Goal: Task Accomplishment & Management: Complete application form

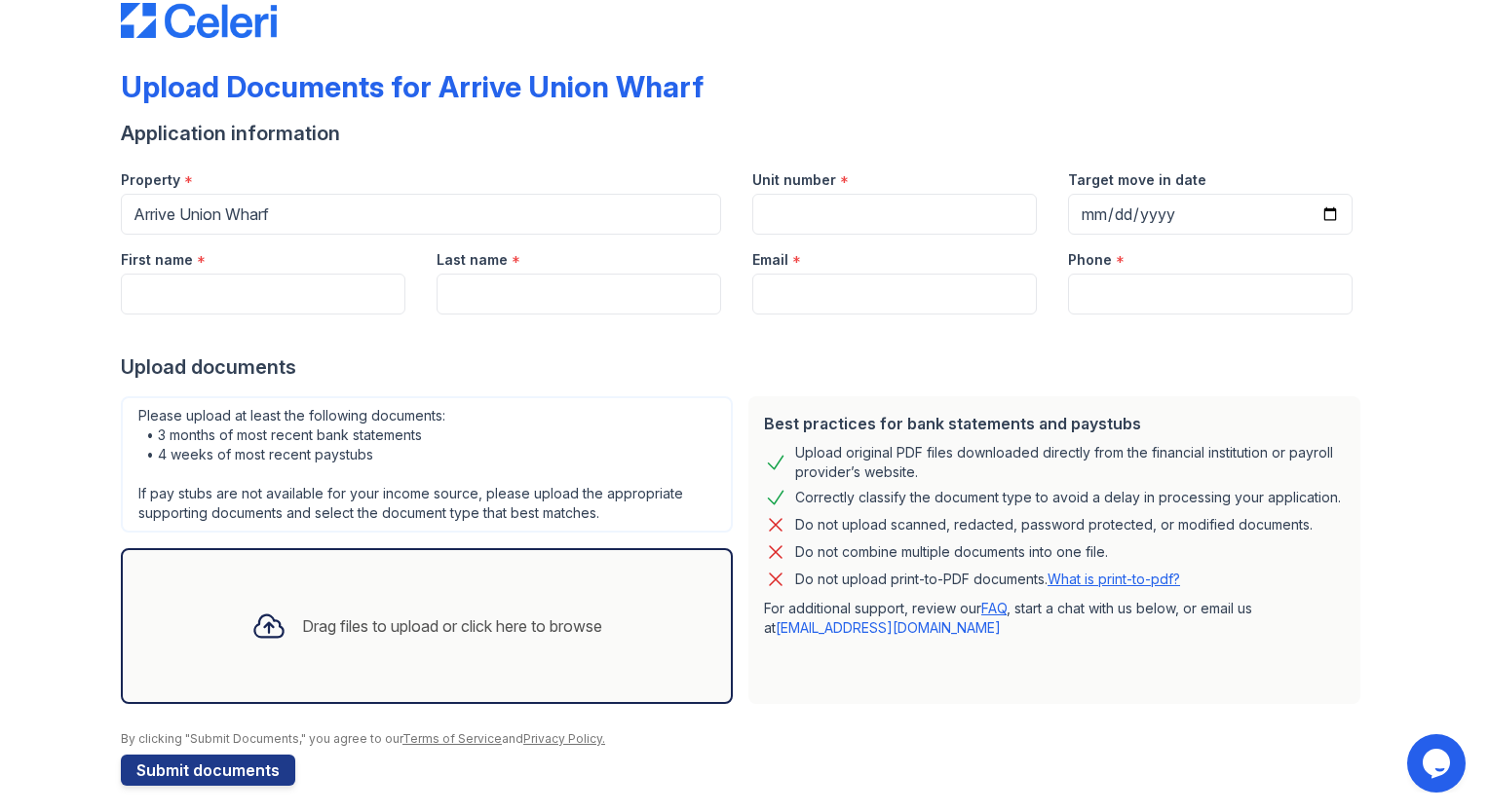
scroll to position [56, 0]
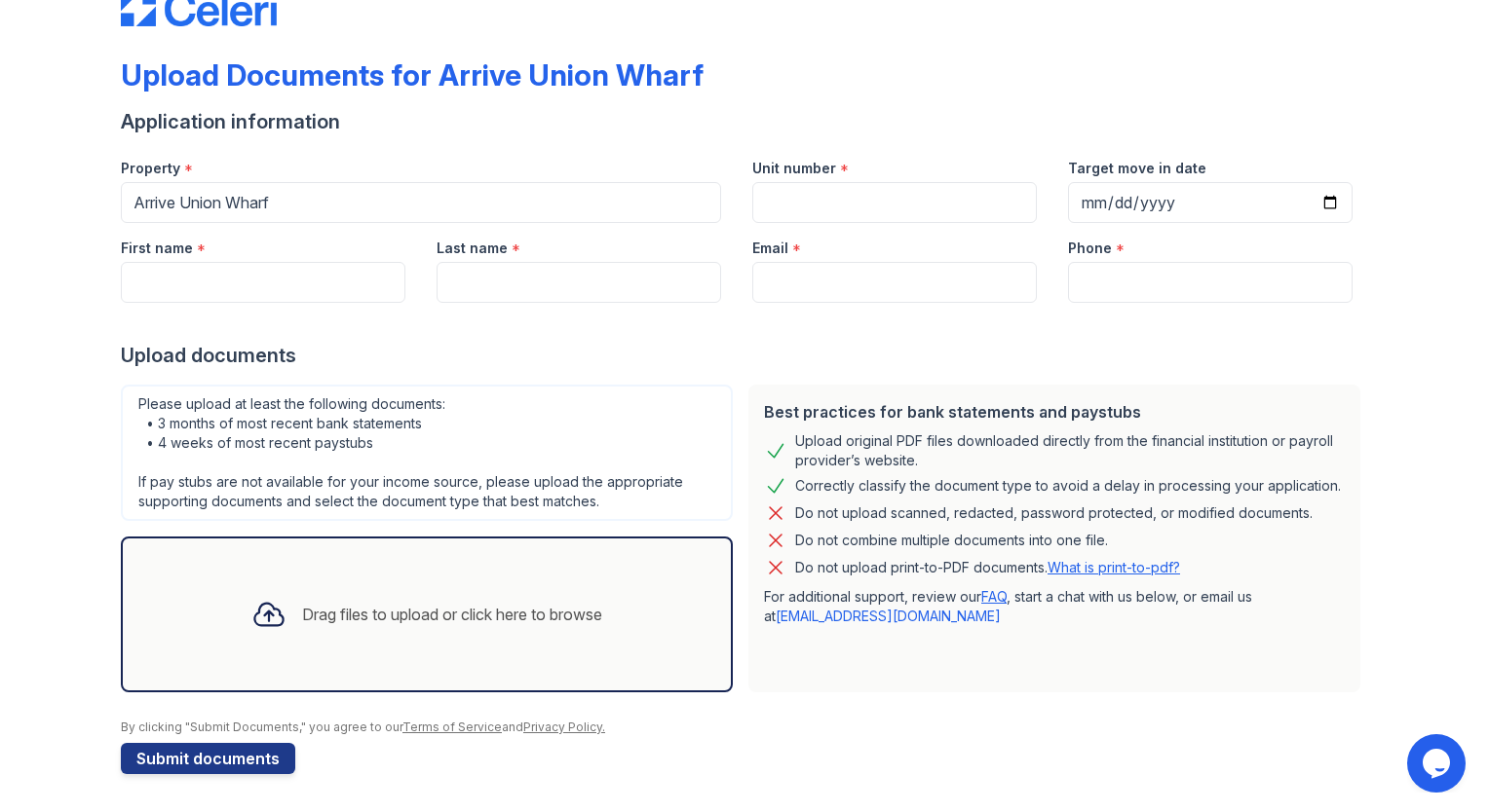
click at [459, 611] on div "Drag files to upload or click here to browse" at bounding box center [452, 615] width 300 height 23
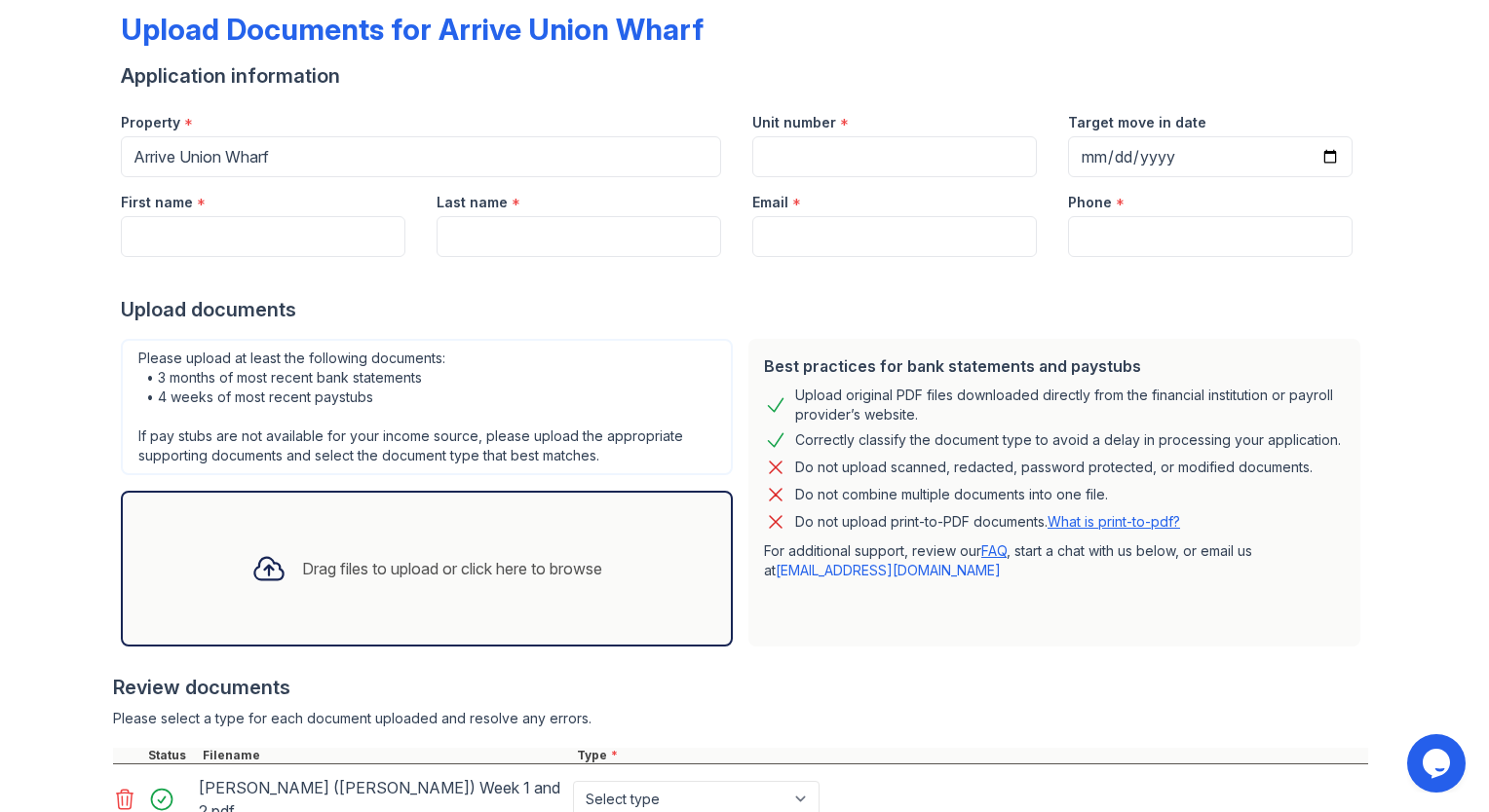
scroll to position [96, 0]
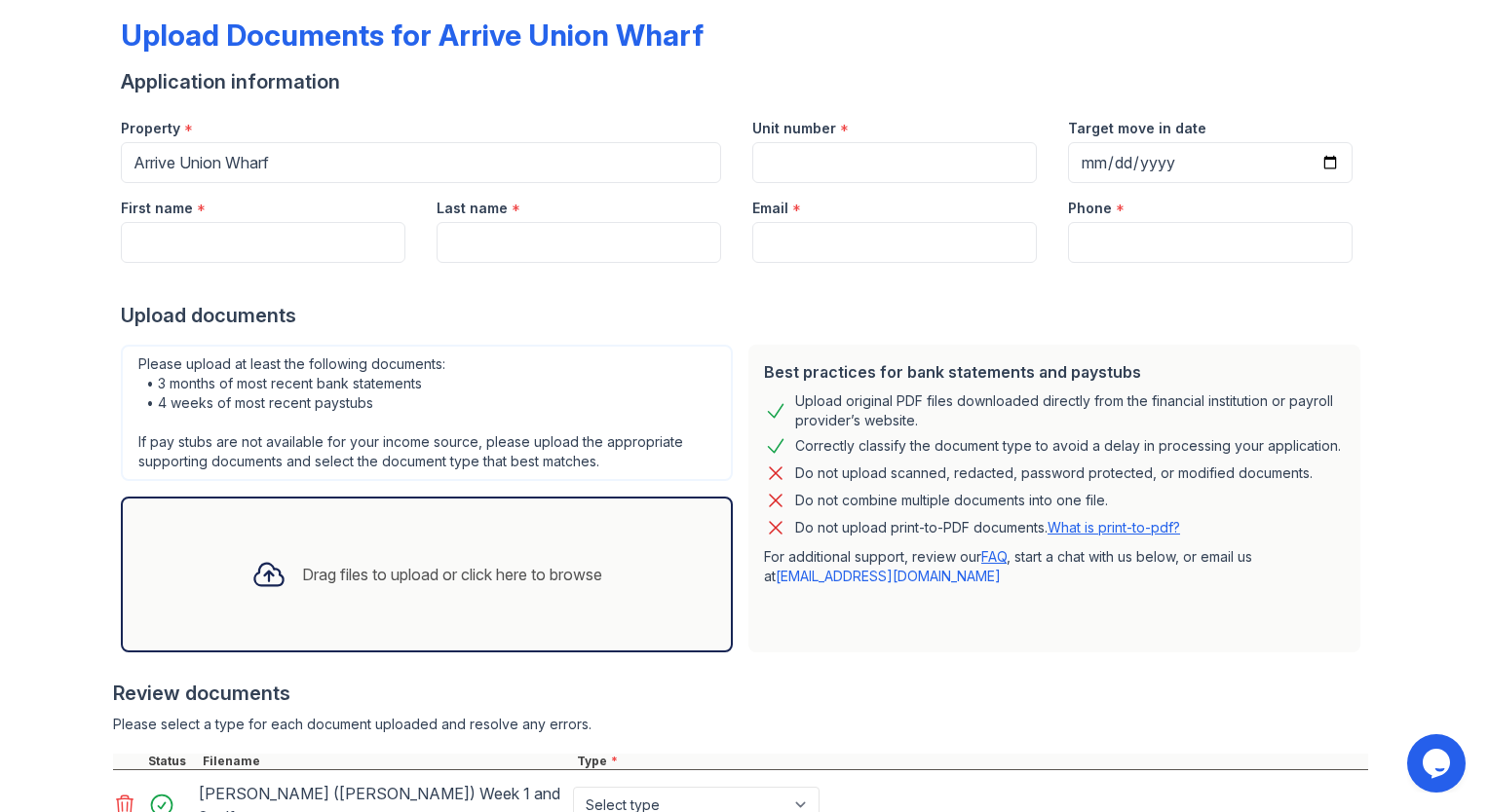
click at [536, 571] on div "Drag files to upload or click here to browse" at bounding box center [452, 575] width 300 height 23
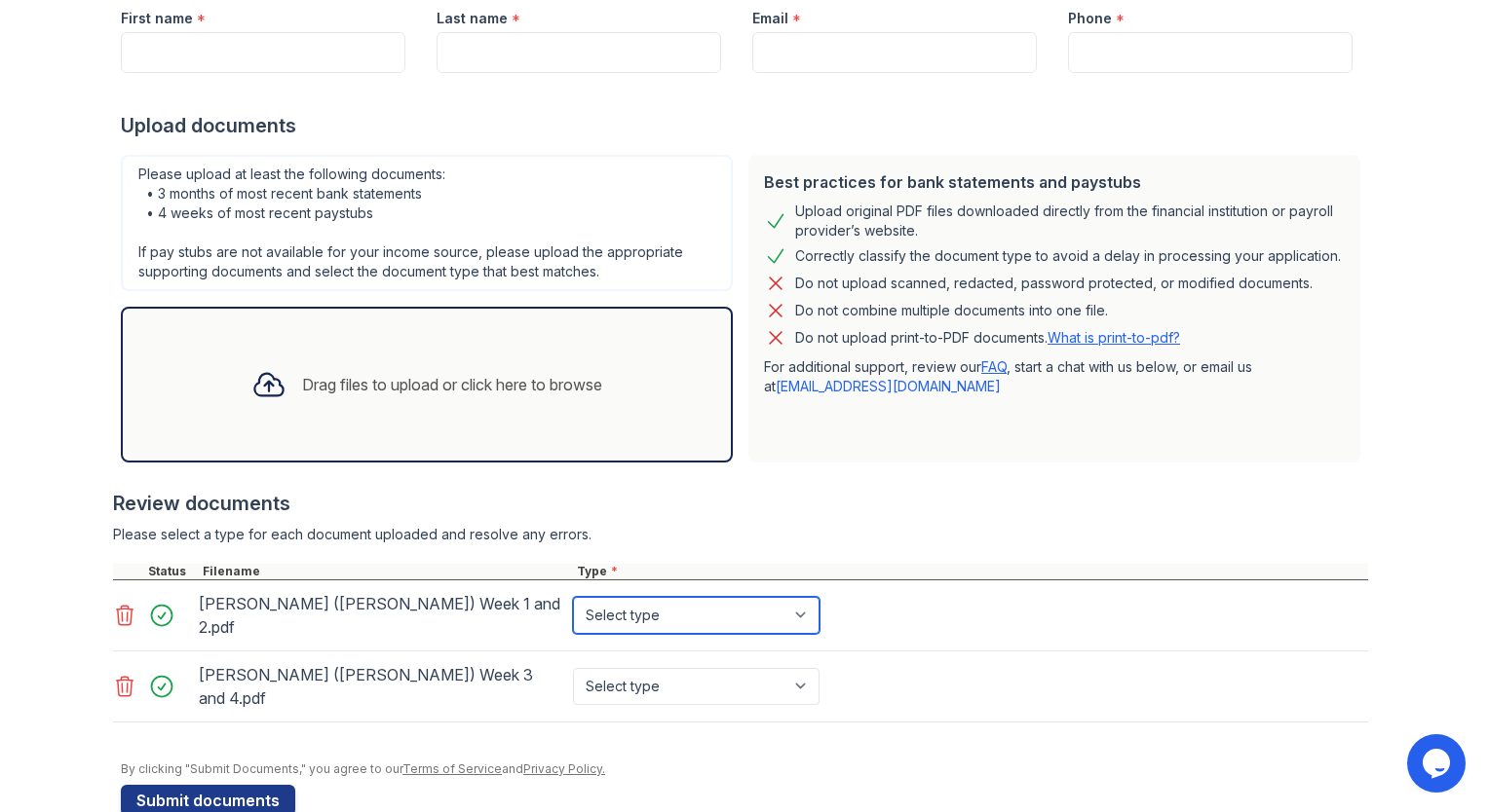
click at [801, 610] on select "Select type Paystub Bank Statement Offer Letter Tax Documents Benefit Award Let…" at bounding box center [696, 616] width 247 height 37
select select "paystub"
click at [573, 598] on select "Select type Paystub Bank Statement Offer Letter Tax Documents Benefit Award Let…" at bounding box center [696, 616] width 247 height 37
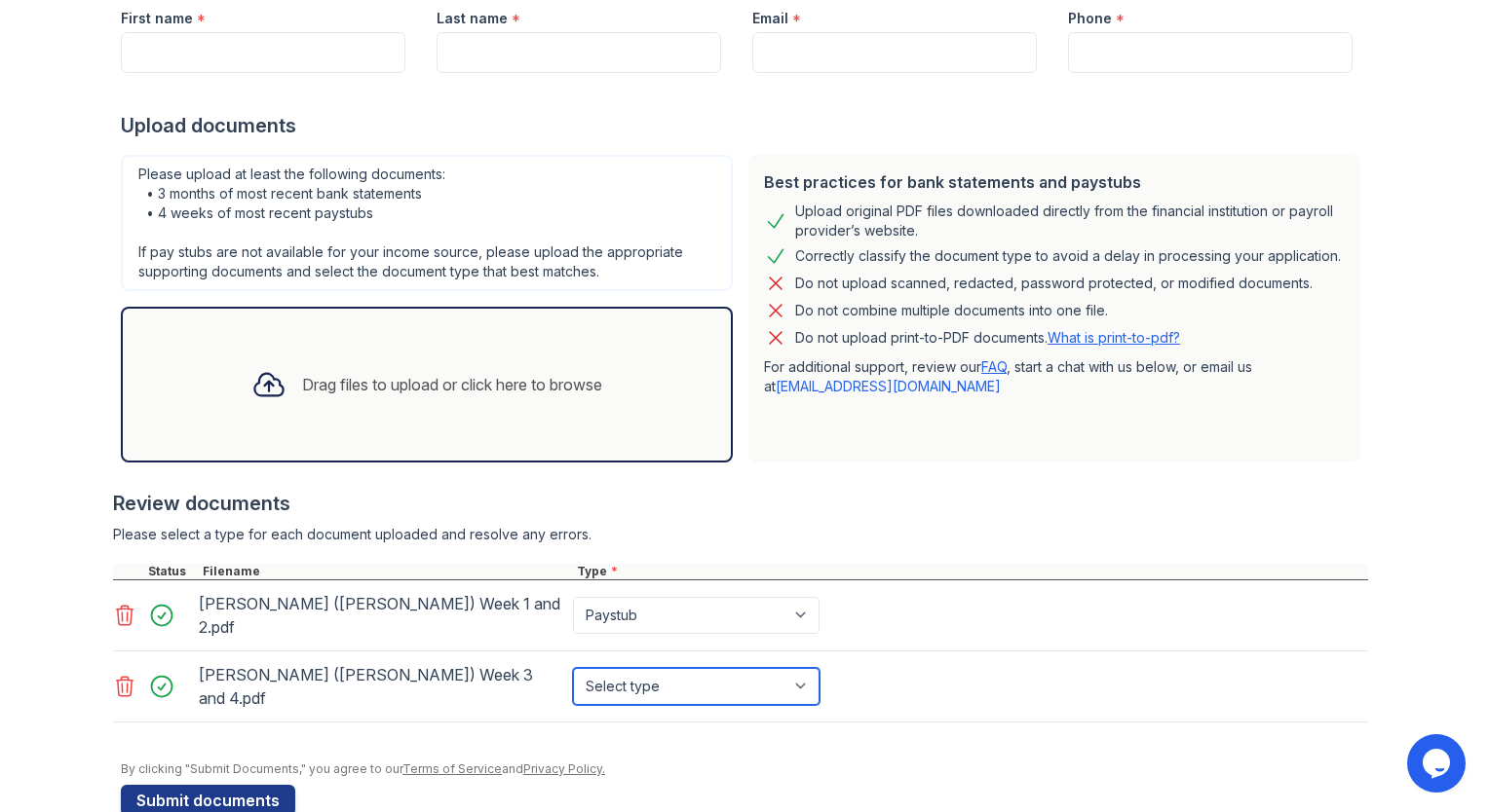
click at [735, 669] on select "Select type Paystub Bank Statement Offer Letter Tax Documents Benefit Award Let…" at bounding box center [696, 687] width 247 height 37
select select "paystub"
click at [573, 669] on select "Select type Paystub Bank Statement Offer Letter Tax Documents Benefit Award Let…" at bounding box center [696, 687] width 247 height 37
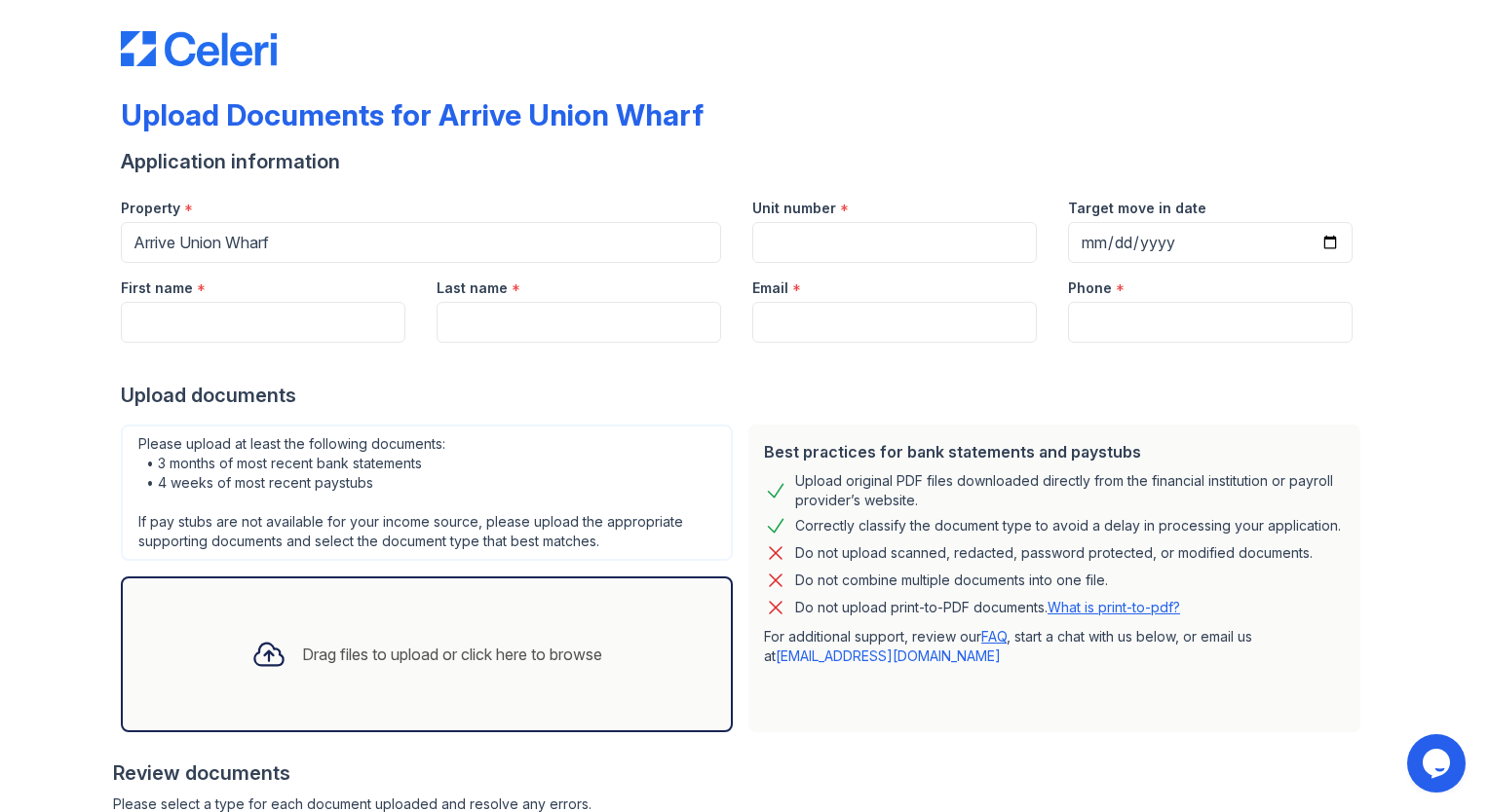
scroll to position [16, 0]
click at [776, 246] on input "Unit number" at bounding box center [895, 243] width 285 height 41
type input "323"
click at [1319, 248] on input "Target move in date" at bounding box center [1210, 243] width 285 height 41
type input "[DATE]"
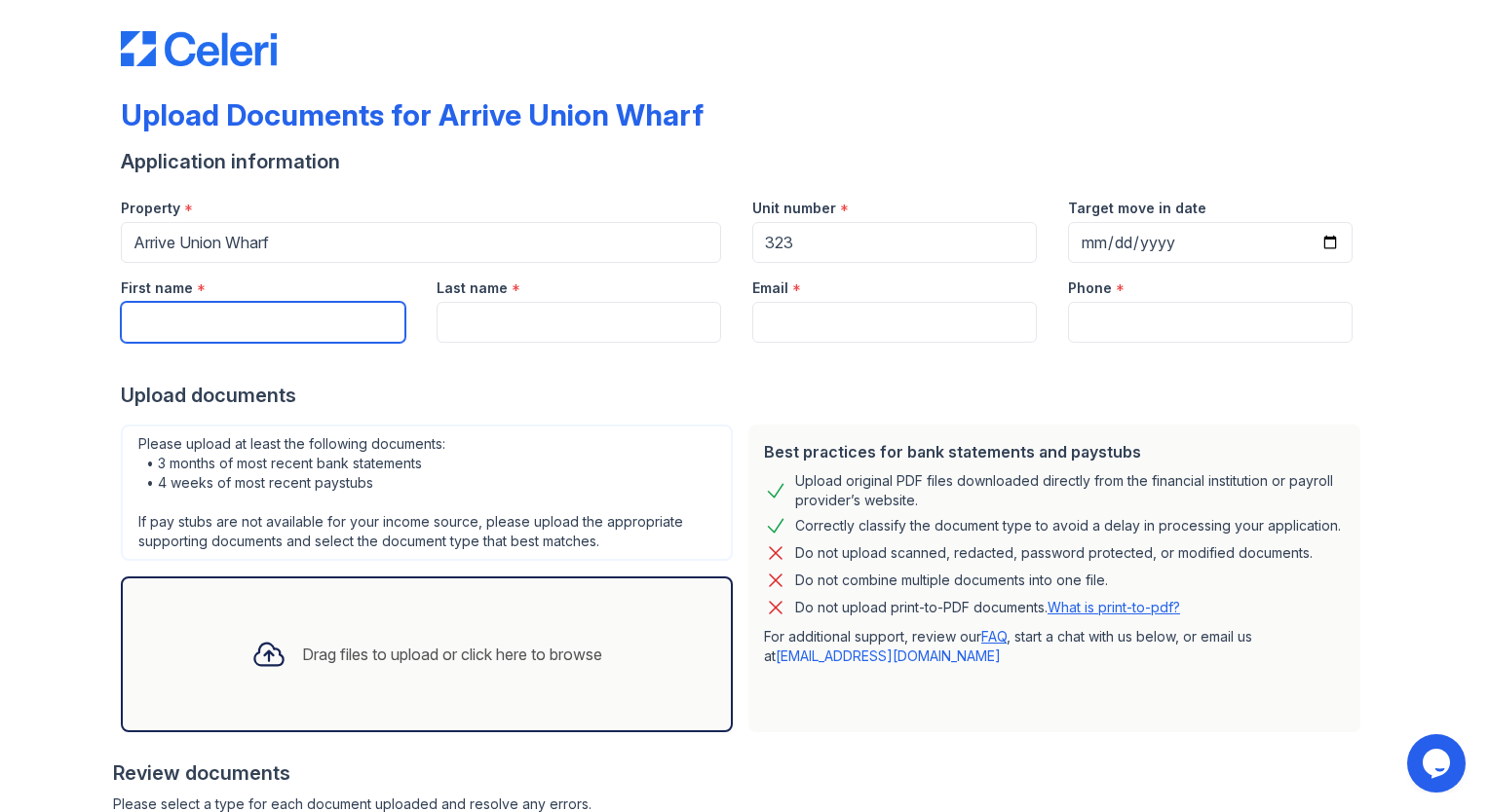
click at [267, 318] on input "First name" at bounding box center [263, 323] width 285 height 41
type input "M"
type input "[PERSON_NAME] ([PERSON_NAME])"
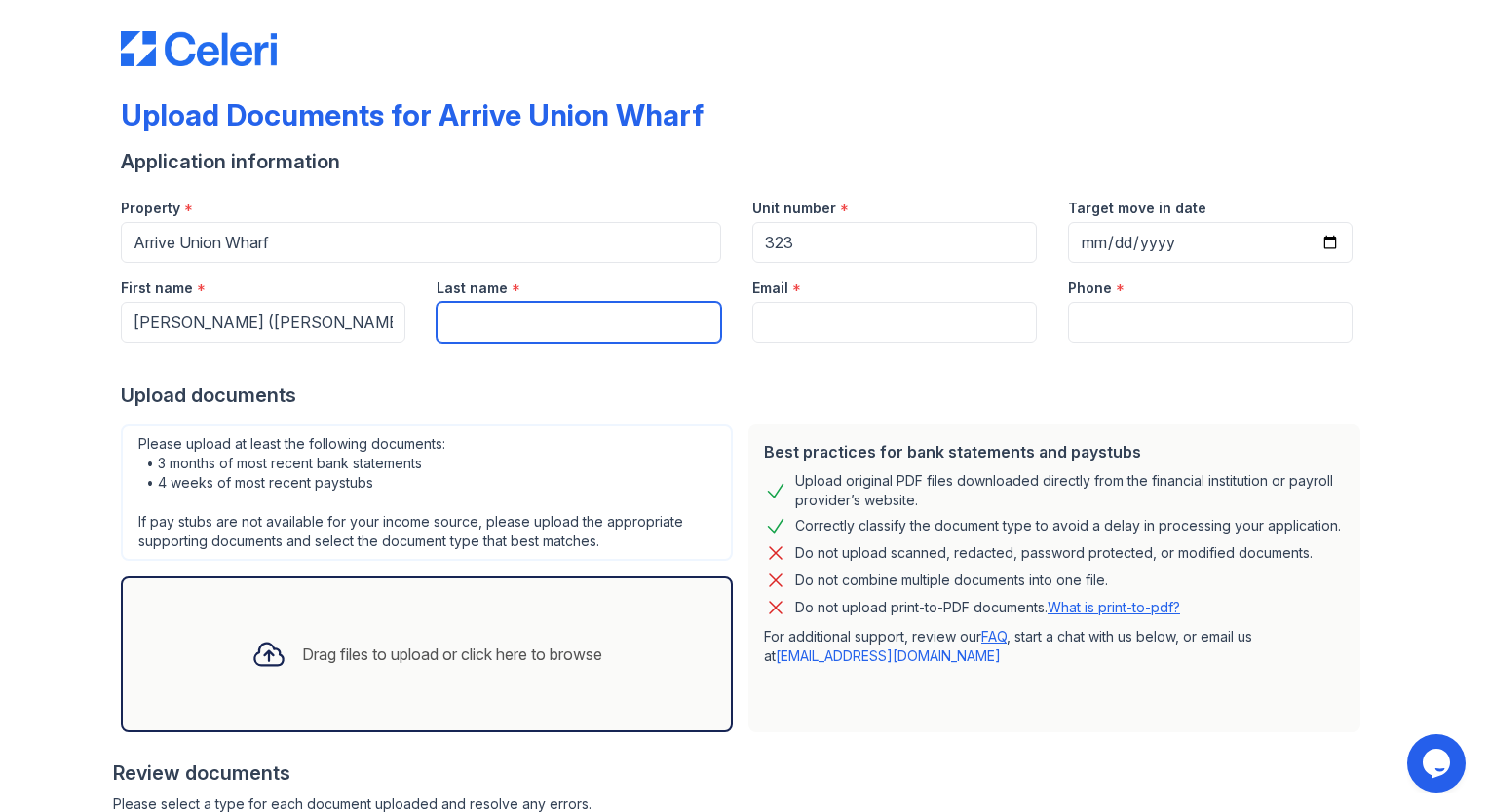
click at [446, 323] on input "Last name" at bounding box center [579, 323] width 285 height 41
type input "[PERSON_NAME]"
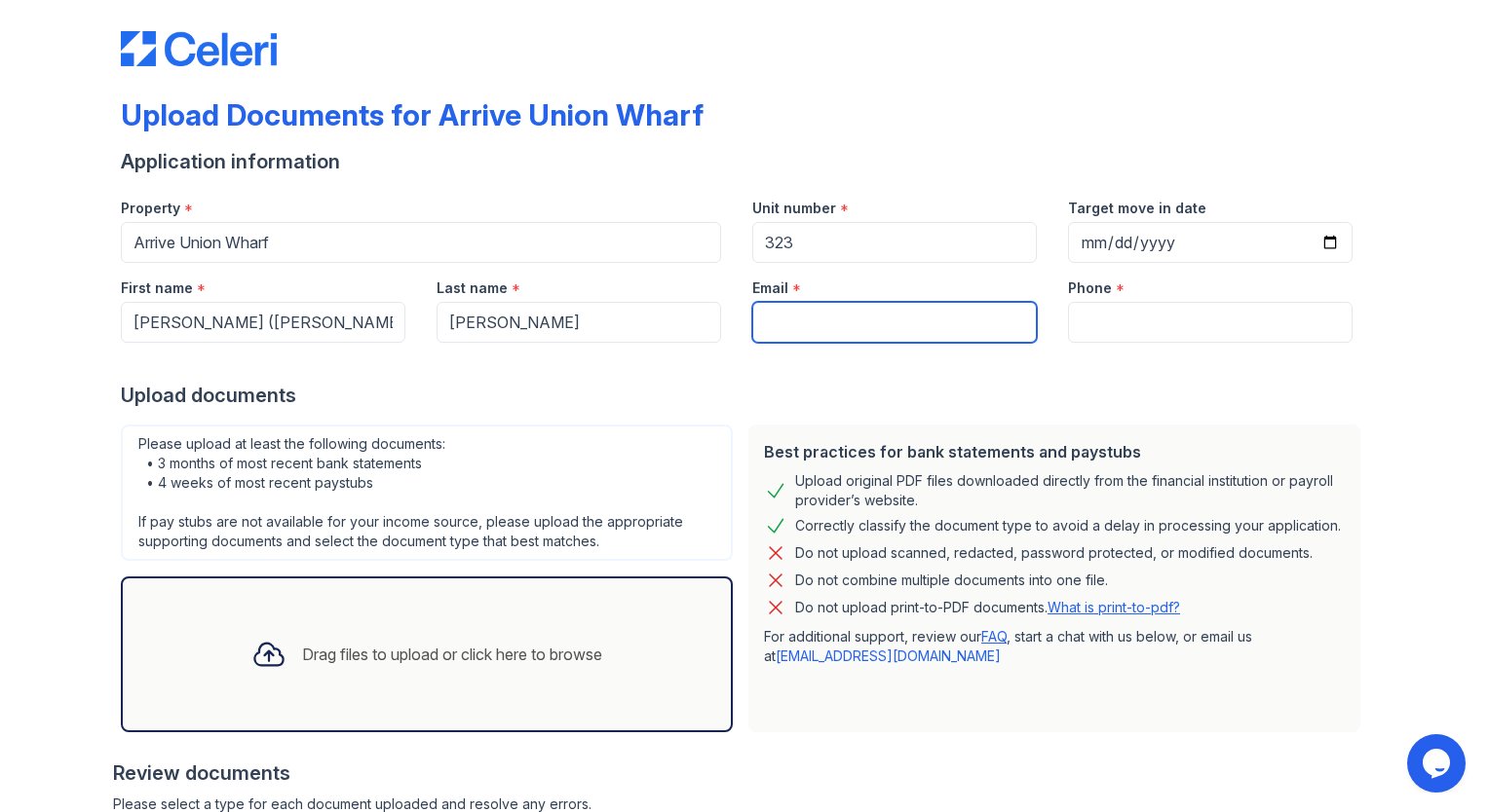
click at [788, 318] on input "Email" at bounding box center [895, 323] width 285 height 41
type input "[EMAIL_ADDRESS][DOMAIN_NAME]"
click at [567, 606] on div "Drag files to upload or click here to browse" at bounding box center [427, 655] width 612 height 156
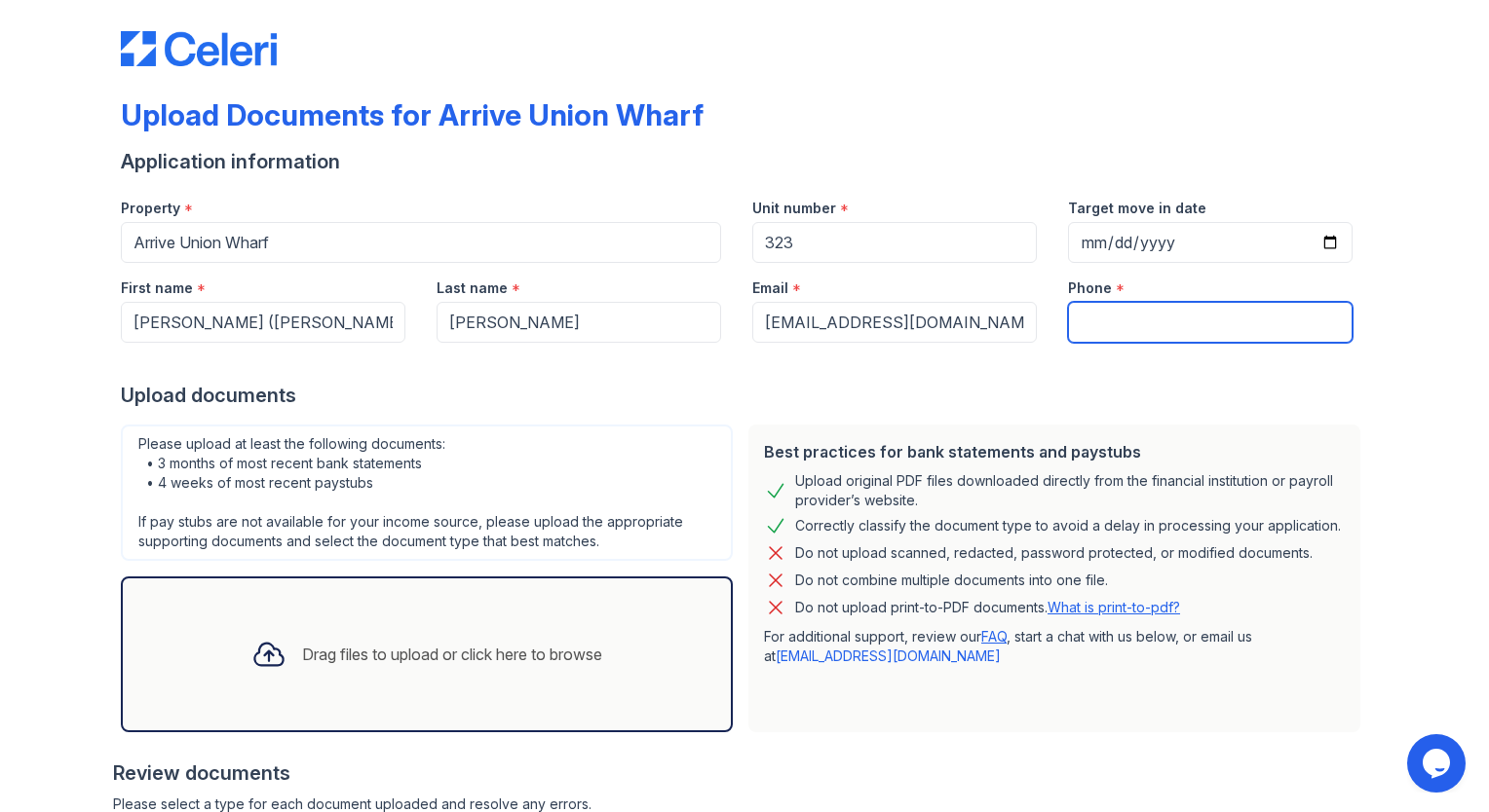
click at [1156, 319] on input "Phone" at bounding box center [1210, 323] width 285 height 41
type input "4162942881"
click at [839, 393] on div "Upload documents" at bounding box center [744, 396] width 1247 height 27
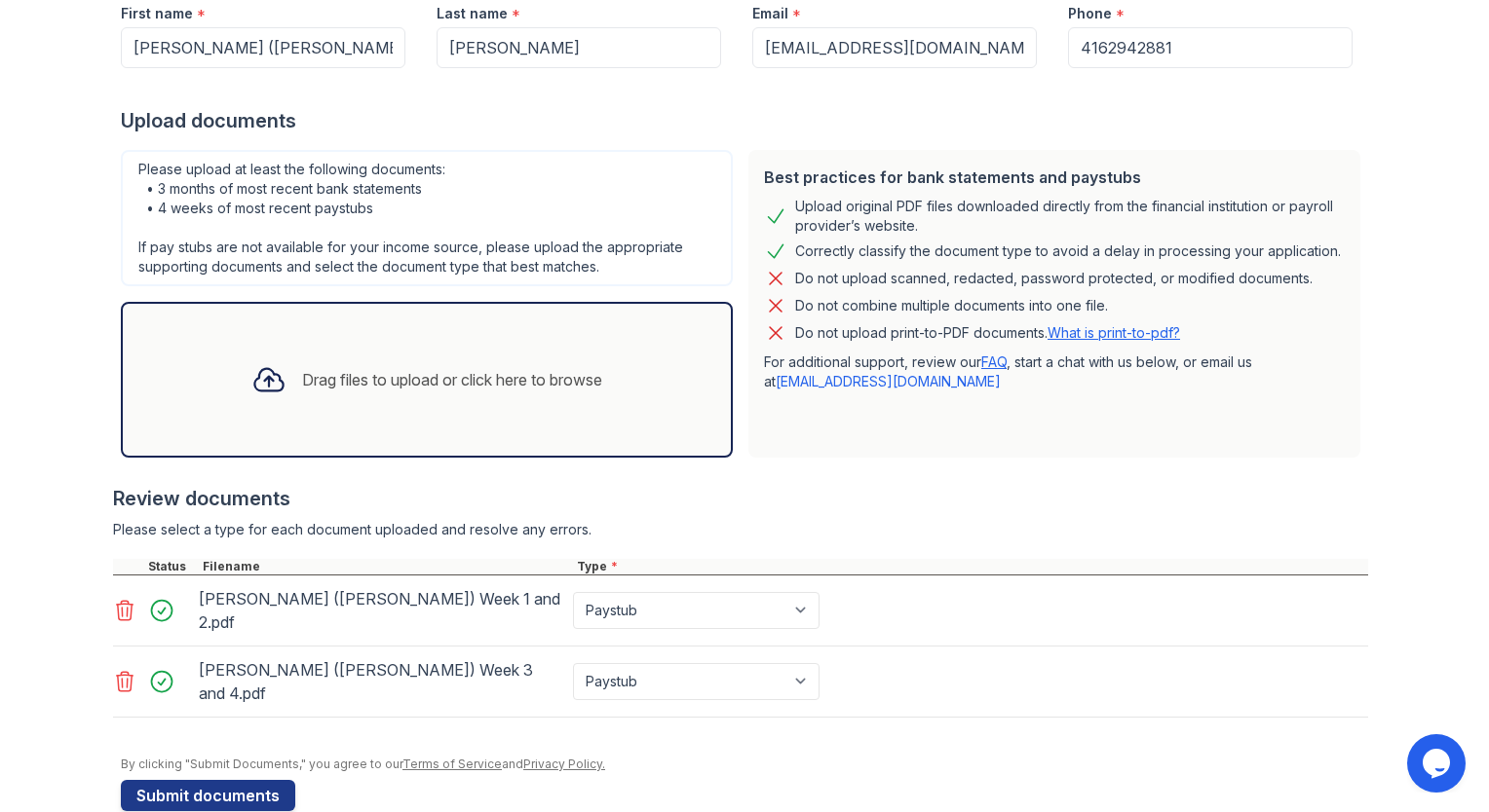
scroll to position [0, 0]
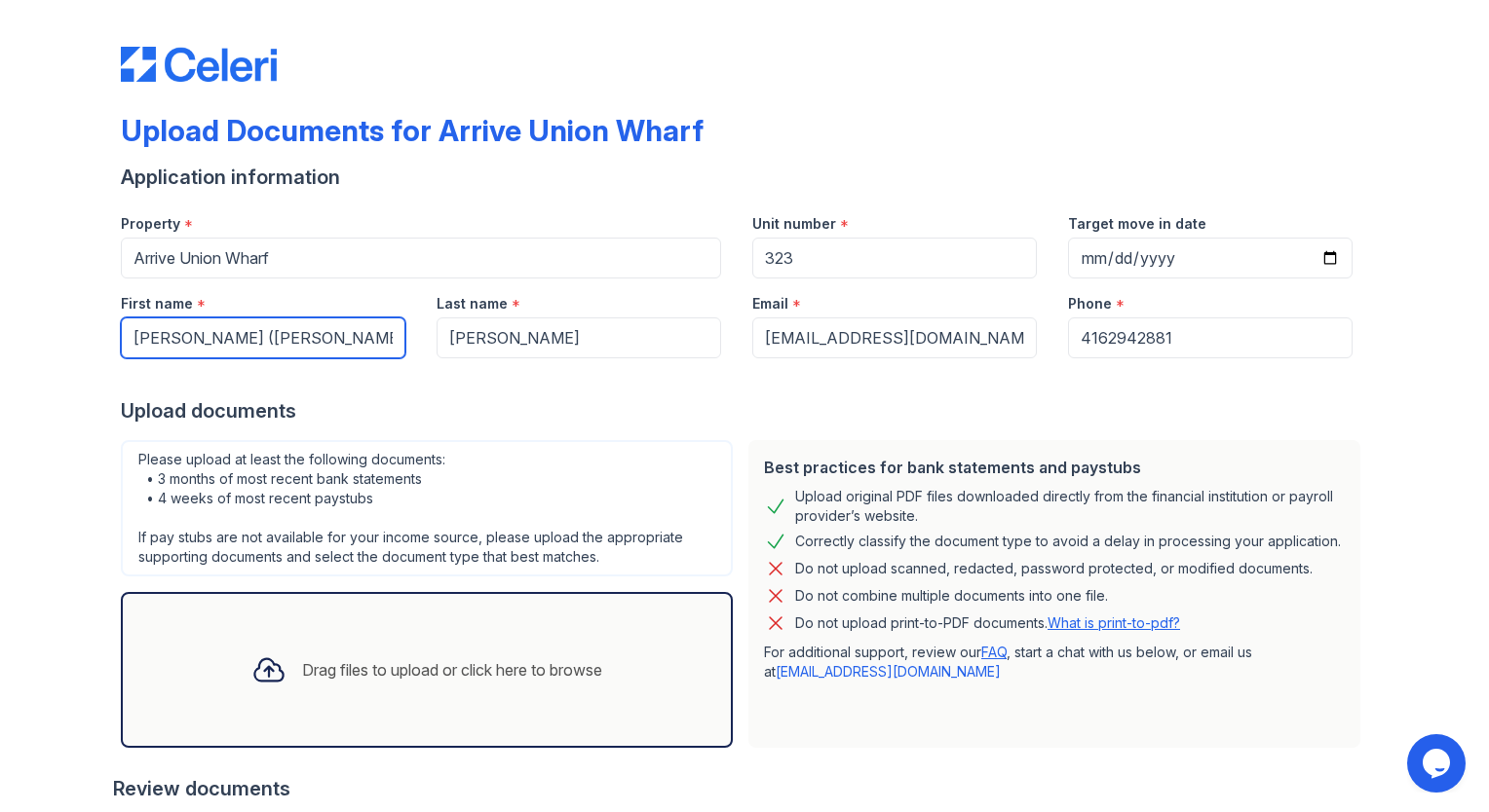
click at [308, 333] on input "[PERSON_NAME] ([PERSON_NAME])" at bounding box center [263, 338] width 285 height 41
click at [374, 477] on div "Please upload at least the following documents: • 3 months of most recent bank …" at bounding box center [427, 509] width 612 height 136
drag, startPoint x: 250, startPoint y: 333, endPoint x: 468, endPoint y: 345, distance: 218.3
click at [468, 345] on div "First name * Vincent (Vineet) Guarantor for Meg Narang Last name * Narang Email…" at bounding box center [736, 319] width 1263 height 80
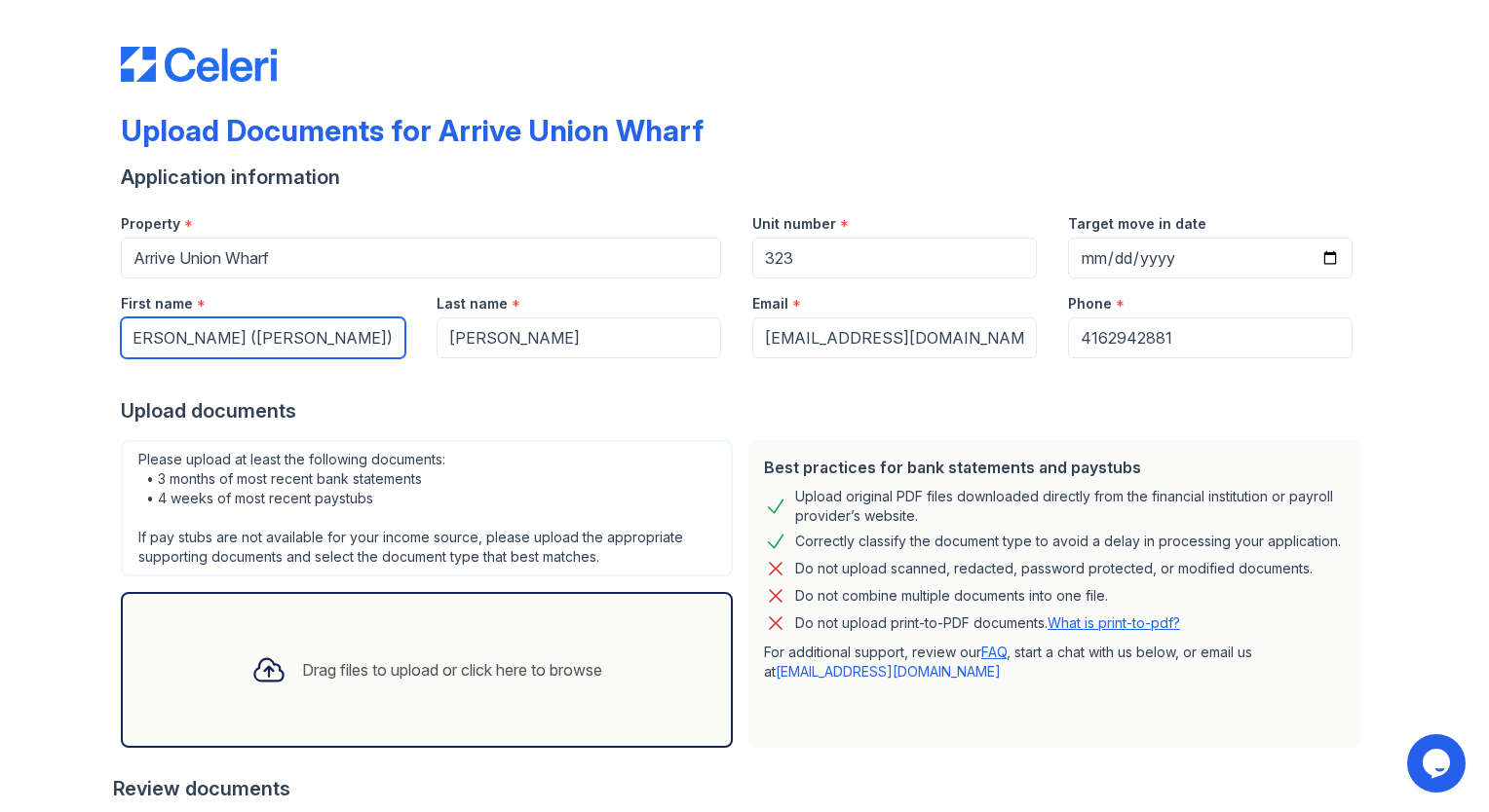
scroll to position [0, 0]
type input "[PERSON_NAME] ([PERSON_NAME])"
click at [462, 458] on div "Please upload at least the following documents: • 3 months of most recent bank …" at bounding box center [427, 509] width 612 height 136
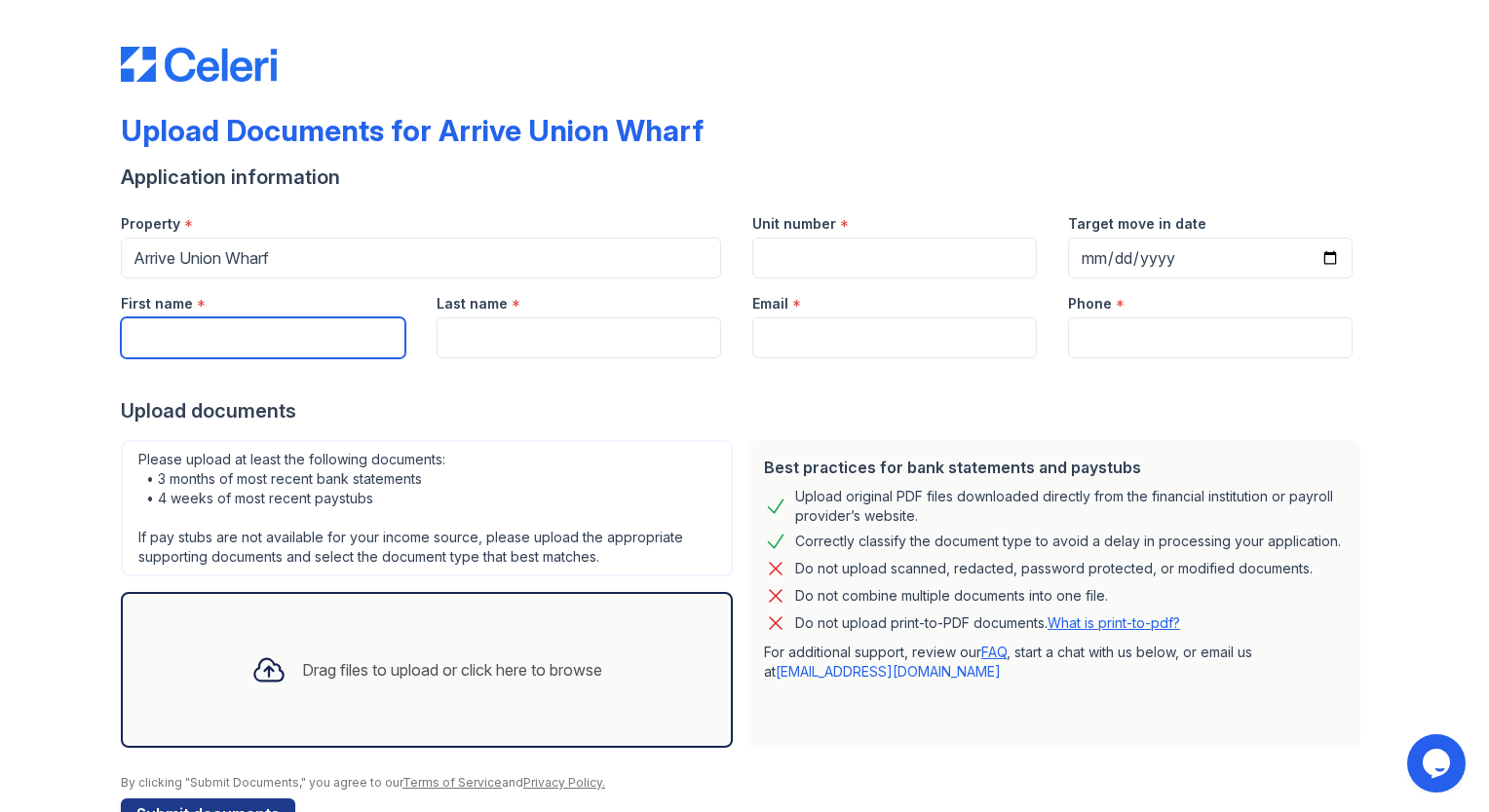
scroll to position [56, 0]
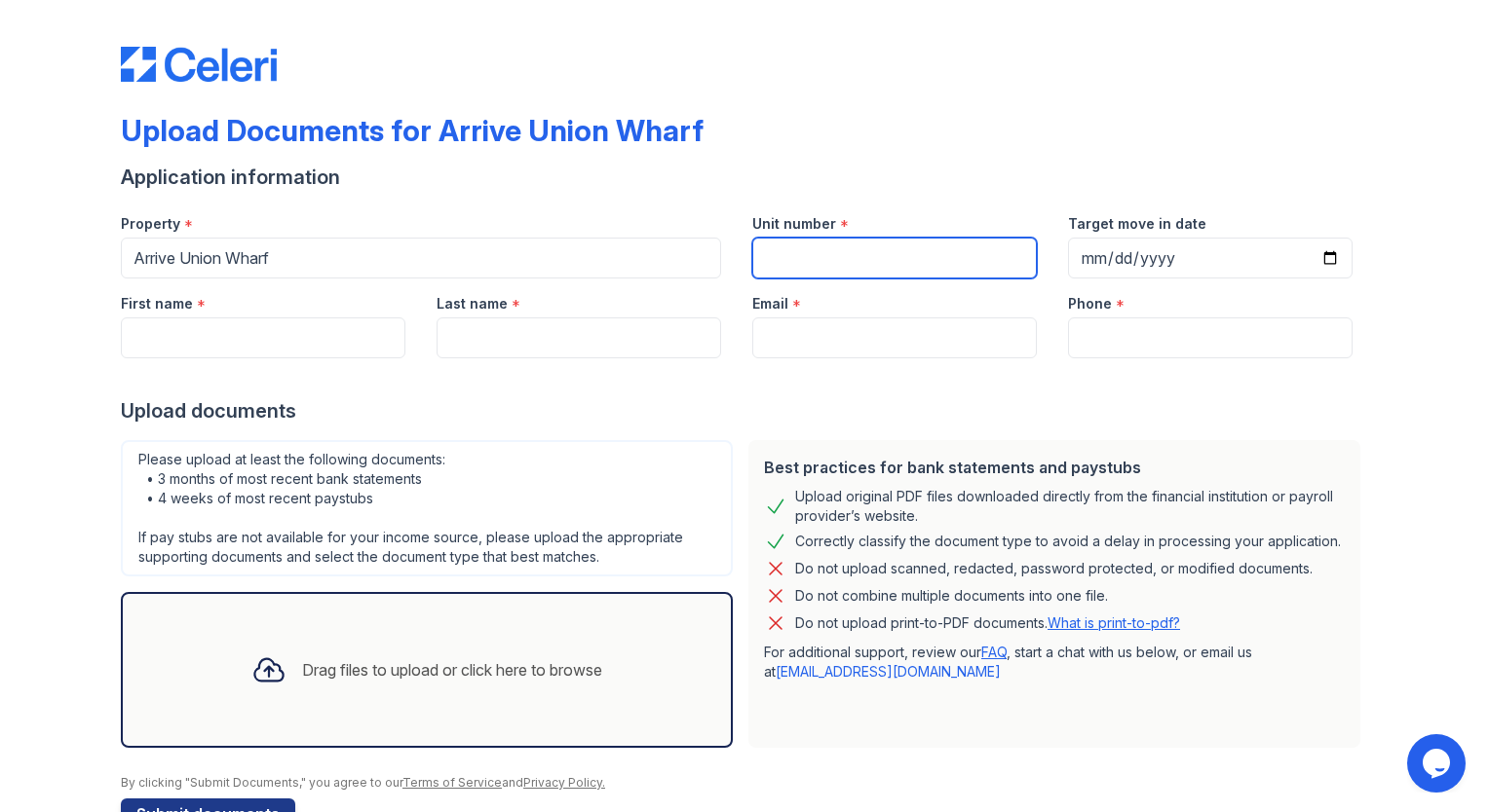
click at [825, 253] on input "Unit number" at bounding box center [895, 258] width 285 height 41
type input "323"
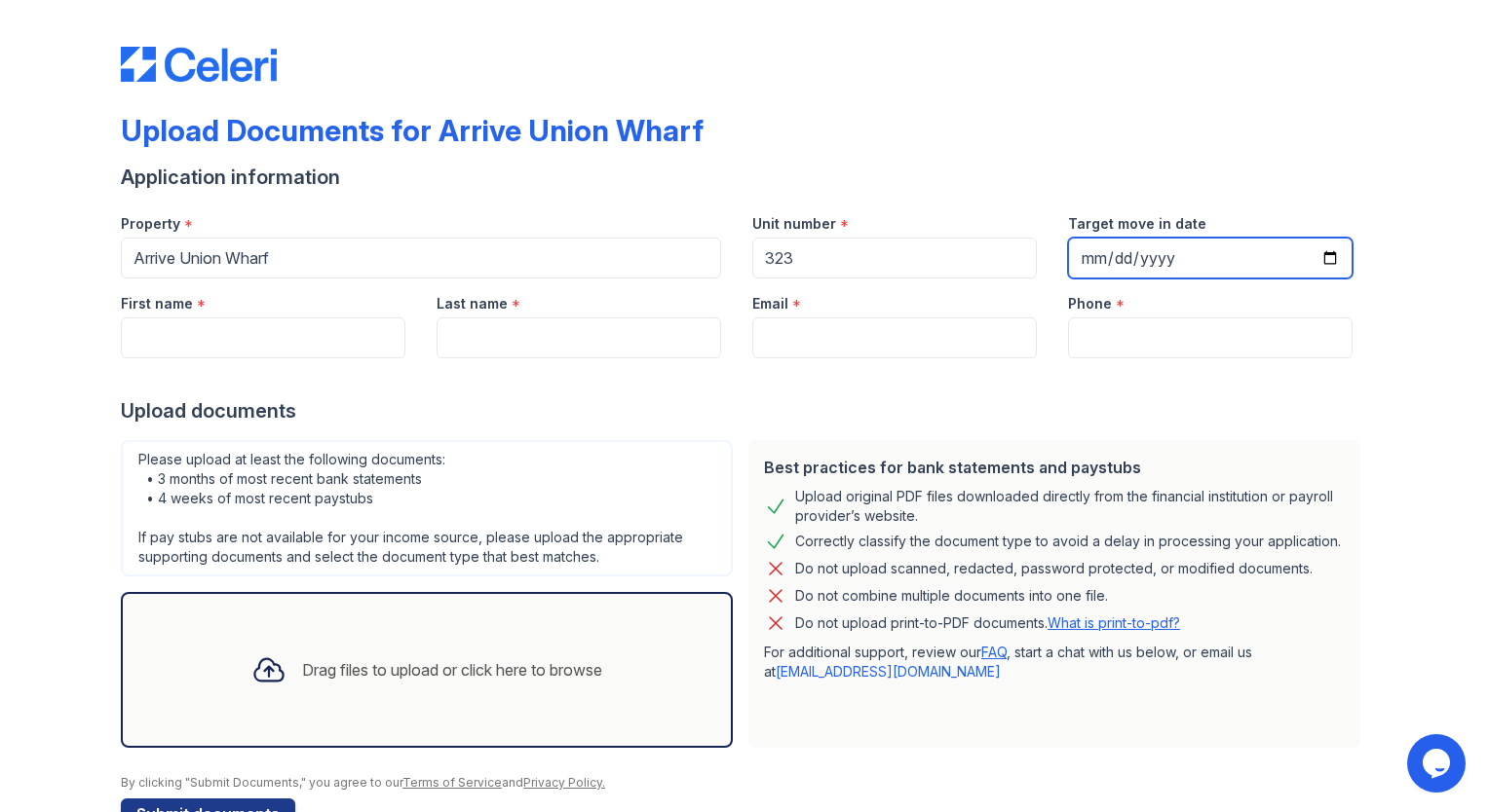
click at [1320, 255] on input "Target move in date" at bounding box center [1210, 258] width 285 height 41
type input "[DATE]"
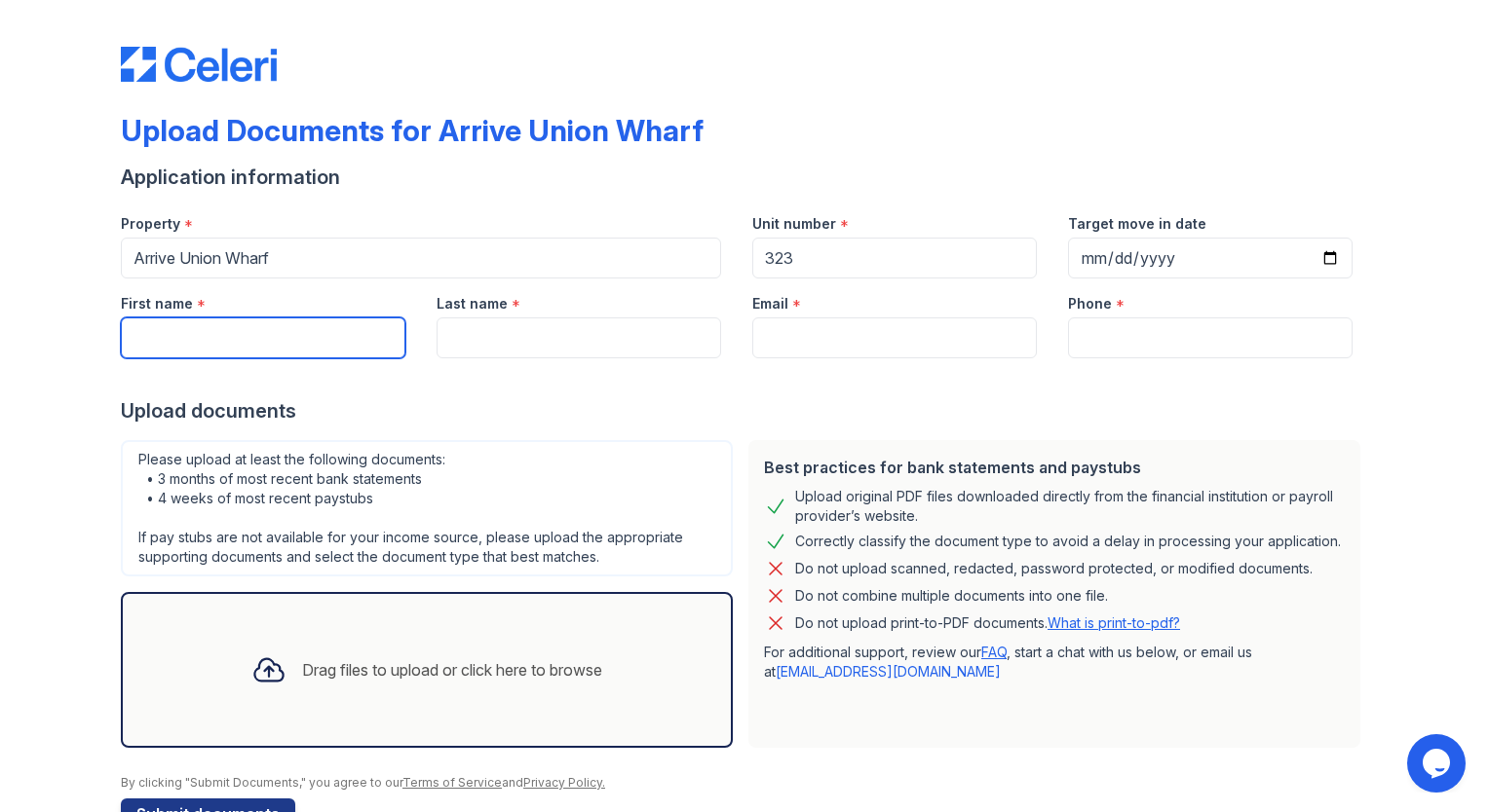
click at [310, 338] on input "First name" at bounding box center [263, 338] width 285 height 41
type input "[PERSON_NAME] ([PERSON_NAME])"
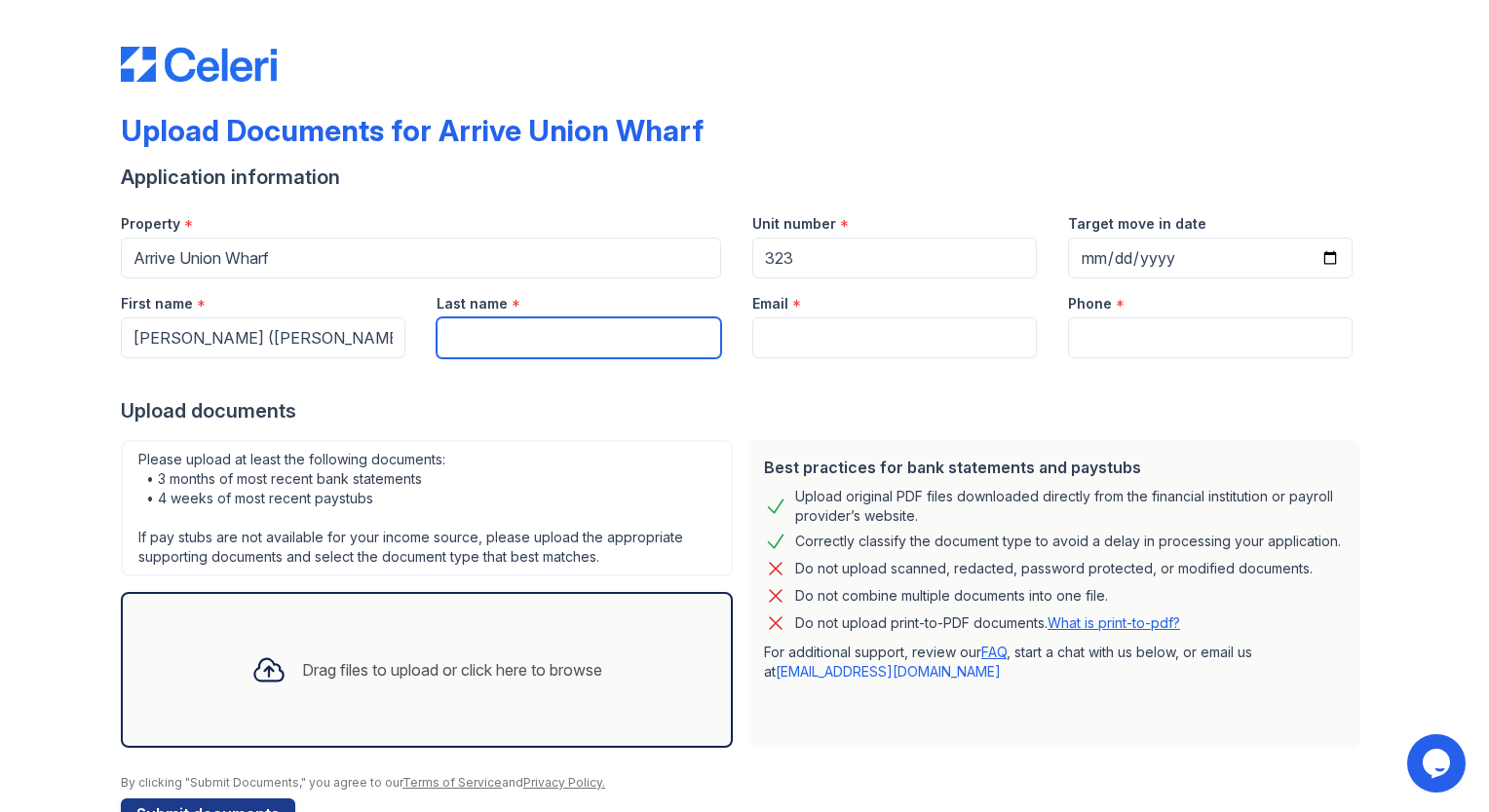
click at [473, 344] on input "Last name" at bounding box center [579, 338] width 285 height 41
type input "[PERSON_NAME]"
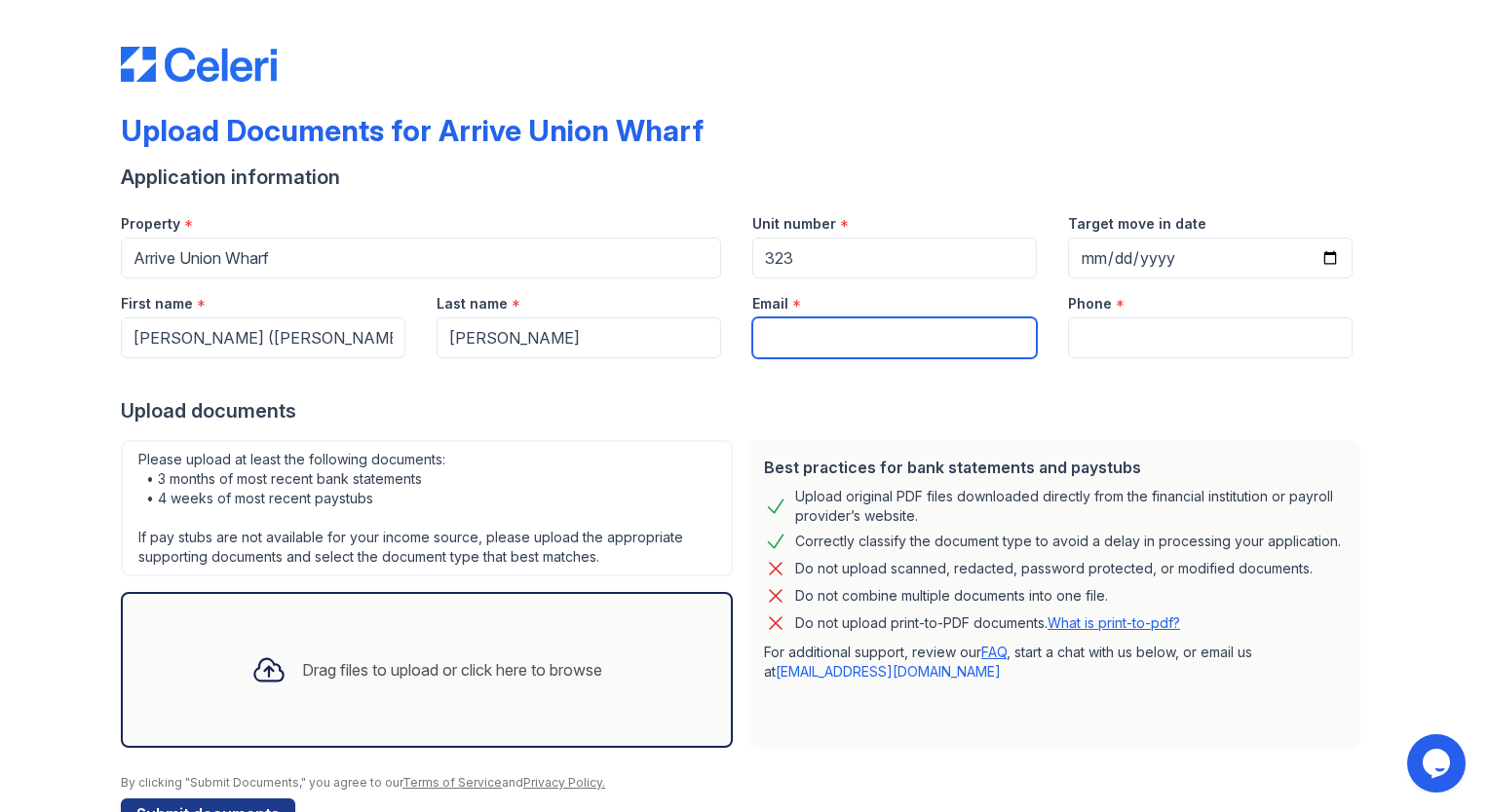
click at [784, 347] on input "Email" at bounding box center [895, 338] width 285 height 41
drag, startPoint x: 842, startPoint y: 349, endPoint x: 738, endPoint y: 345, distance: 104.1
click at [738, 345] on div "Email * vnarang@" at bounding box center [895, 319] width 316 height 80
paste input "[DOMAIN_NAME]"
type input "[EMAIL_ADDRESS][DOMAIN_NAME]"
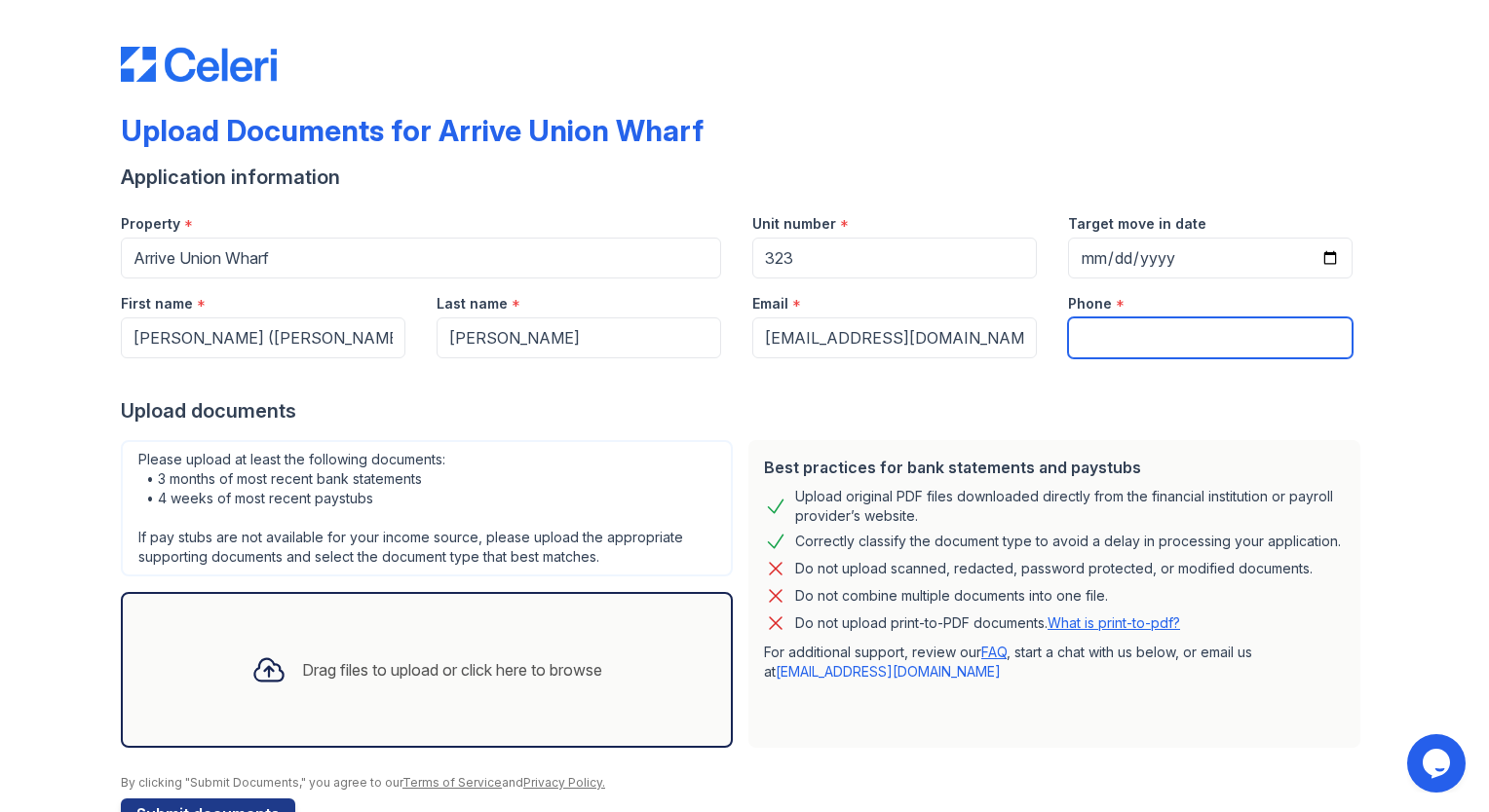
click at [1087, 337] on input "Phone" at bounding box center [1210, 338] width 285 height 41
type input "4162942881"
click at [983, 412] on div "Upload documents" at bounding box center [744, 411] width 1247 height 27
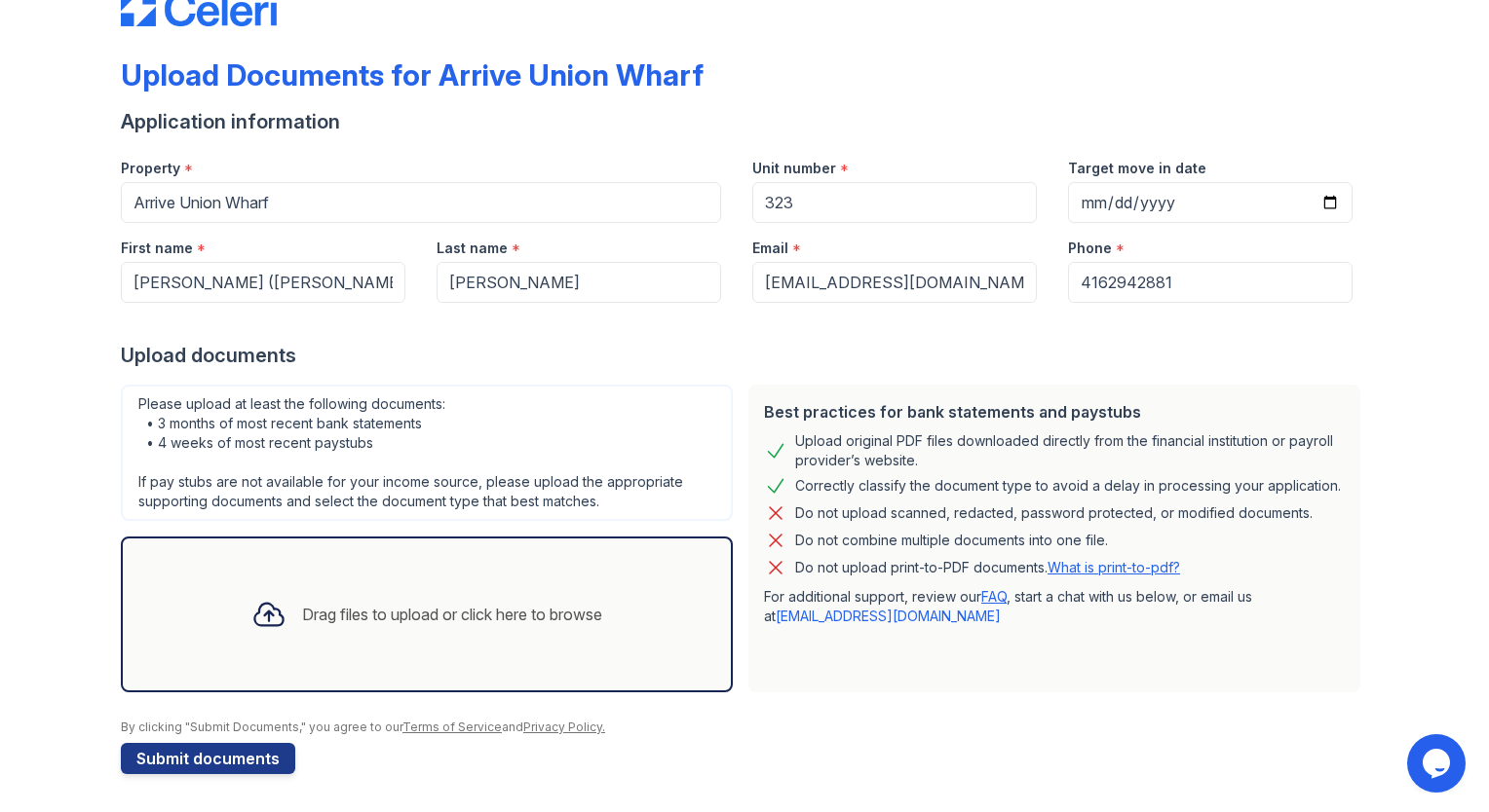
click at [281, 609] on div "Drag files to upload or click here to browse" at bounding box center [427, 615] width 382 height 66
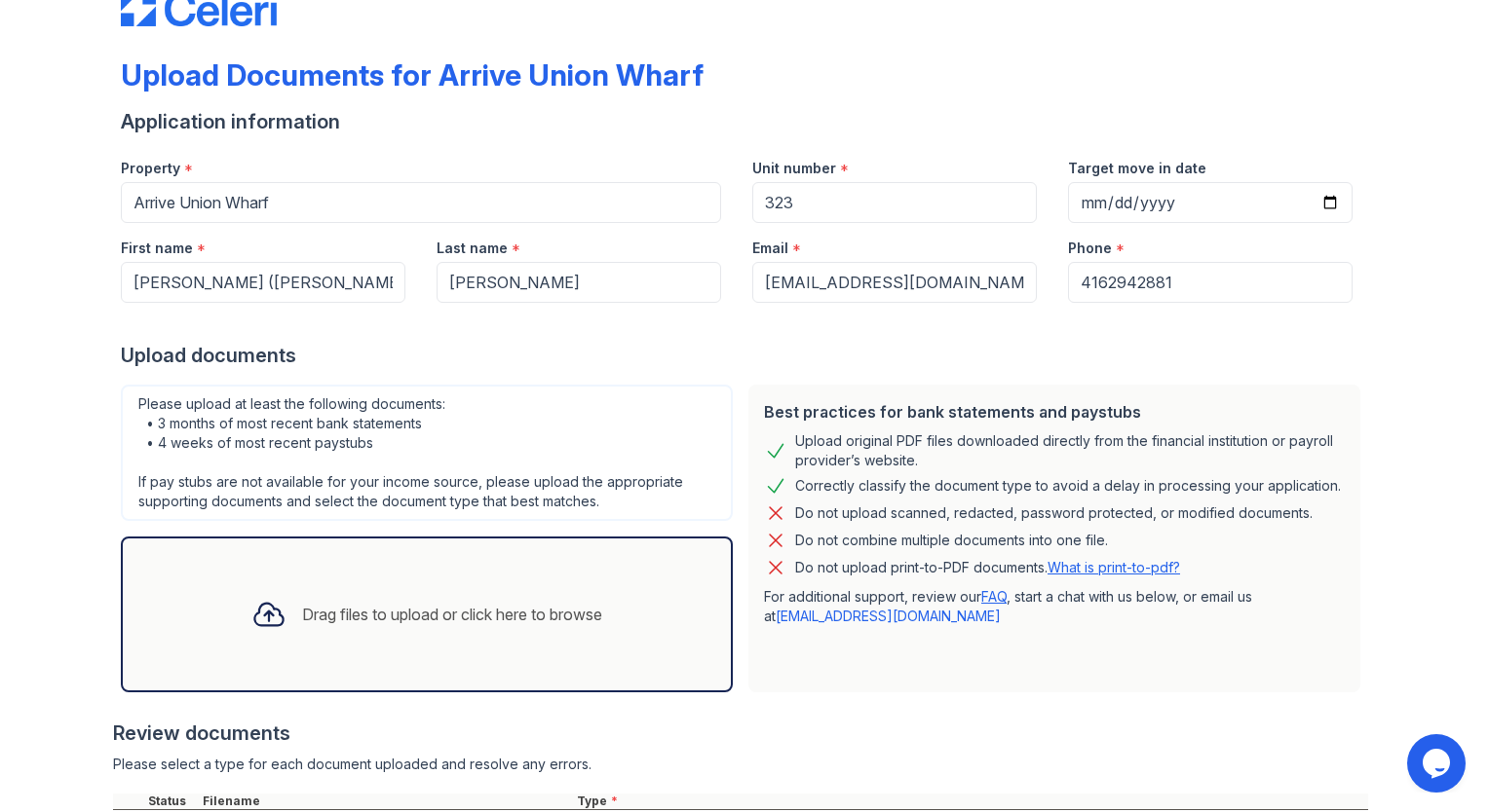
scroll to position [232, 0]
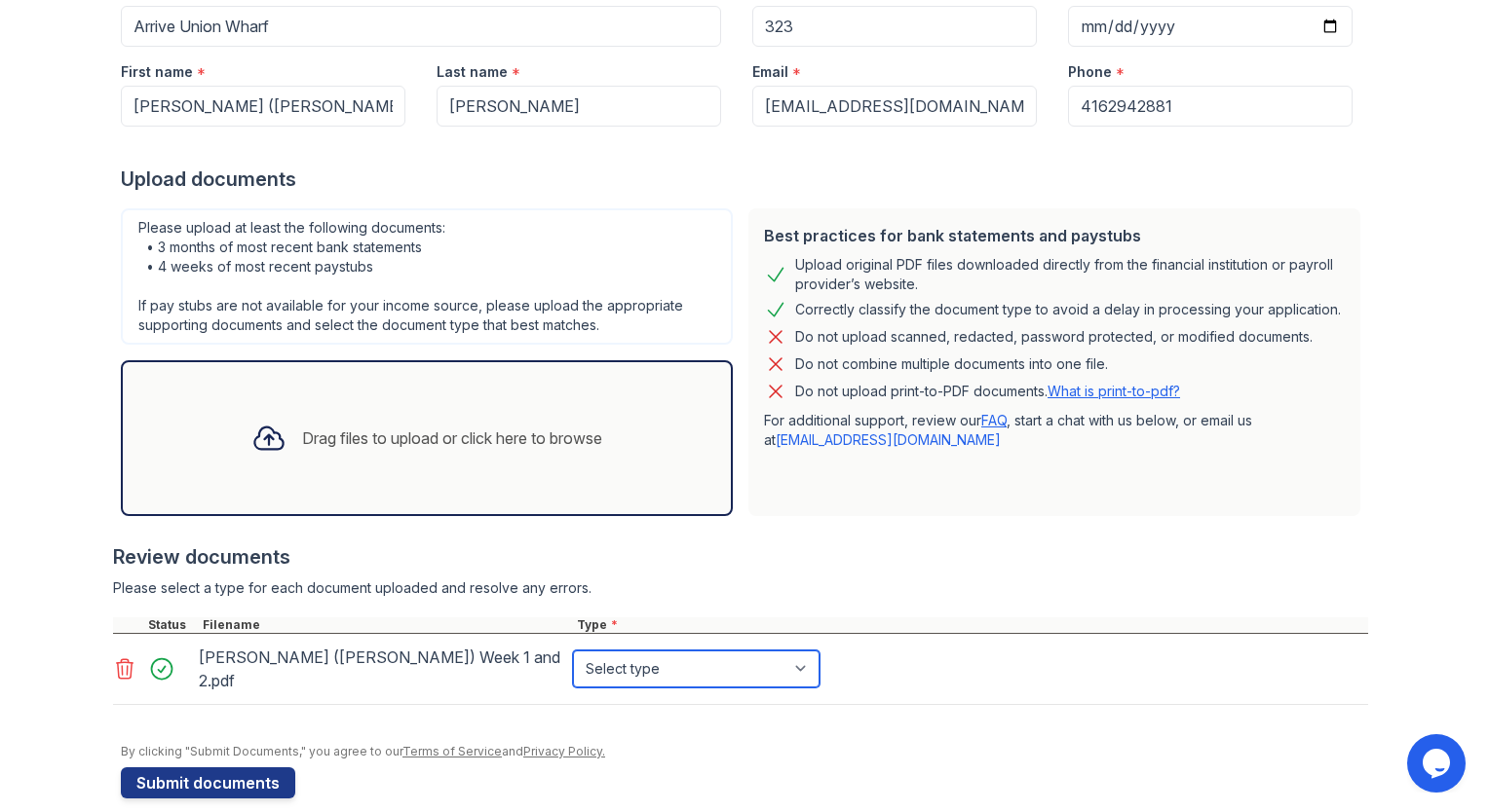
click at [797, 663] on select "Select type Paystub Bank Statement Offer Letter Tax Documents Benefit Award Let…" at bounding box center [696, 670] width 247 height 37
select select "paystub"
click at [573, 651] on select "Select type Paystub Bank Statement Offer Letter Tax Documents Benefit Award Let…" at bounding box center [696, 670] width 247 height 37
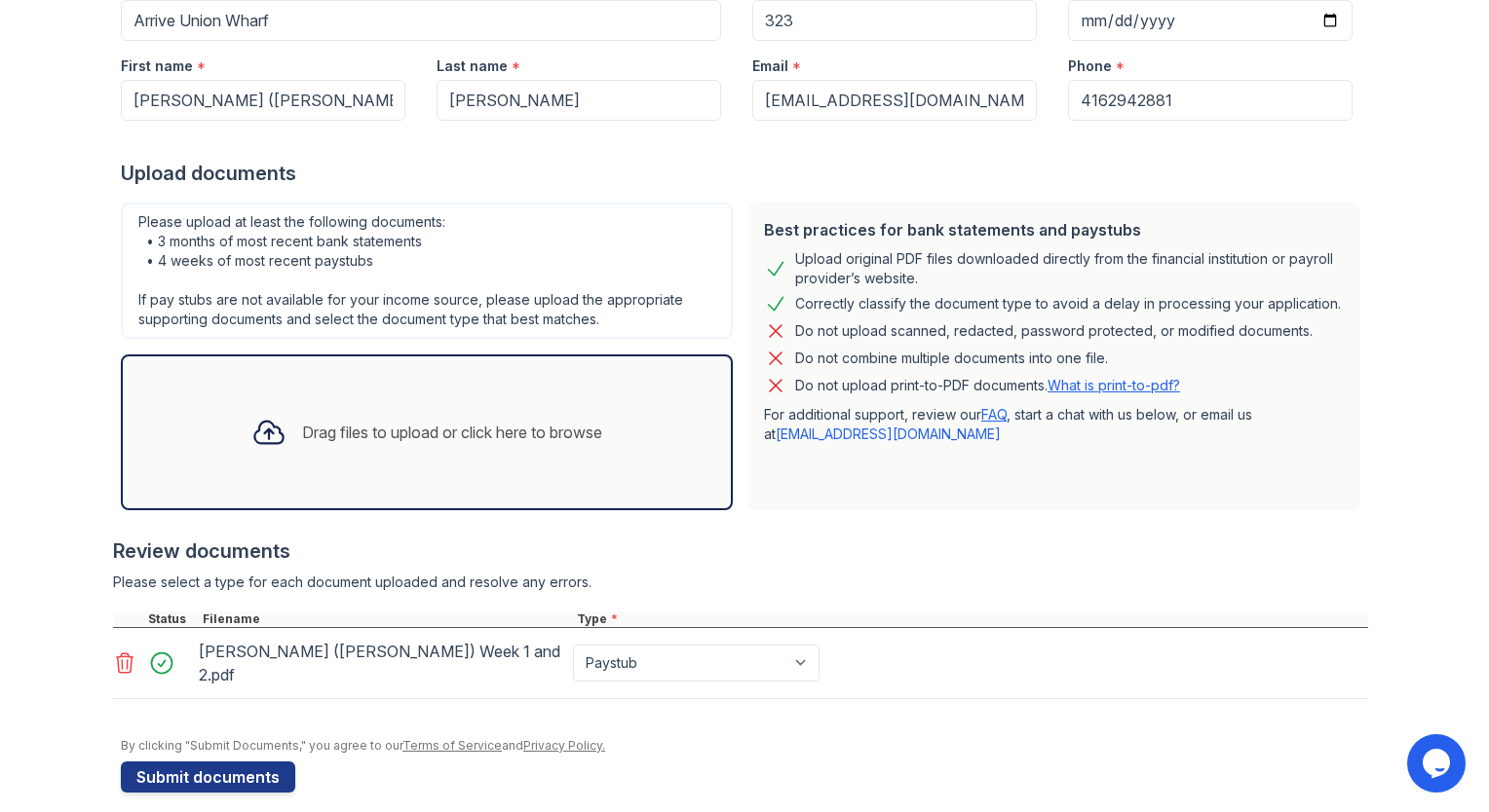
click at [396, 423] on div "Drag files to upload or click here to browse" at bounding box center [452, 433] width 300 height 23
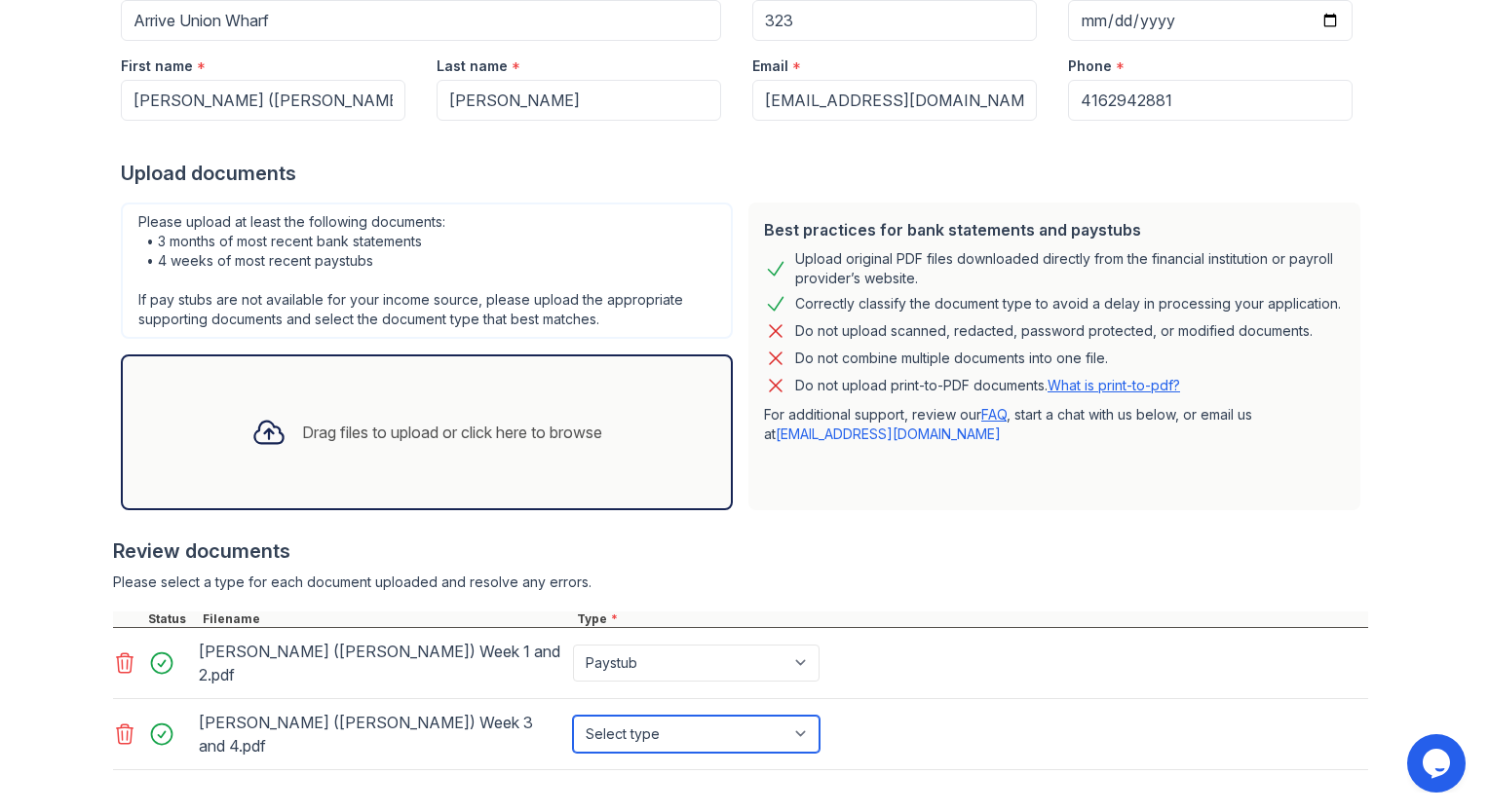
click at [795, 716] on select "Select type Paystub Bank Statement Offer Letter Tax Documents Benefit Award Let…" at bounding box center [696, 735] width 247 height 37
select select "paystub"
click at [573, 716] on select "Select type Paystub Bank Statement Offer Letter Tax Documents Benefit Award Let…" at bounding box center [696, 735] width 247 height 37
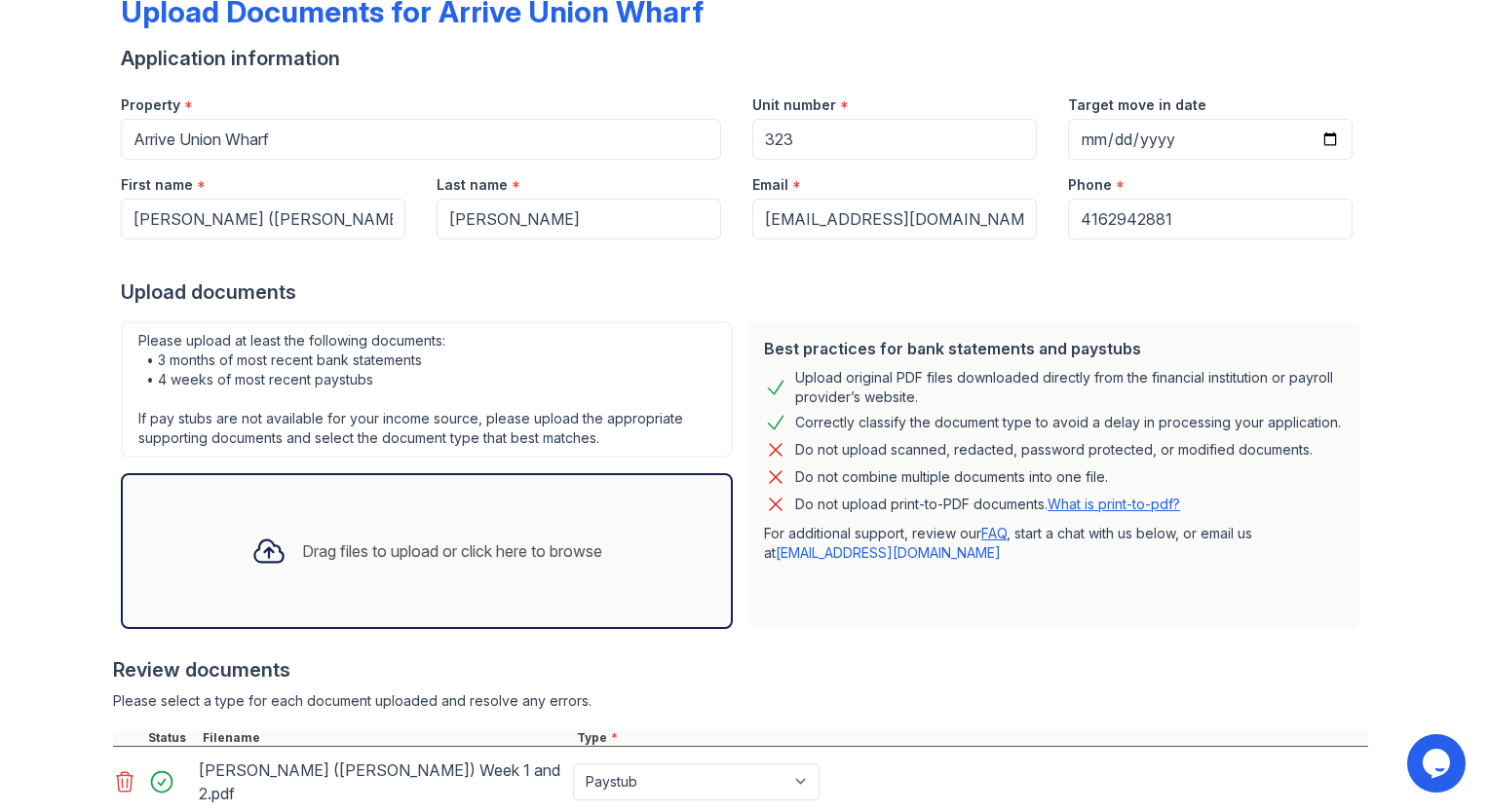
scroll to position [125, 0]
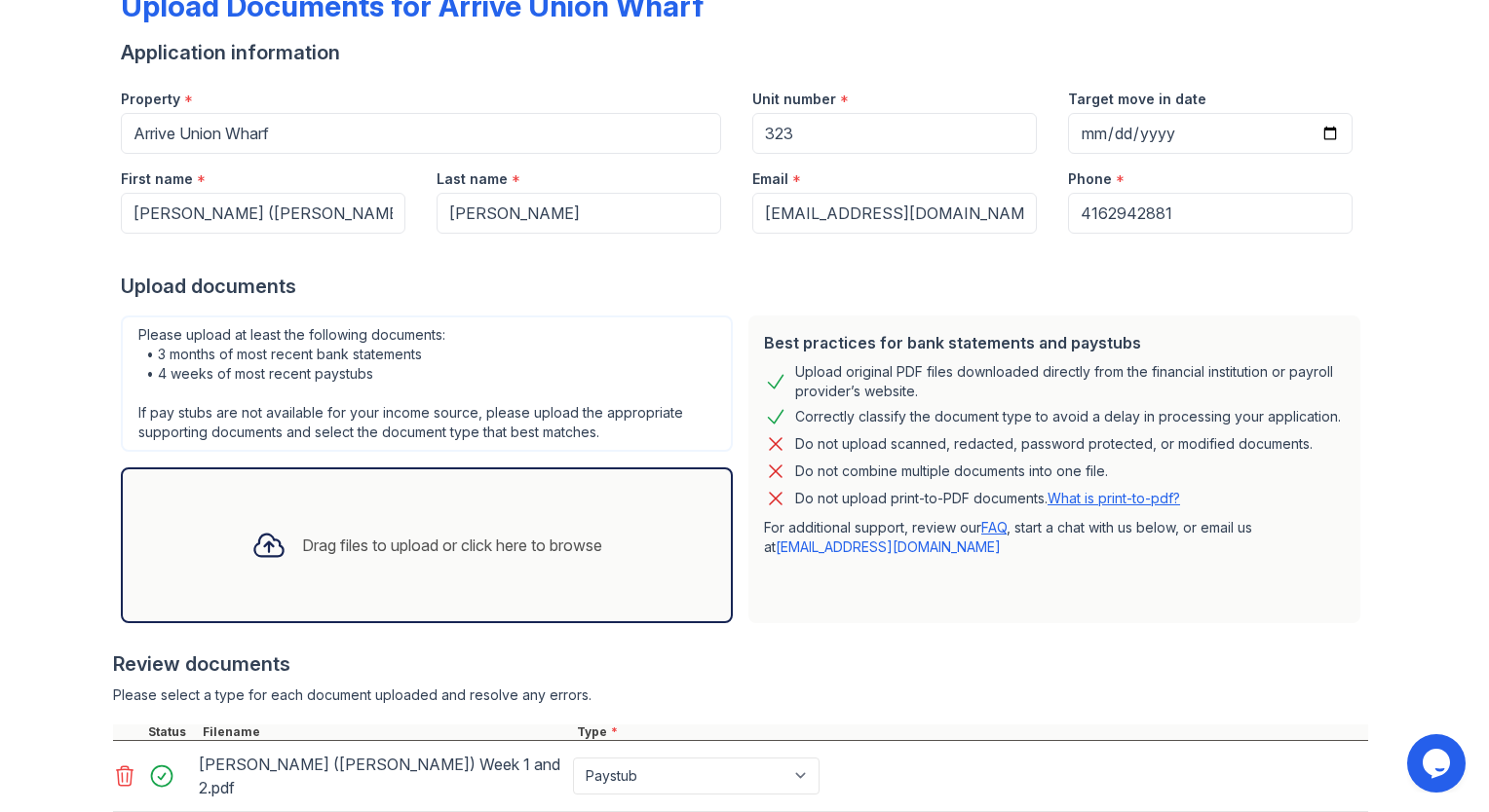
click at [425, 550] on div "Drag files to upload or click here to browse" at bounding box center [452, 546] width 300 height 23
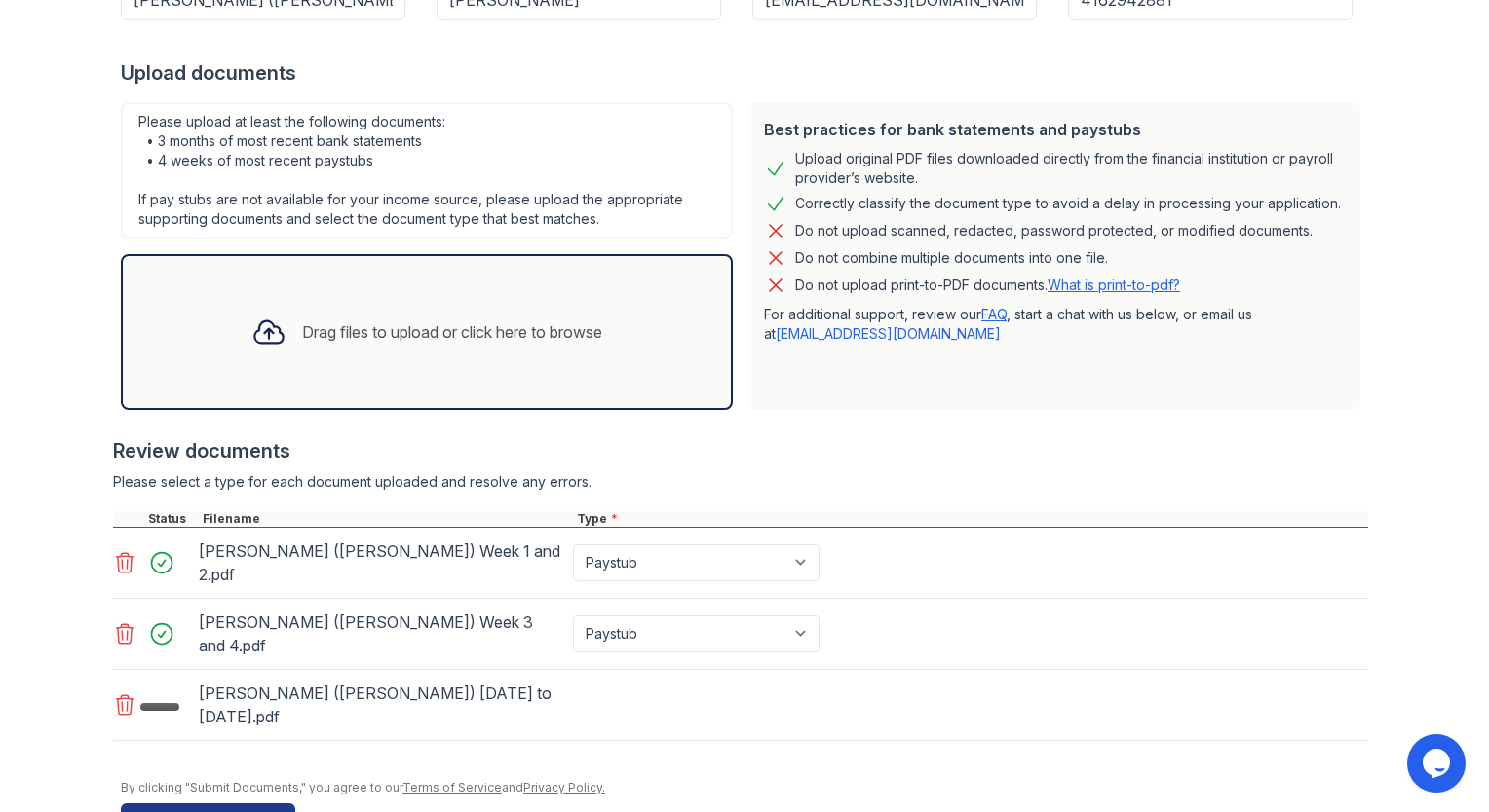
scroll to position [344, 0]
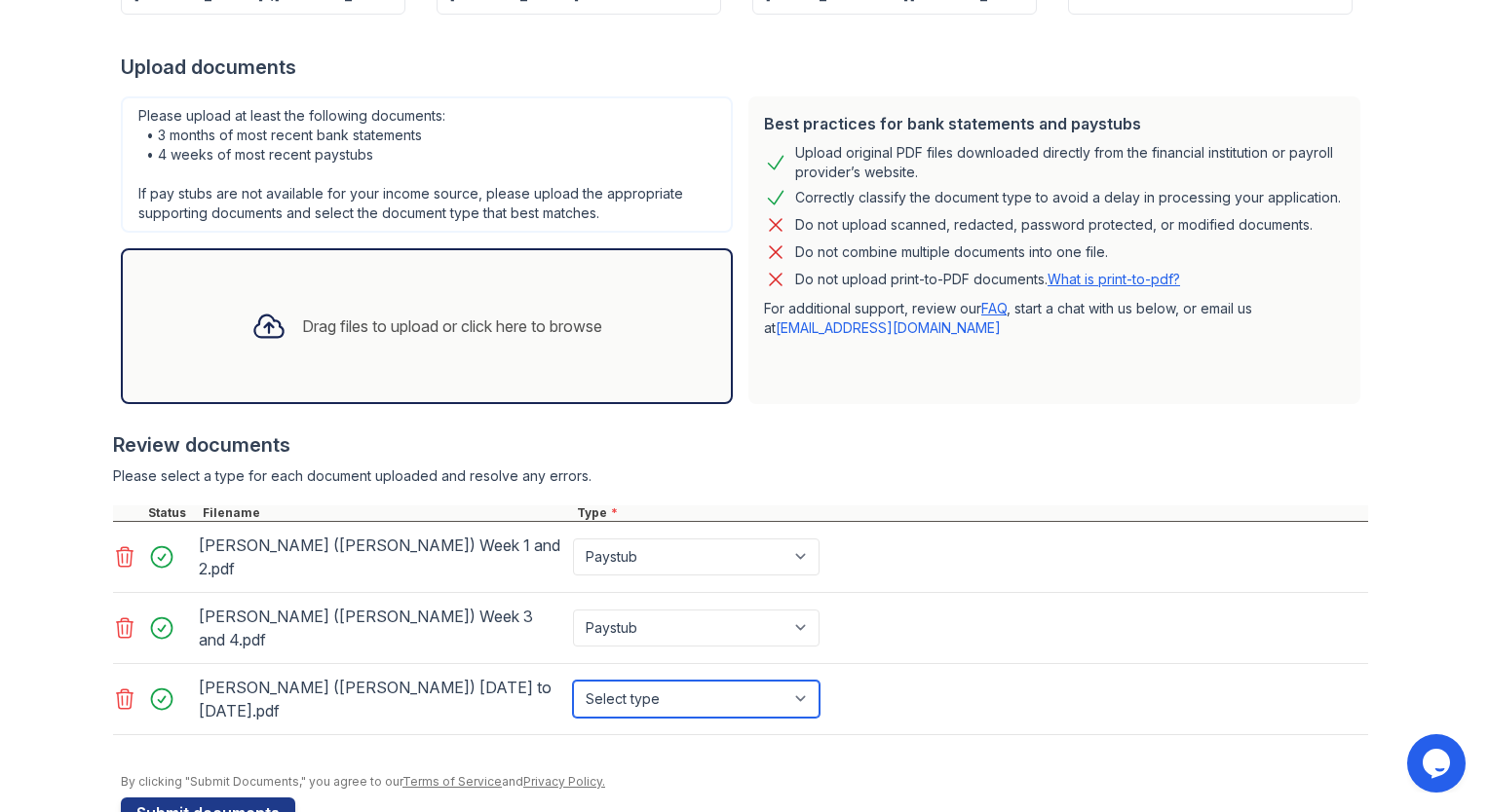
click at [798, 681] on select "Select type Paystub Bank Statement Offer Letter Tax Documents Benefit Award Let…" at bounding box center [696, 700] width 247 height 37
select select "paystub"
click at [573, 681] on select "Select type Paystub Bank Statement Offer Letter Tax Documents Benefit Award Let…" at bounding box center [696, 700] width 247 height 37
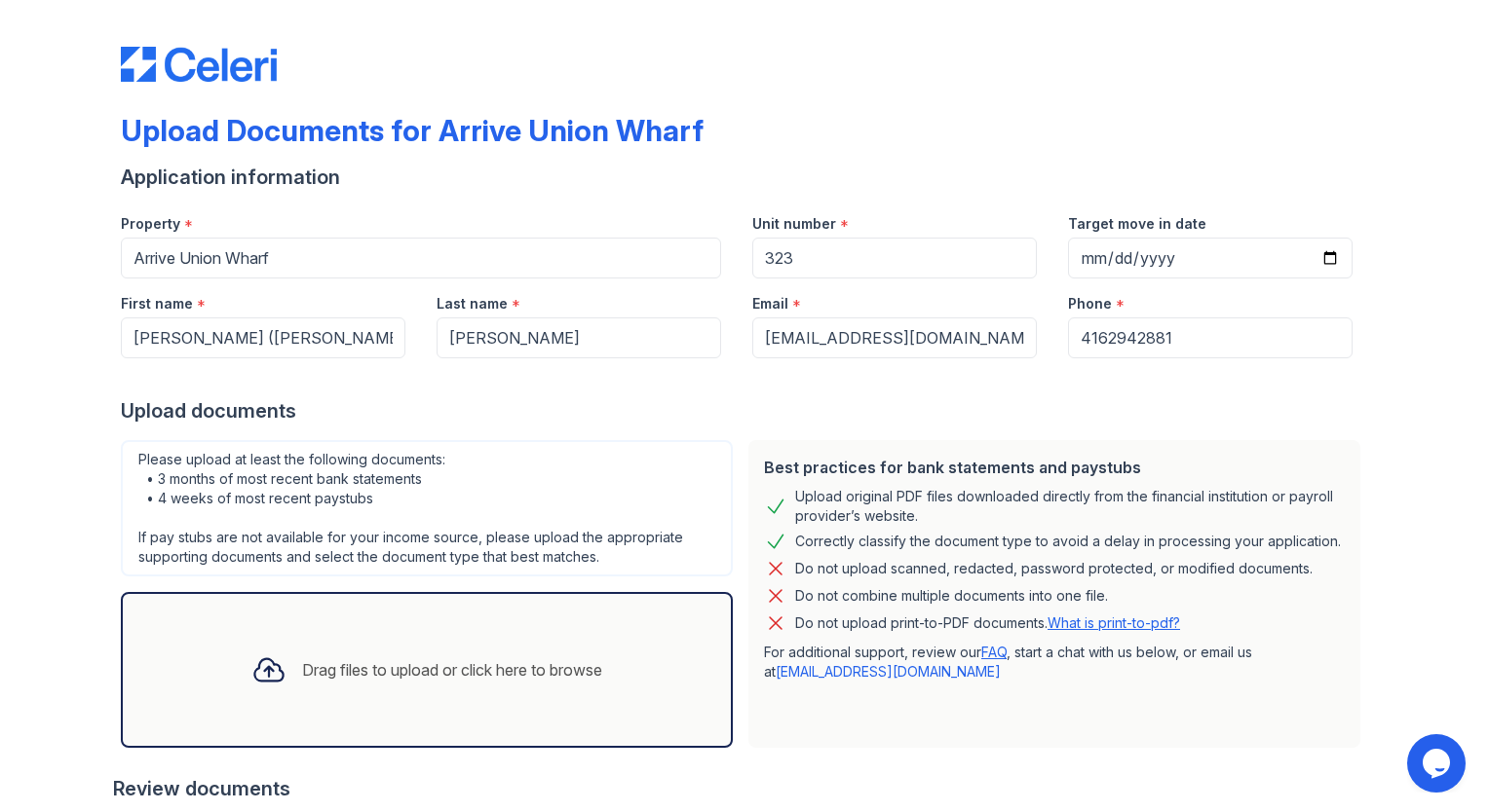
click at [477, 666] on div "Drag files to upload or click here to browse" at bounding box center [452, 671] width 300 height 23
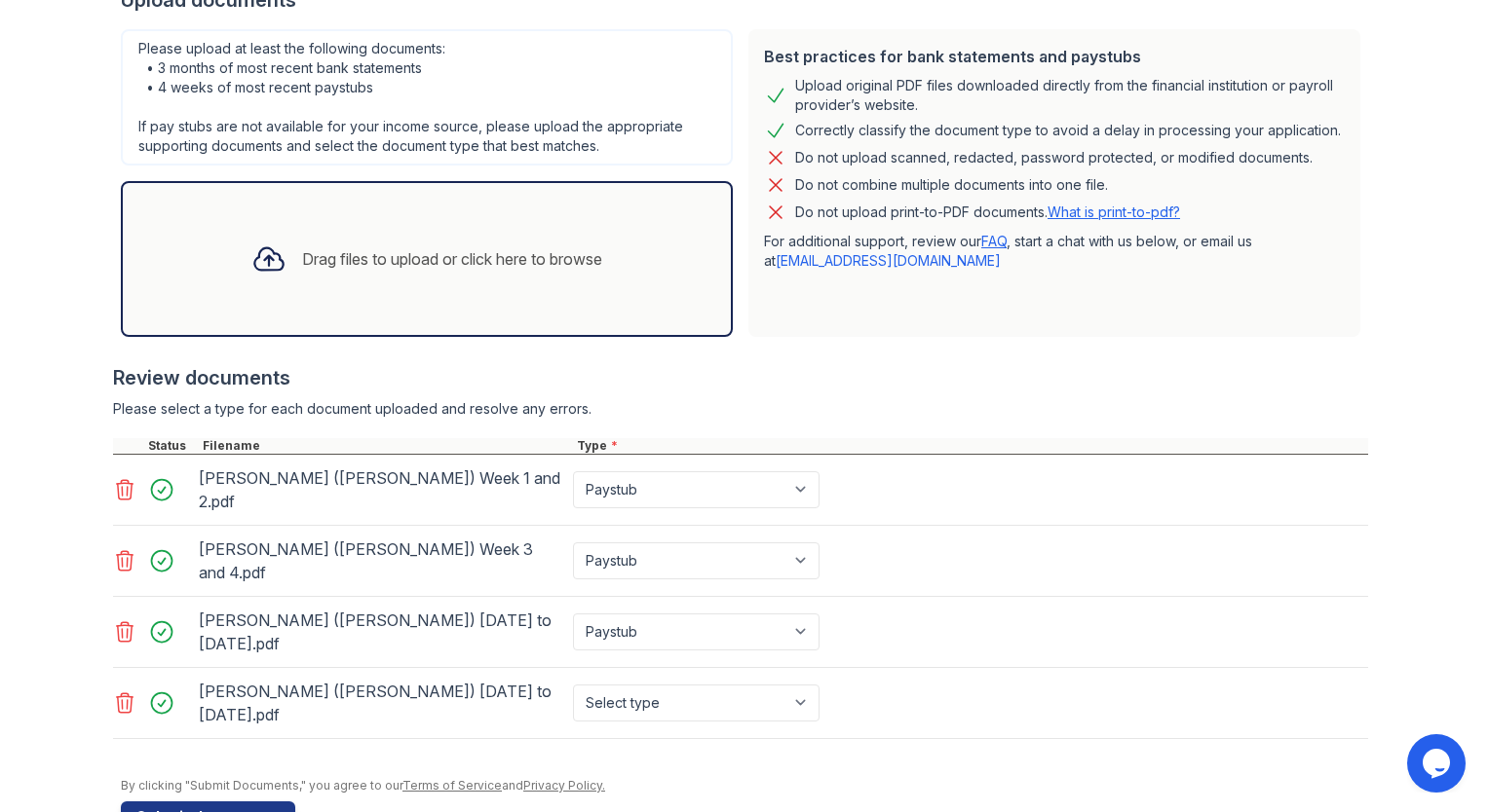
scroll to position [415, 0]
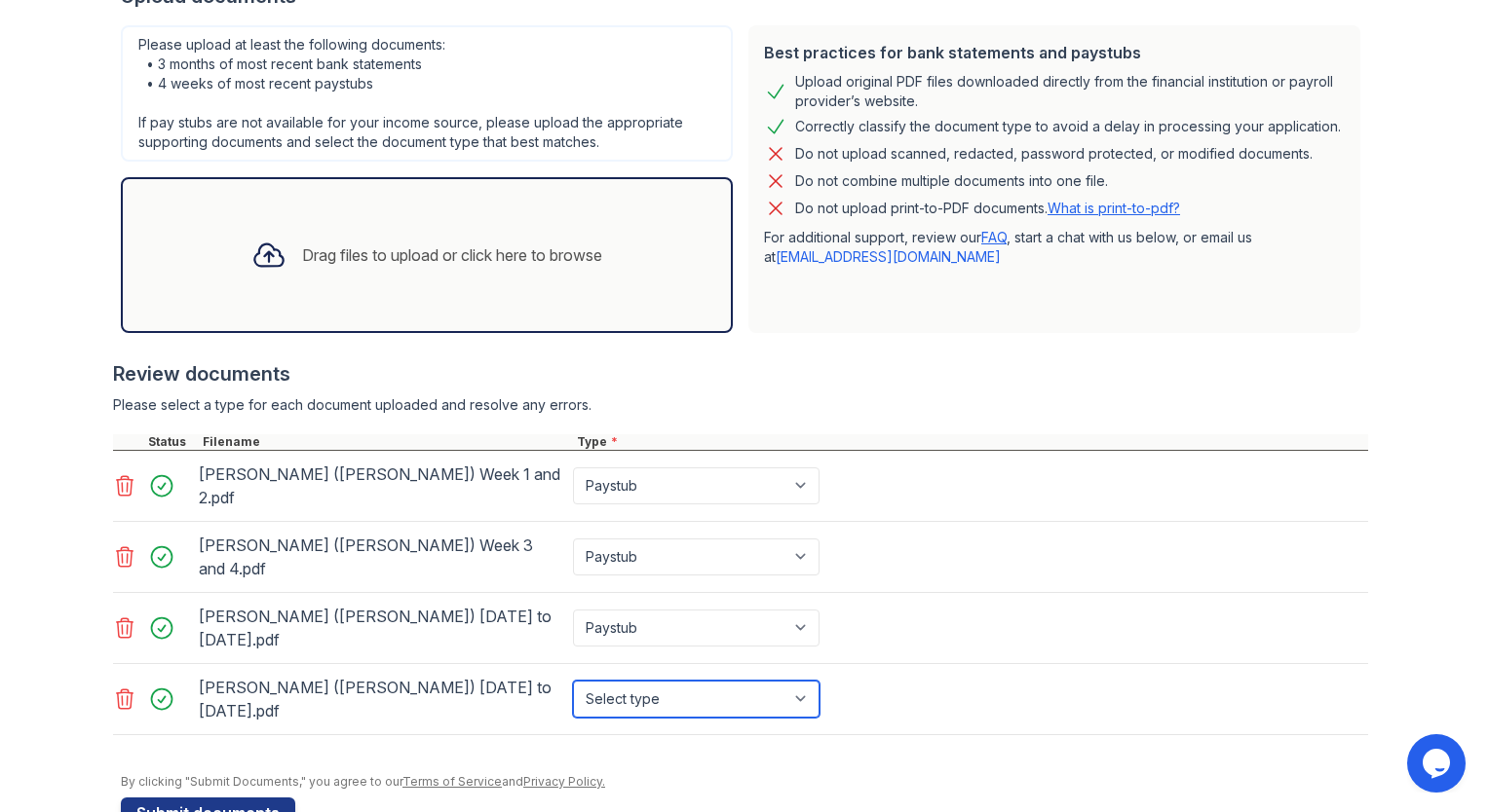
click at [791, 681] on select "Select type Paystub Bank Statement Offer Letter Tax Documents Benefit Award Let…" at bounding box center [696, 700] width 247 height 37
select select "paystub"
click at [573, 681] on select "Select type Paystub Bank Statement Offer Letter Tax Documents Benefit Award Let…" at bounding box center [696, 700] width 247 height 37
click at [697, 375] on div "Review documents" at bounding box center [740, 374] width 1255 height 27
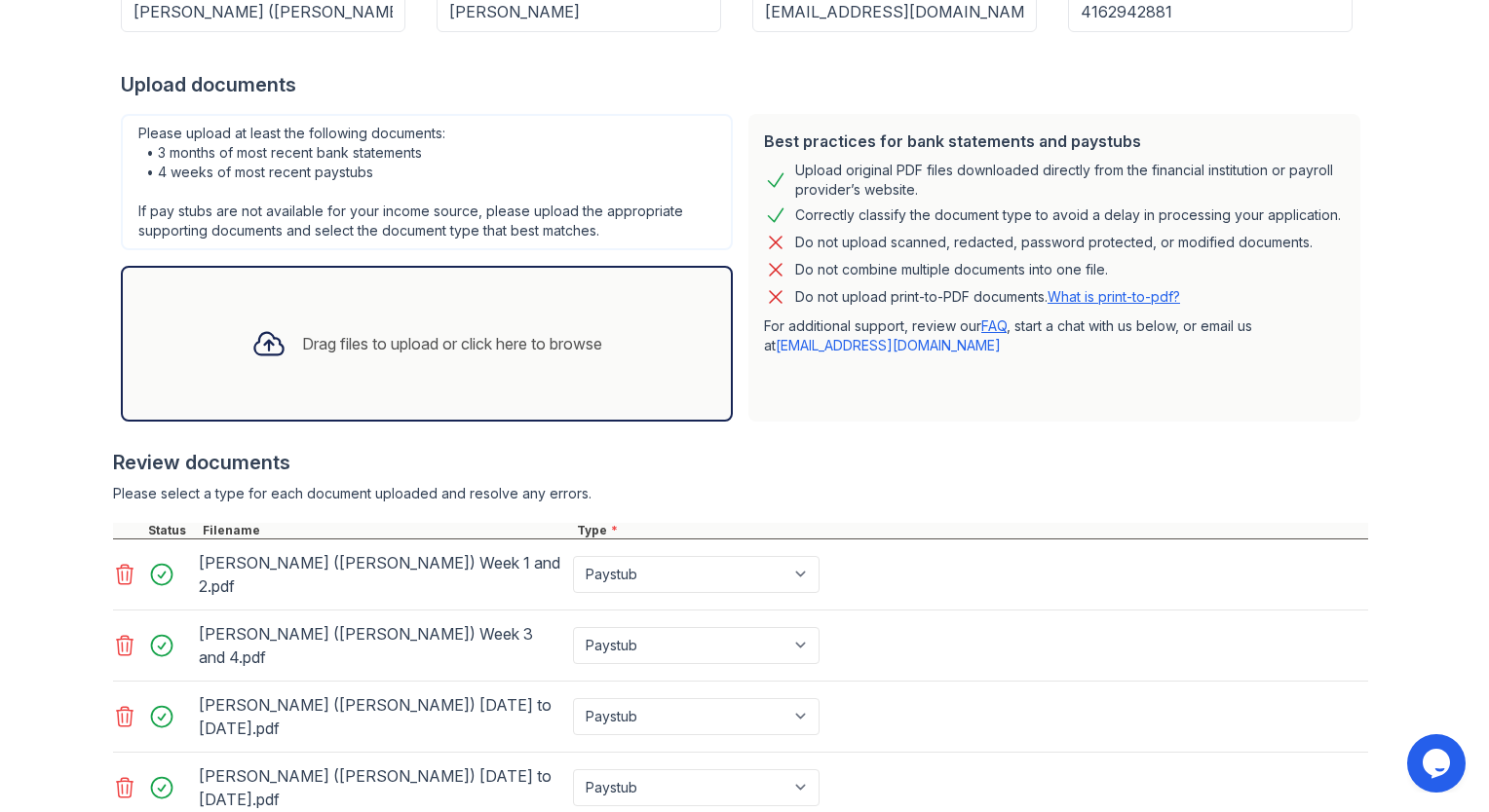
scroll to position [369, 0]
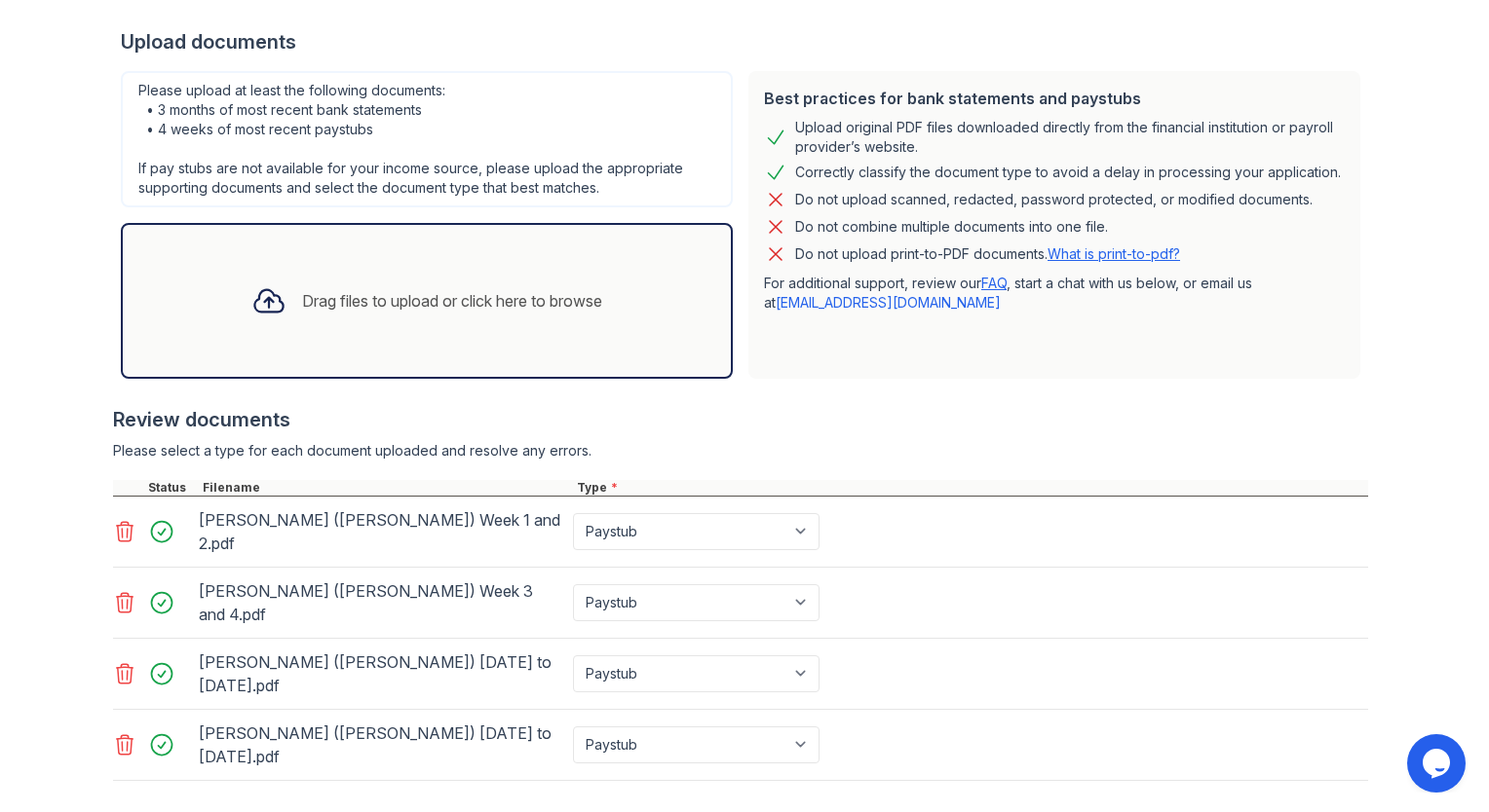
click at [425, 299] on div "Drag files to upload or click here to browse" at bounding box center [452, 301] width 300 height 23
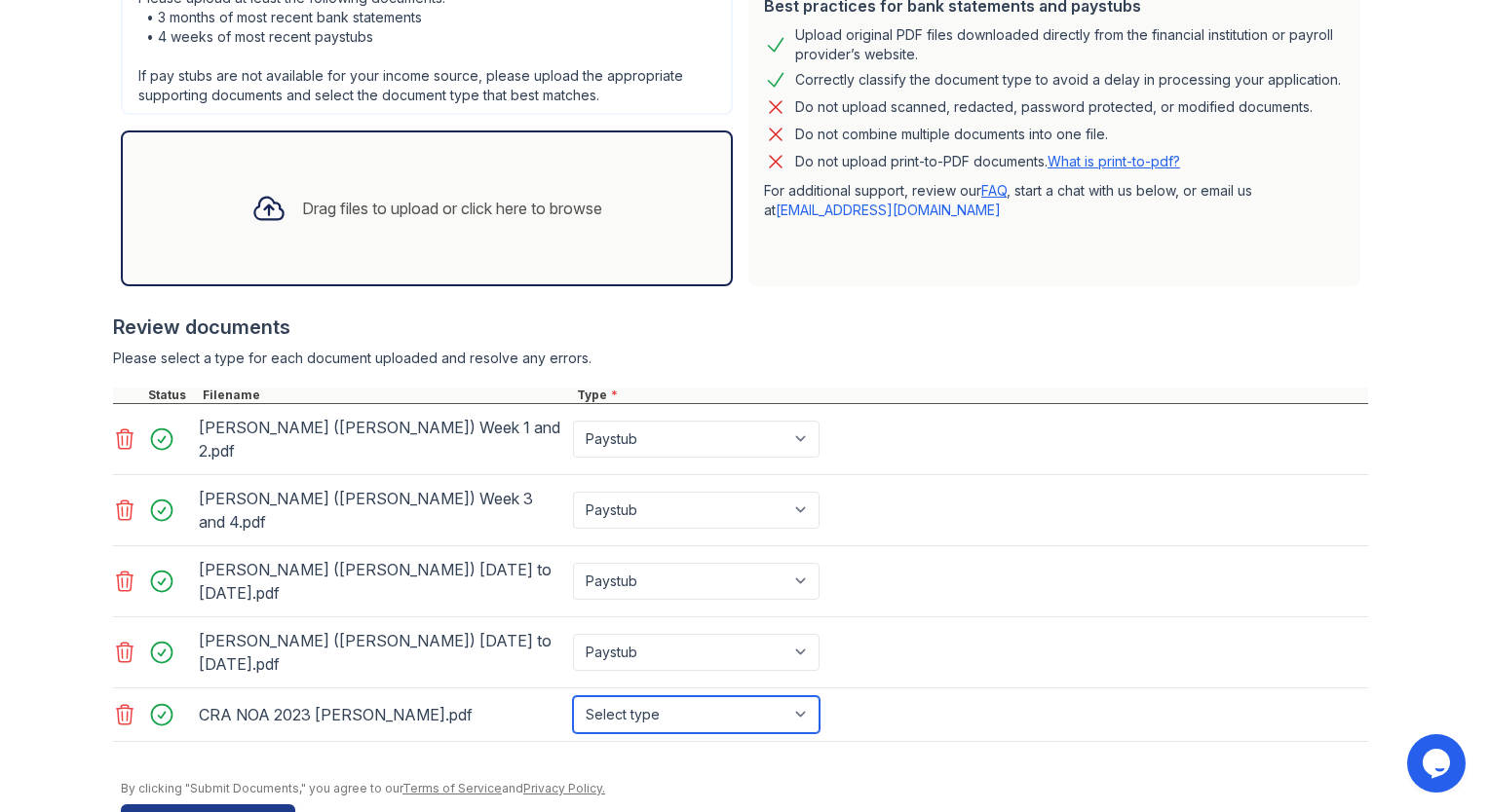
click at [798, 697] on select "Select type Paystub Bank Statement Offer Letter Tax Documents Benefit Award Let…" at bounding box center [696, 715] width 247 height 37
select select "tax_documents"
click at [573, 697] on select "Select type Paystub Bank Statement Offer Letter Tax Documents Benefit Award Let…" at bounding box center [696, 715] width 247 height 37
click at [686, 749] on form "Application information Property * Arrive Union Wharf Unit number * 323 Target …" at bounding box center [744, 268] width 1247 height 1134
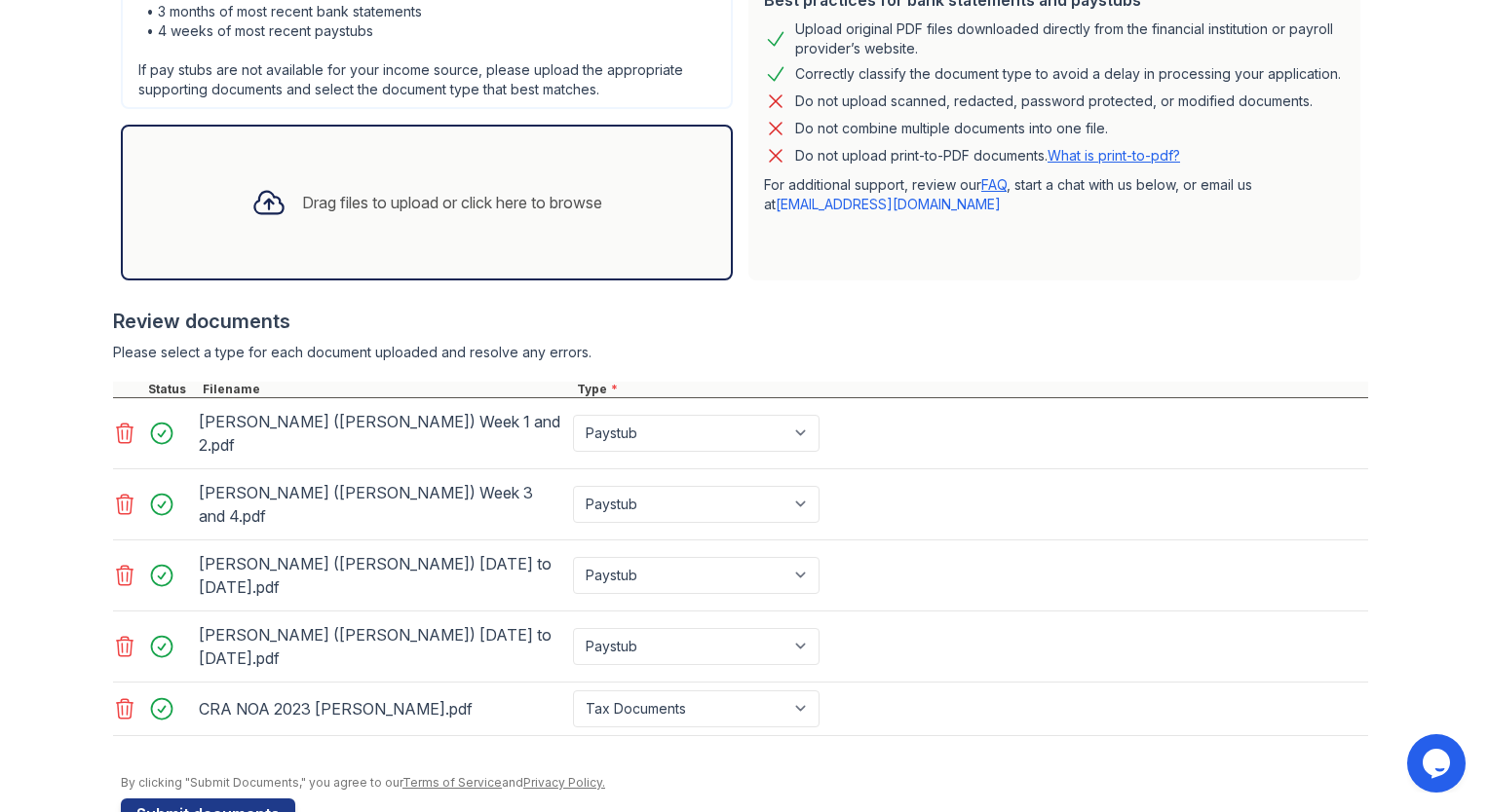
click at [548, 753] on form "Application information Property * Arrive Union Wharf Unit number * 323 Target …" at bounding box center [744, 262] width 1247 height 1134
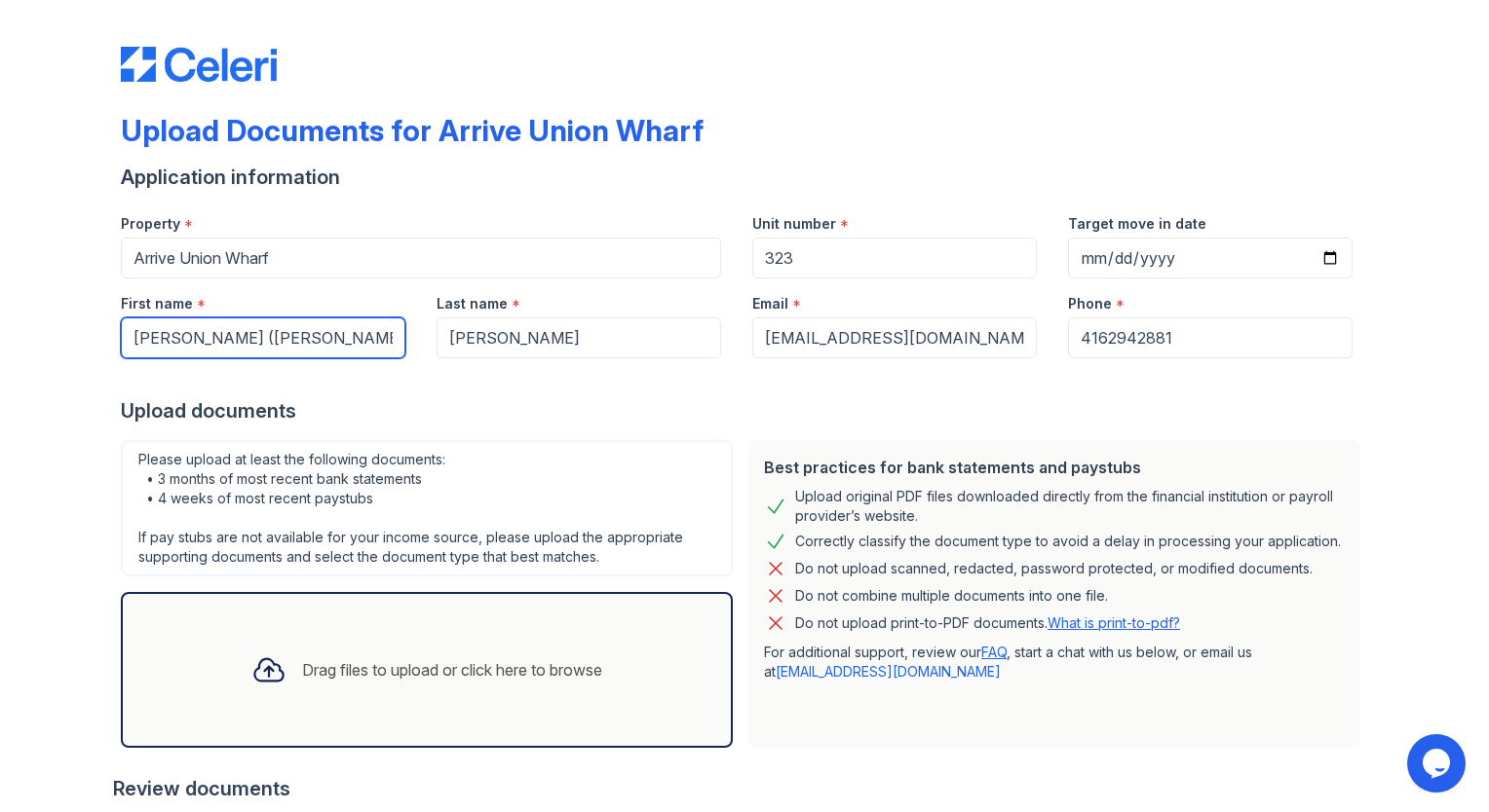
click at [194, 335] on input "[PERSON_NAME] ([PERSON_NAME])" at bounding box center [263, 338] width 285 height 41
drag, startPoint x: 284, startPoint y: 337, endPoint x: 31, endPoint y: 360, distance: 254.0
click at [31, 360] on div "Upload Documents for Arrive Union Wharf Application information Property * Arri…" at bounding box center [744, 668] width 1427 height 1336
type input "[PERSON_NAME] ([PERSON_NAME])"
click at [70, 425] on div "Upload Documents for Arrive Union Wharf Application information Property * Arri…" at bounding box center [744, 668] width 1427 height 1336
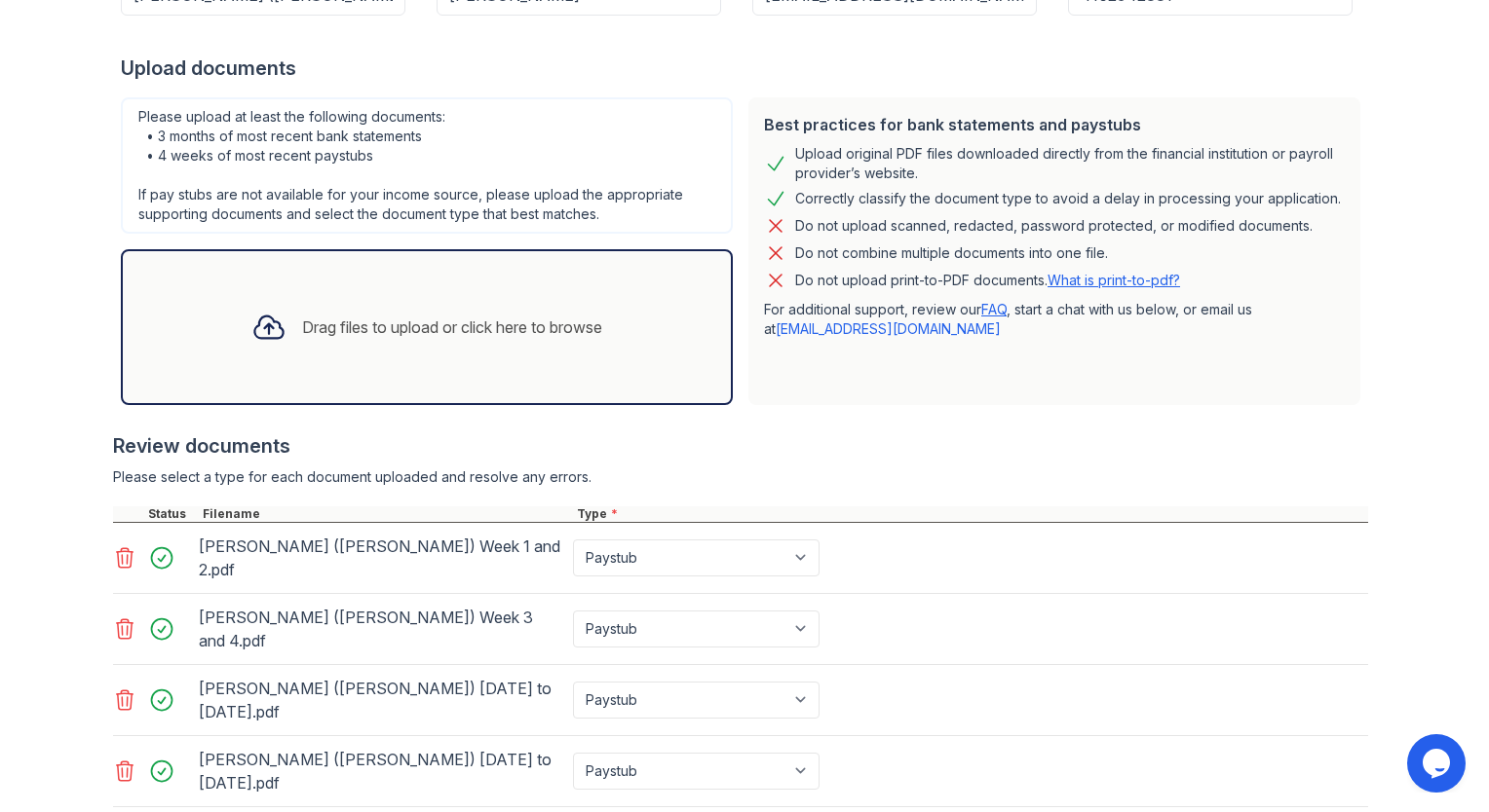
scroll to position [468, 0]
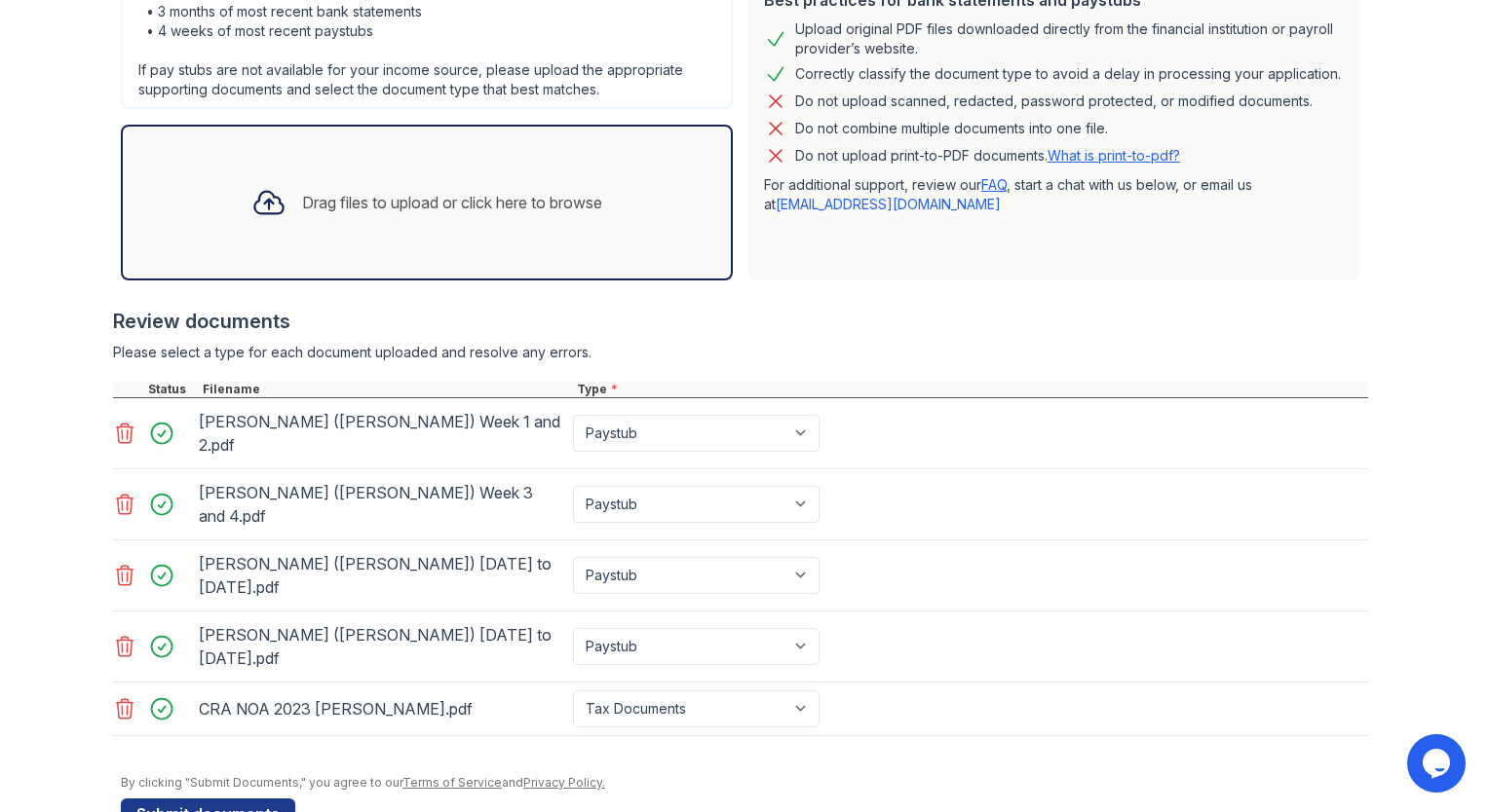
click at [443, 199] on div "Drag files to upload or click here to browse" at bounding box center [452, 203] width 300 height 23
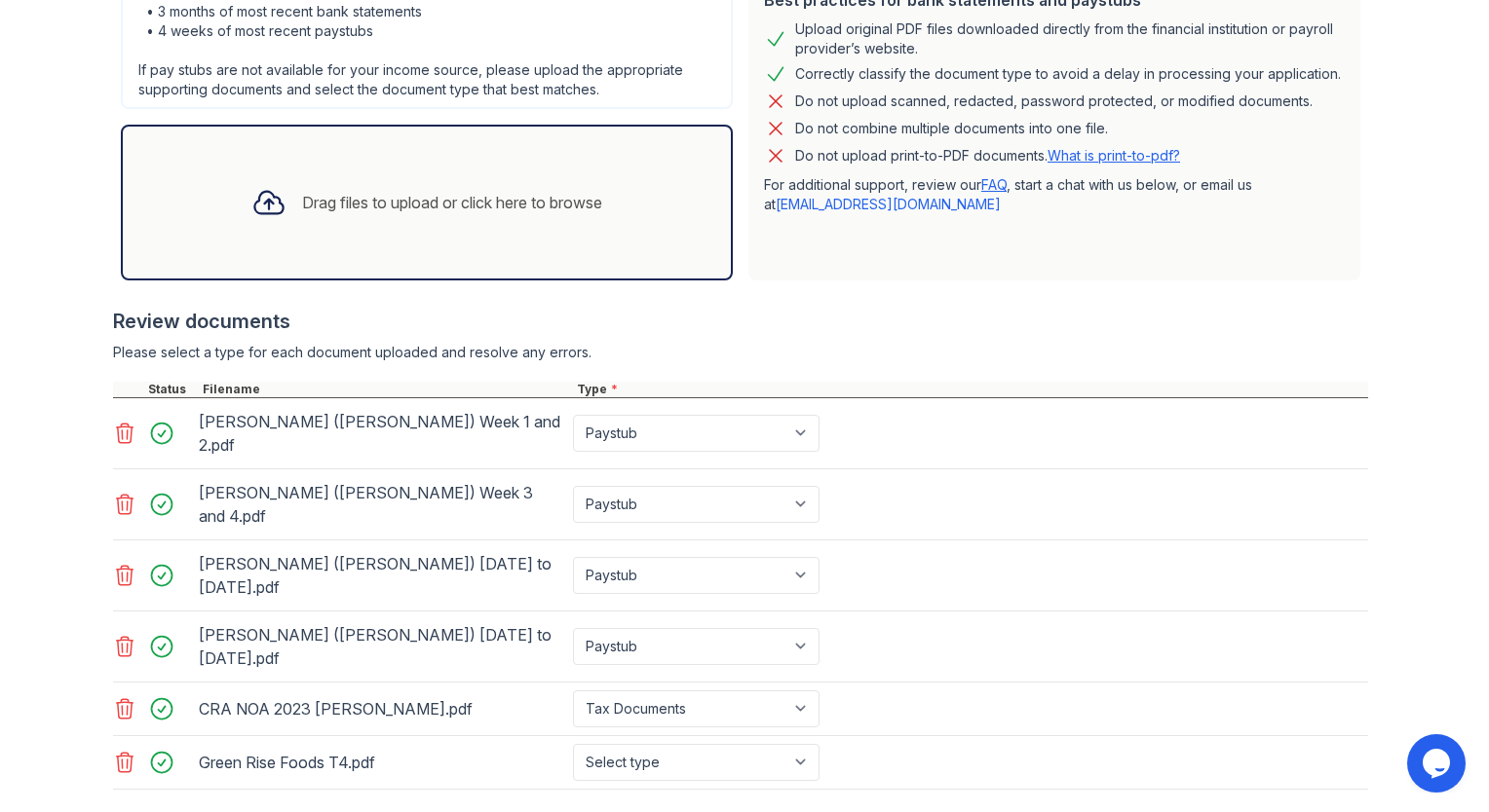
click at [352, 198] on div "Drag files to upload or click here to browse" at bounding box center [452, 203] width 300 height 23
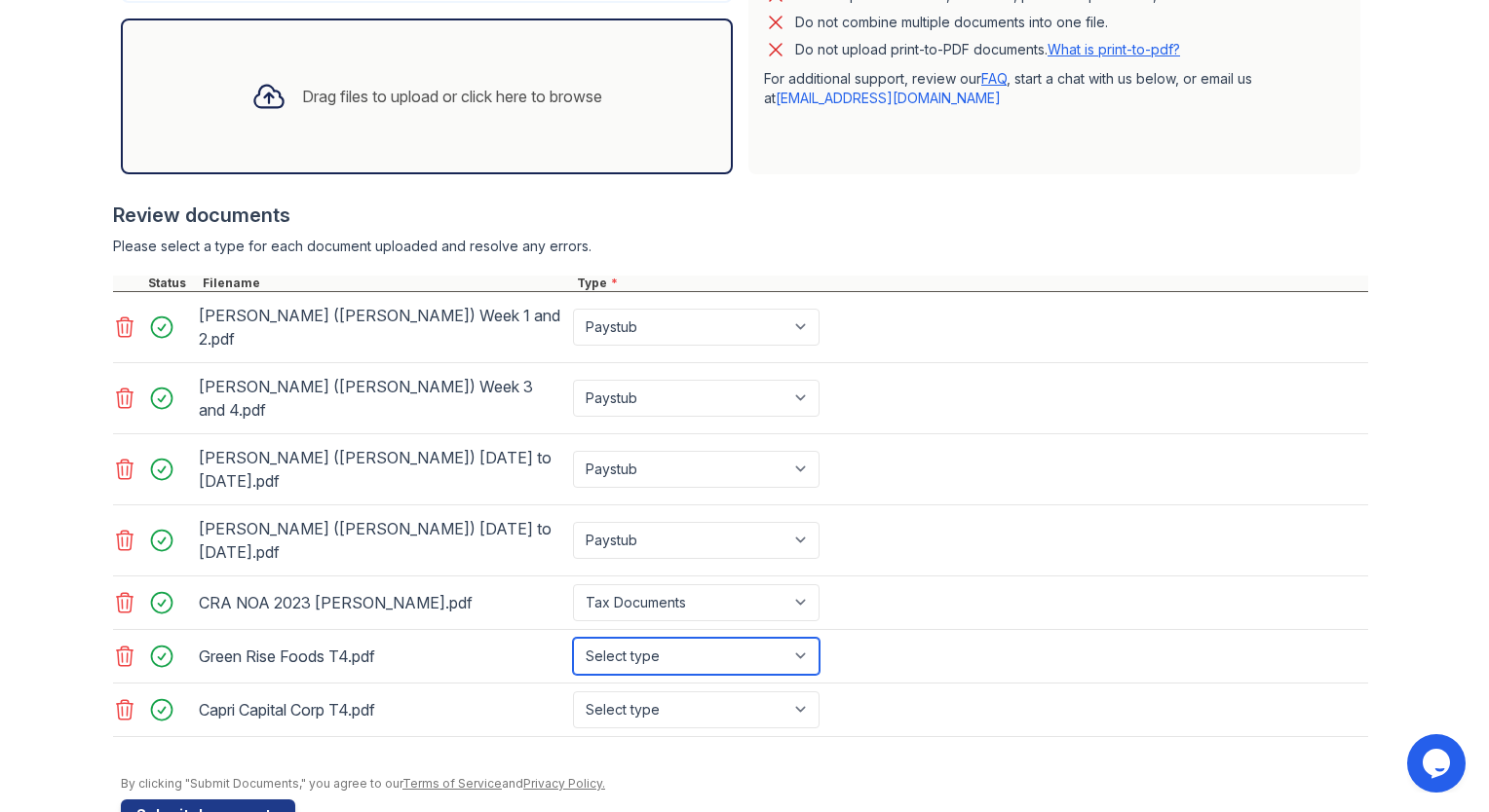
click at [638, 638] on select "Select type Paystub Bank Statement Offer Letter Tax Documents Benefit Award Let…" at bounding box center [696, 657] width 247 height 37
select select "tax_documents"
click at [573, 638] on select "Select type Paystub Bank Statement Offer Letter Tax Documents Benefit Award Let…" at bounding box center [696, 657] width 247 height 37
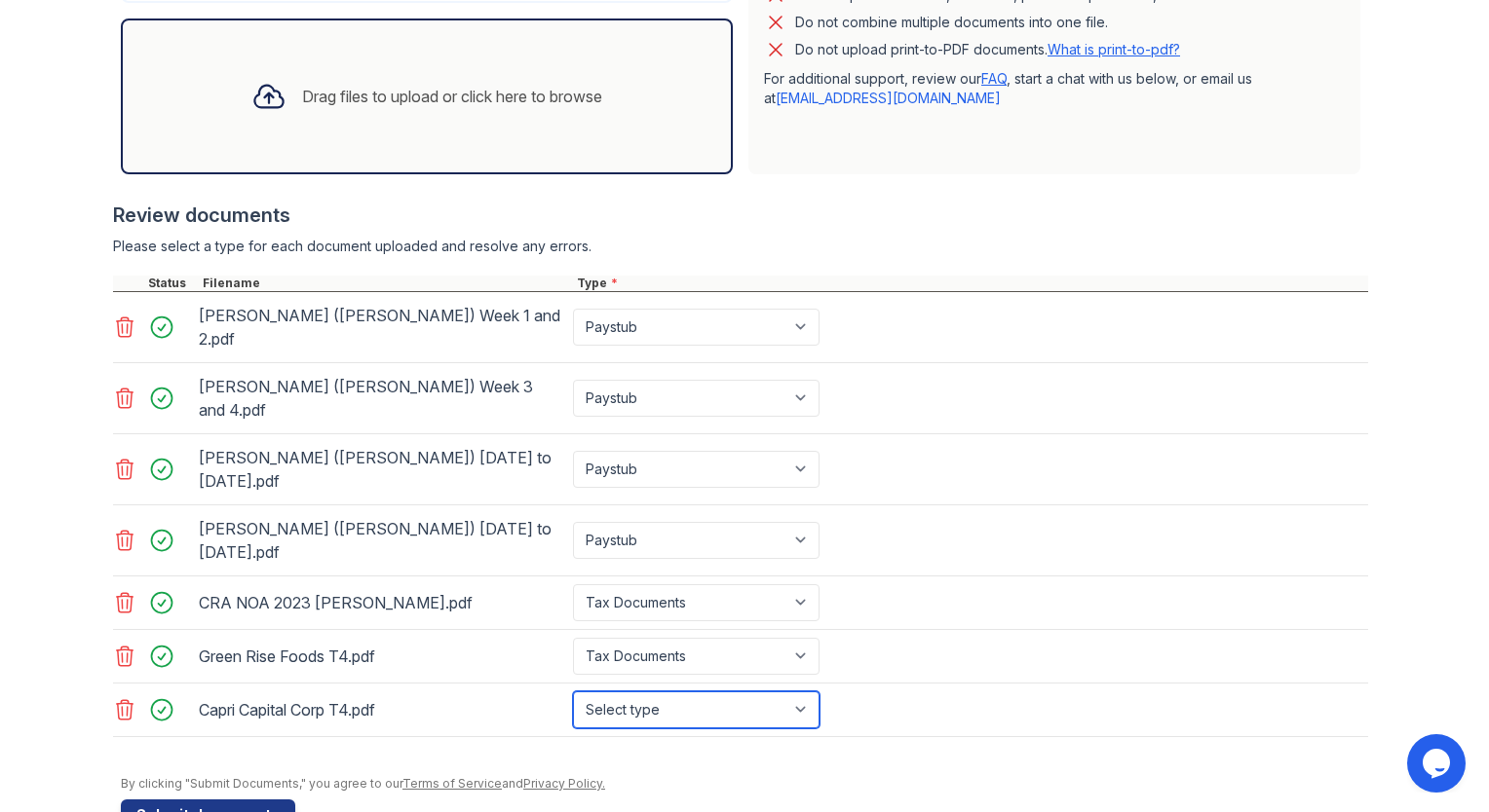
click at [624, 692] on select "Select type Paystub Bank Statement Offer Letter Tax Documents Benefit Award Let…" at bounding box center [696, 711] width 247 height 37
select select "tax_documents"
click at [573, 692] on select "Select type Paystub Bank Statement Offer Letter Tax Documents Benefit Award Let…" at bounding box center [696, 711] width 247 height 37
click at [657, 744] on form "Application information Property * Arrive Union Wharf Unit number * 323 Target …" at bounding box center [744, 210] width 1247 height 1241
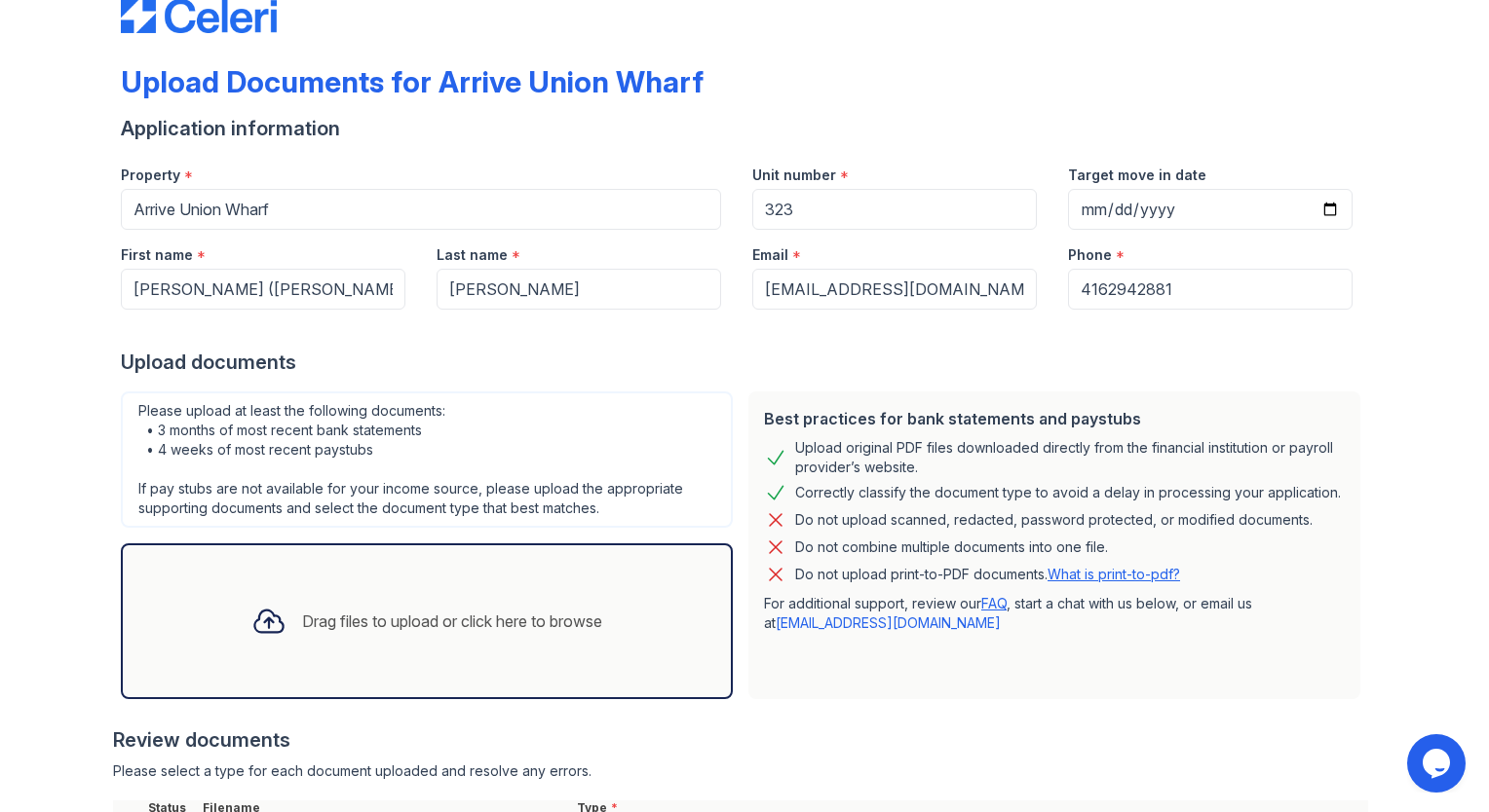
scroll to position [40, 0]
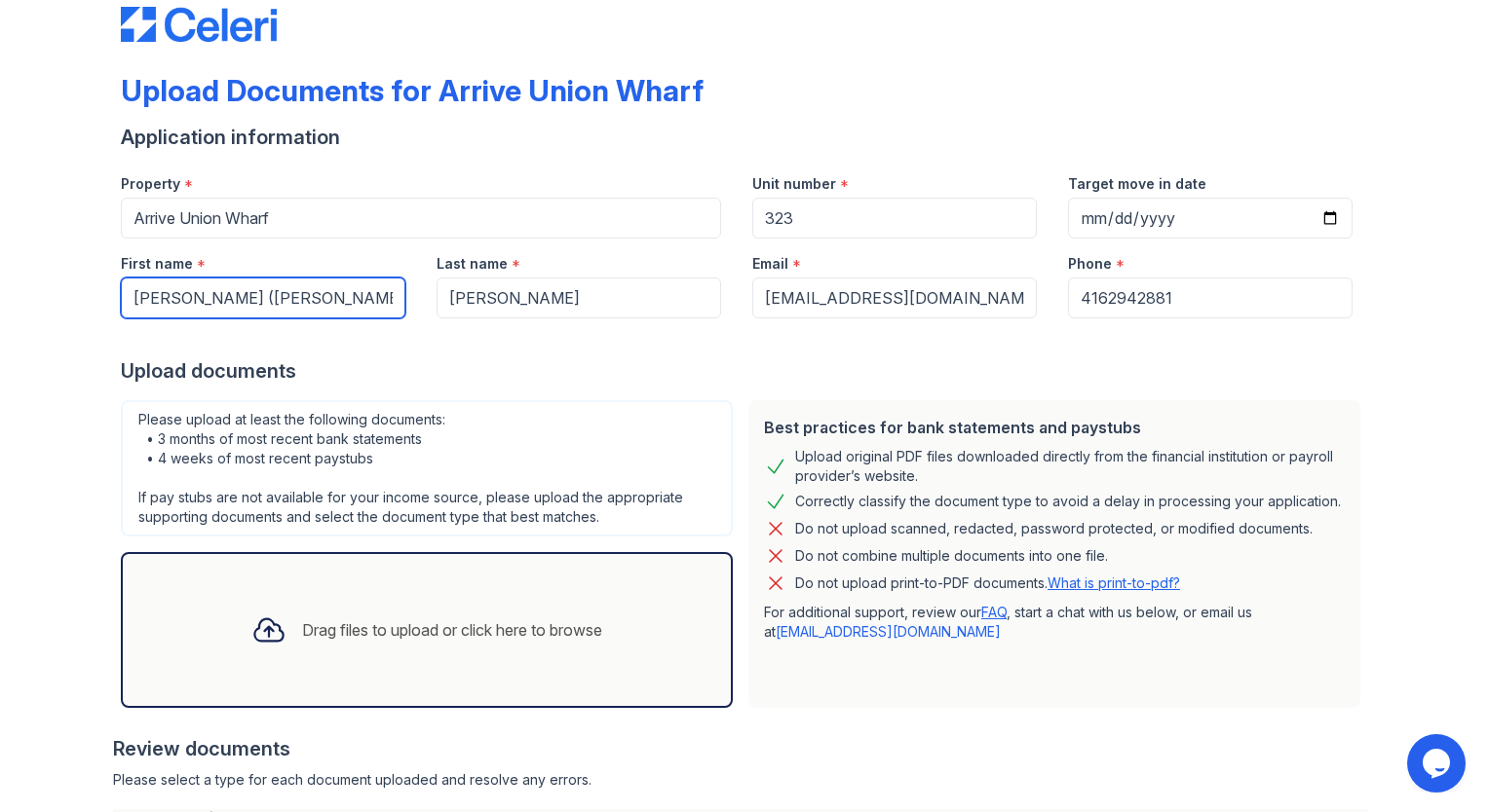
click at [185, 292] on input "[PERSON_NAME] ([PERSON_NAME])" at bounding box center [263, 298] width 285 height 41
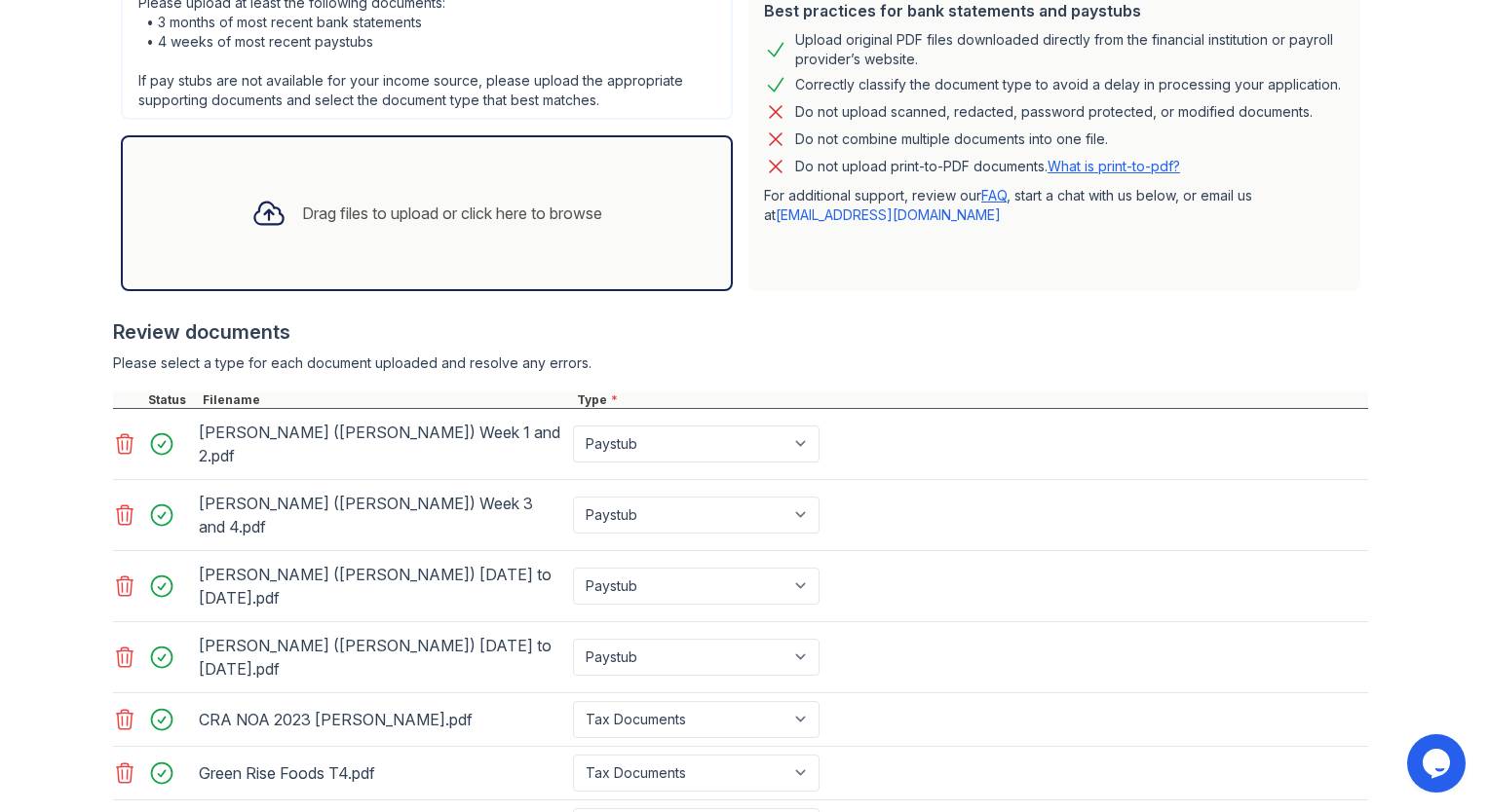
scroll to position [574, 0]
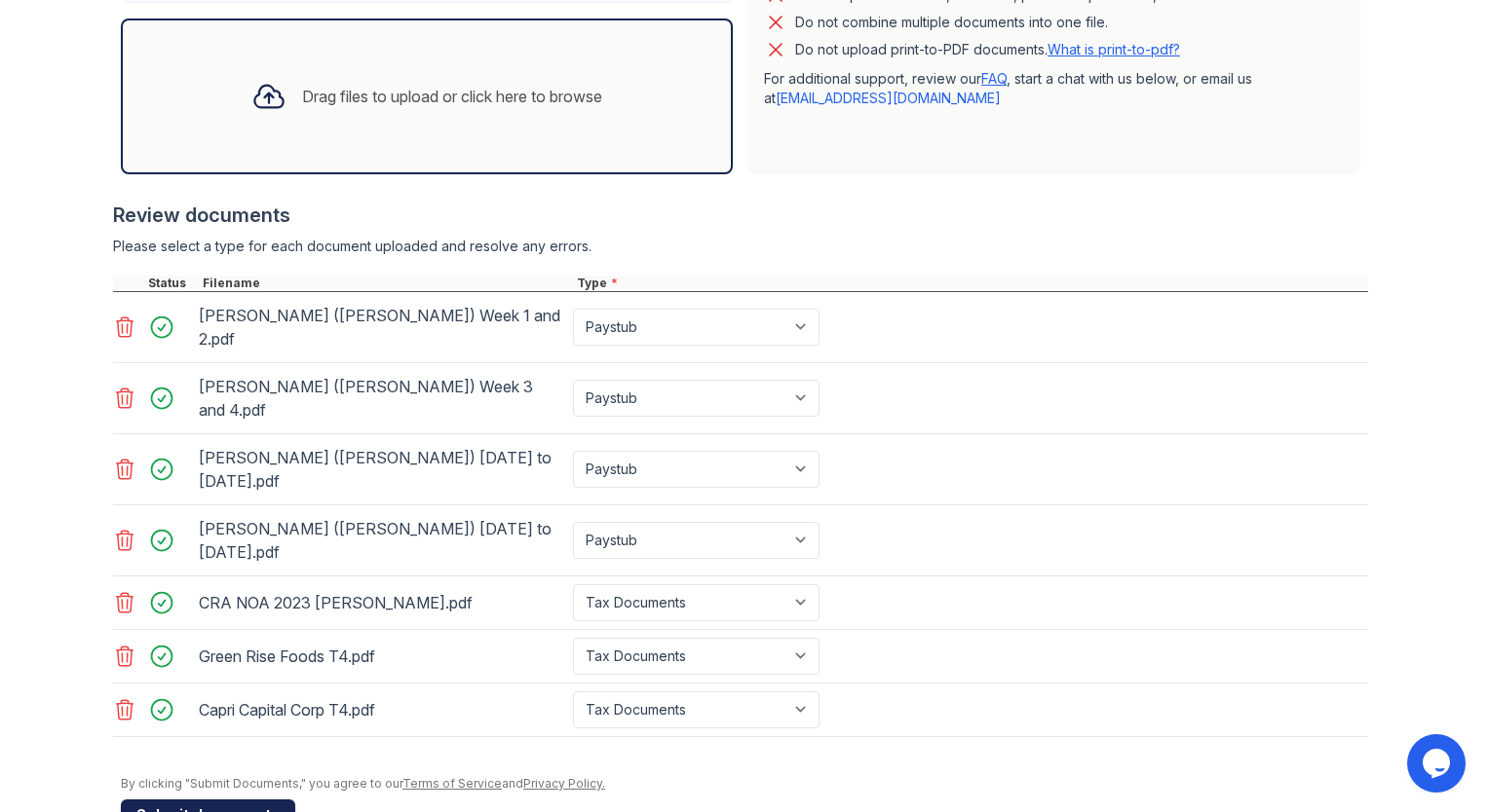
click at [193, 799] on button "Submit documents" at bounding box center [208, 815] width 175 height 31
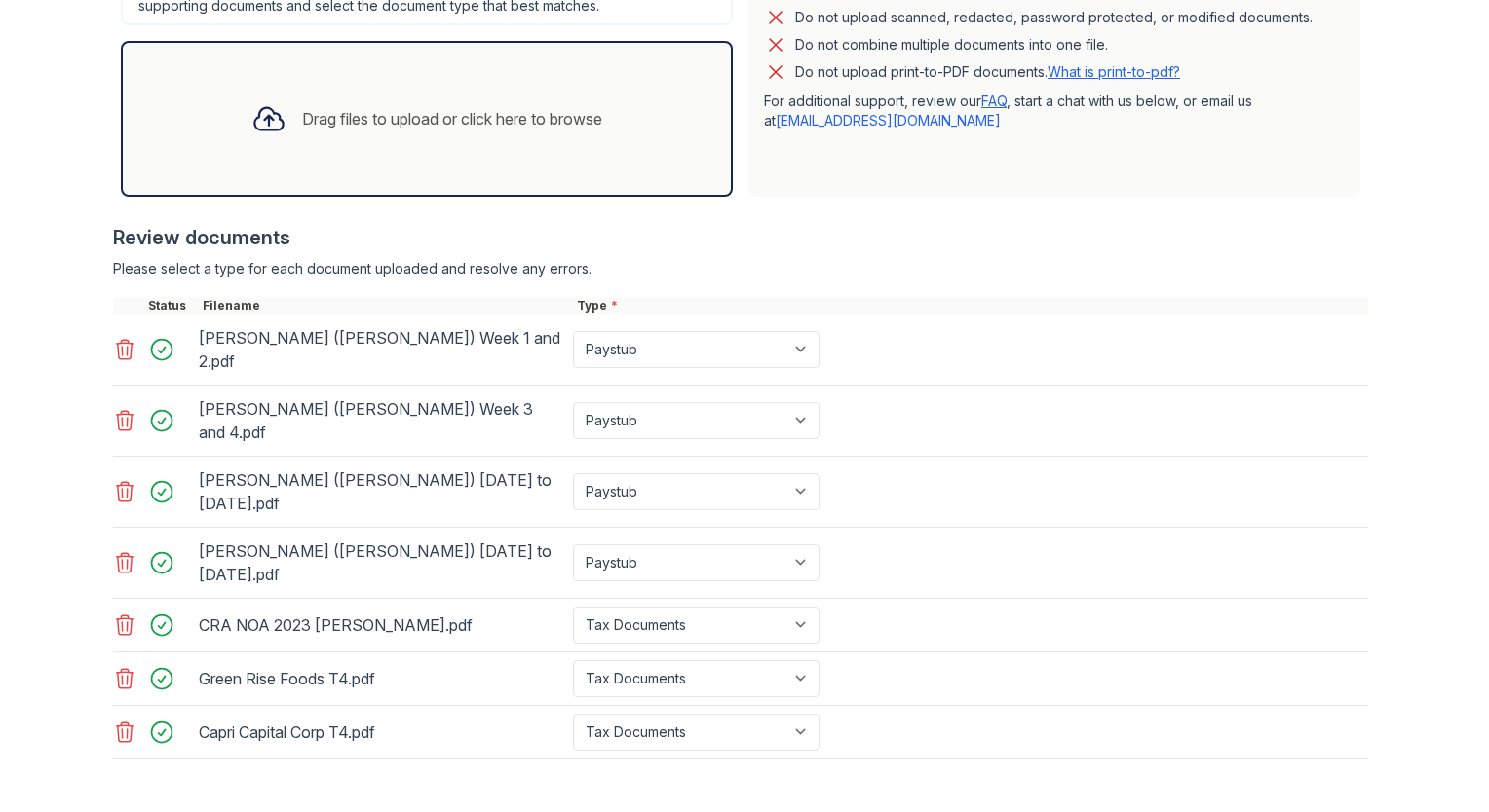
scroll to position [607, 0]
click at [626, 244] on div "Review documents" at bounding box center [740, 237] width 1255 height 27
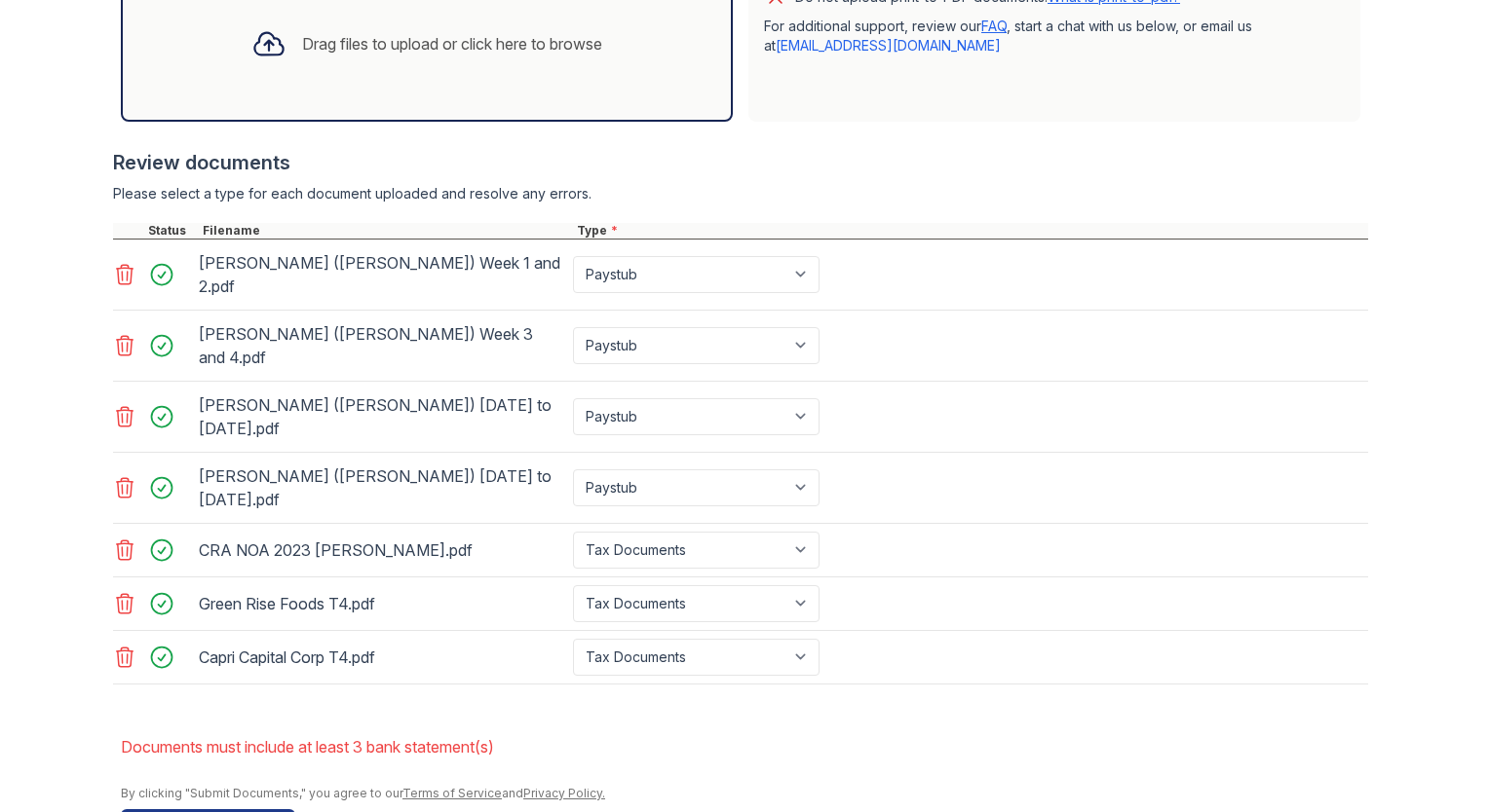
scroll to position [691, 0]
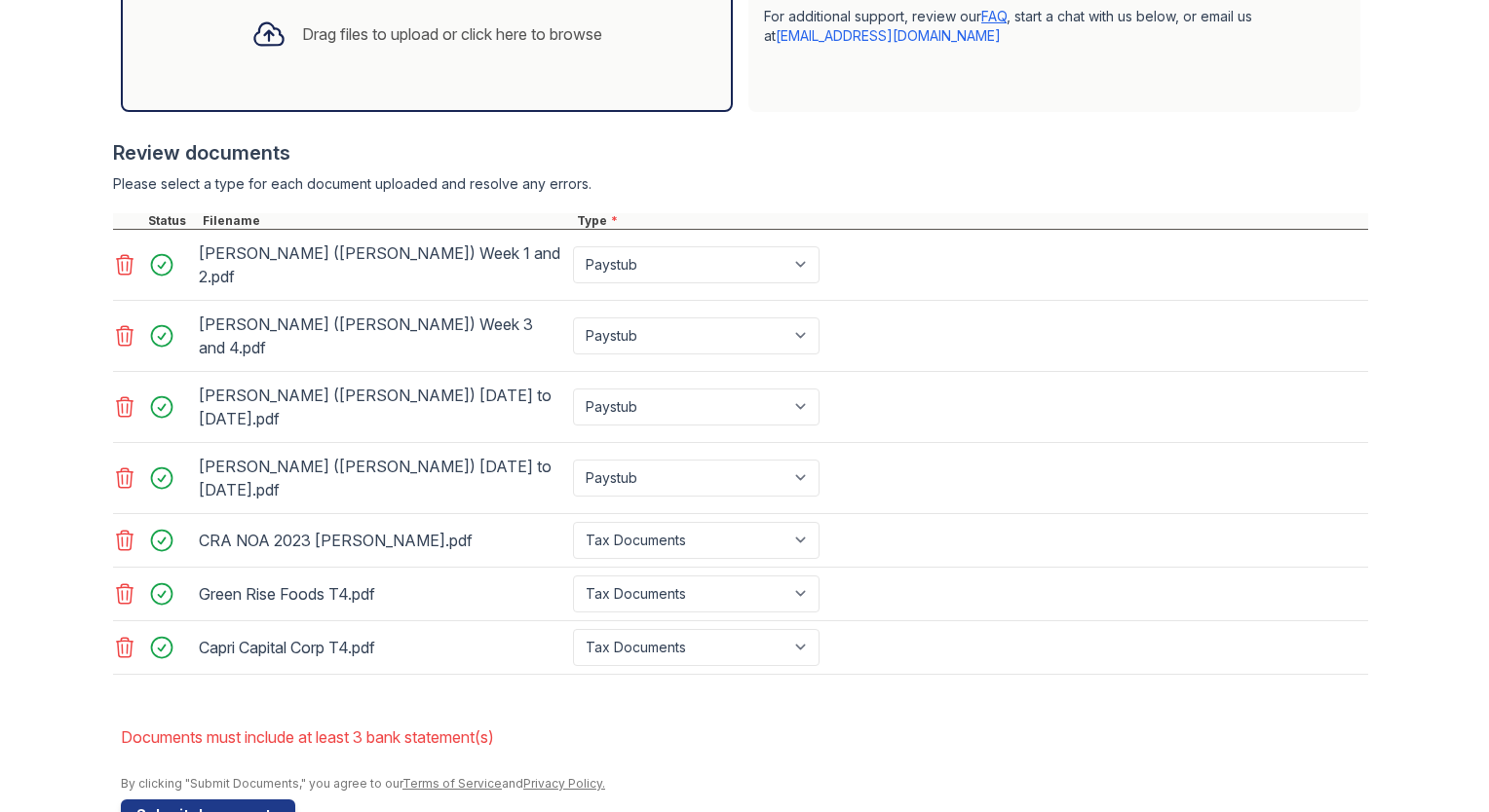
click at [59, 651] on div "Upload Documents for Arrive Union Wharf Please correct the errors below. Applic…" at bounding box center [744, 89] width 1427 height 1561
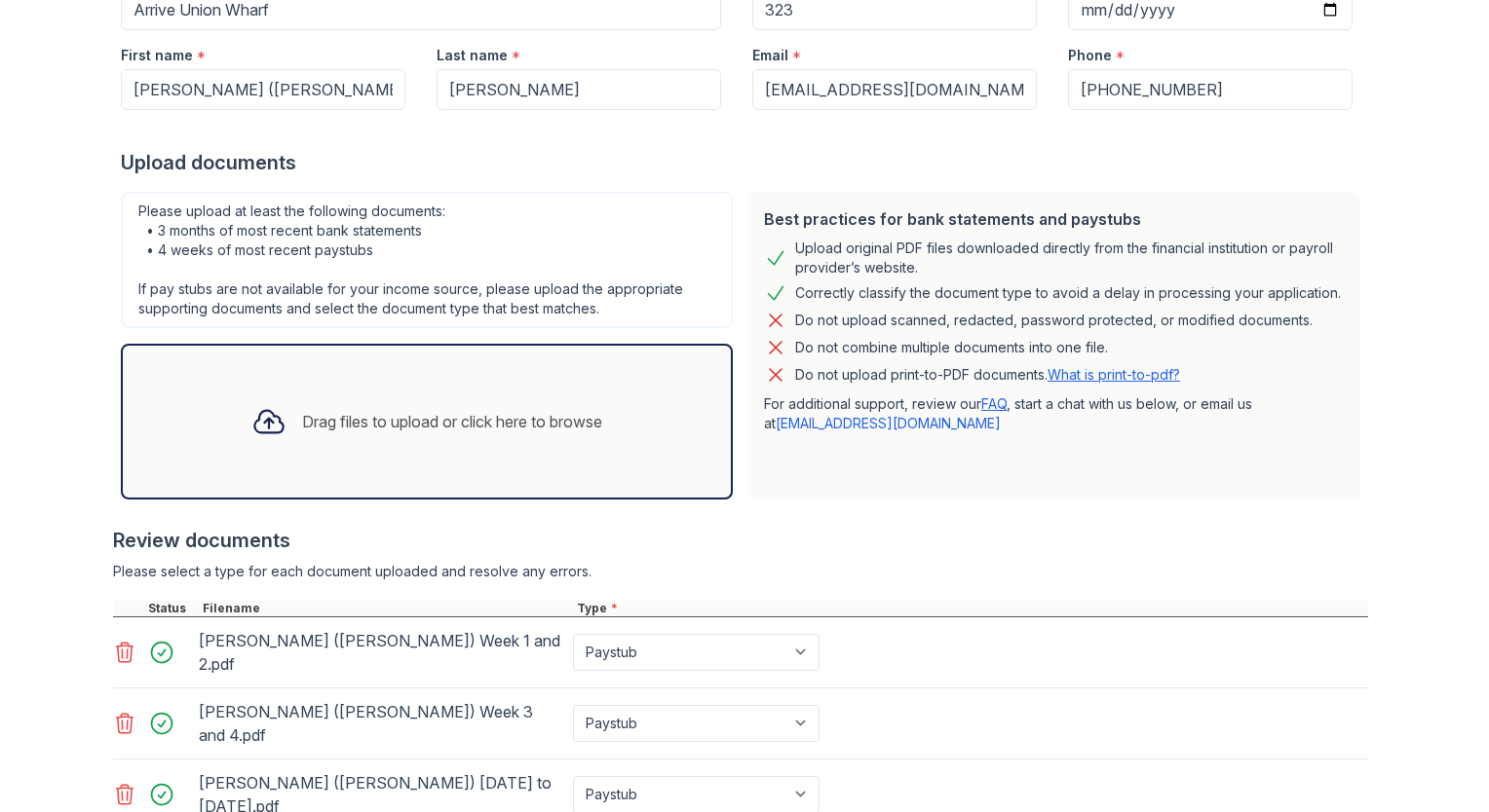
scroll to position [290, 0]
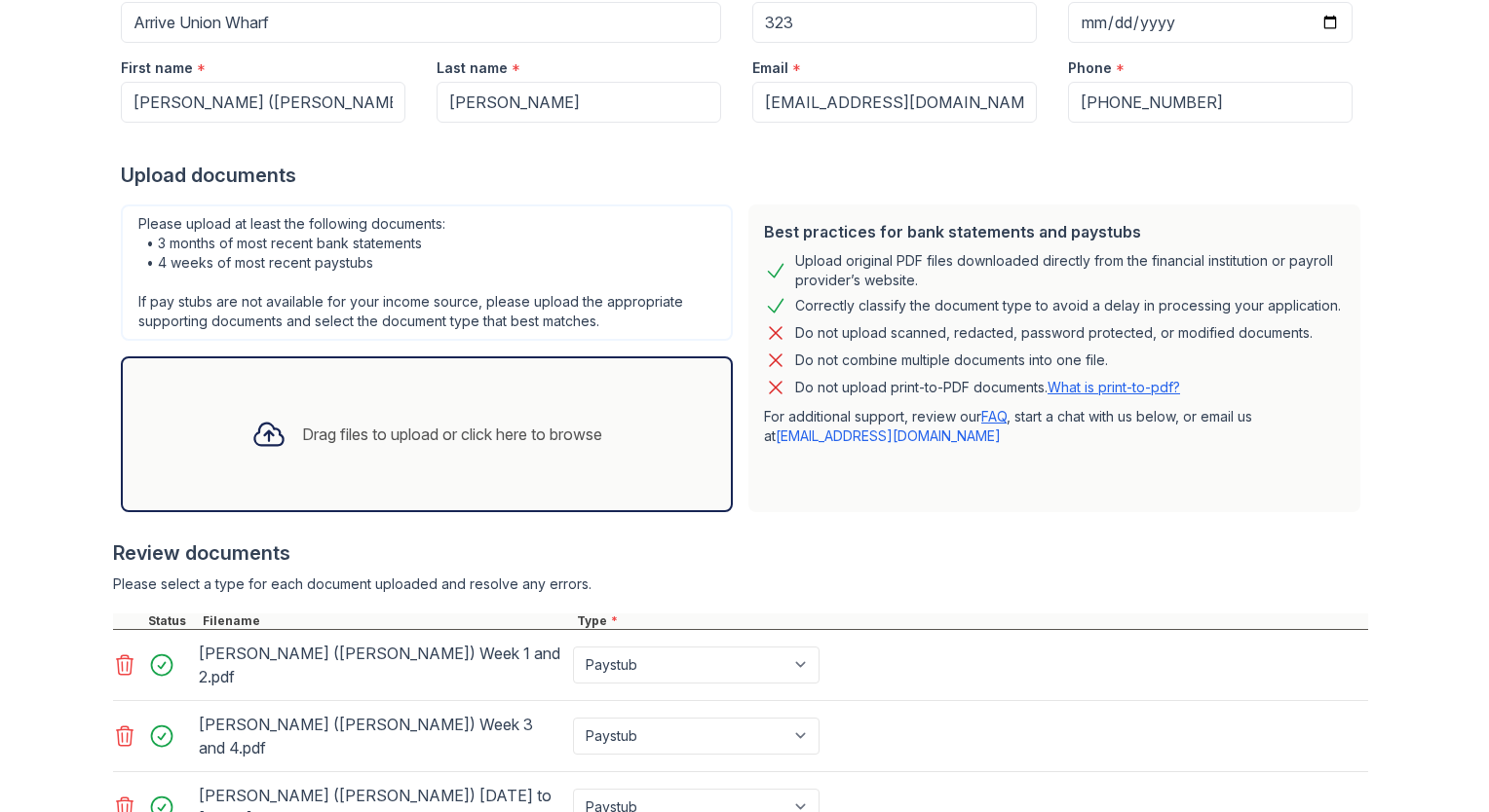
click at [989, 412] on link "FAQ" at bounding box center [994, 416] width 25 height 17
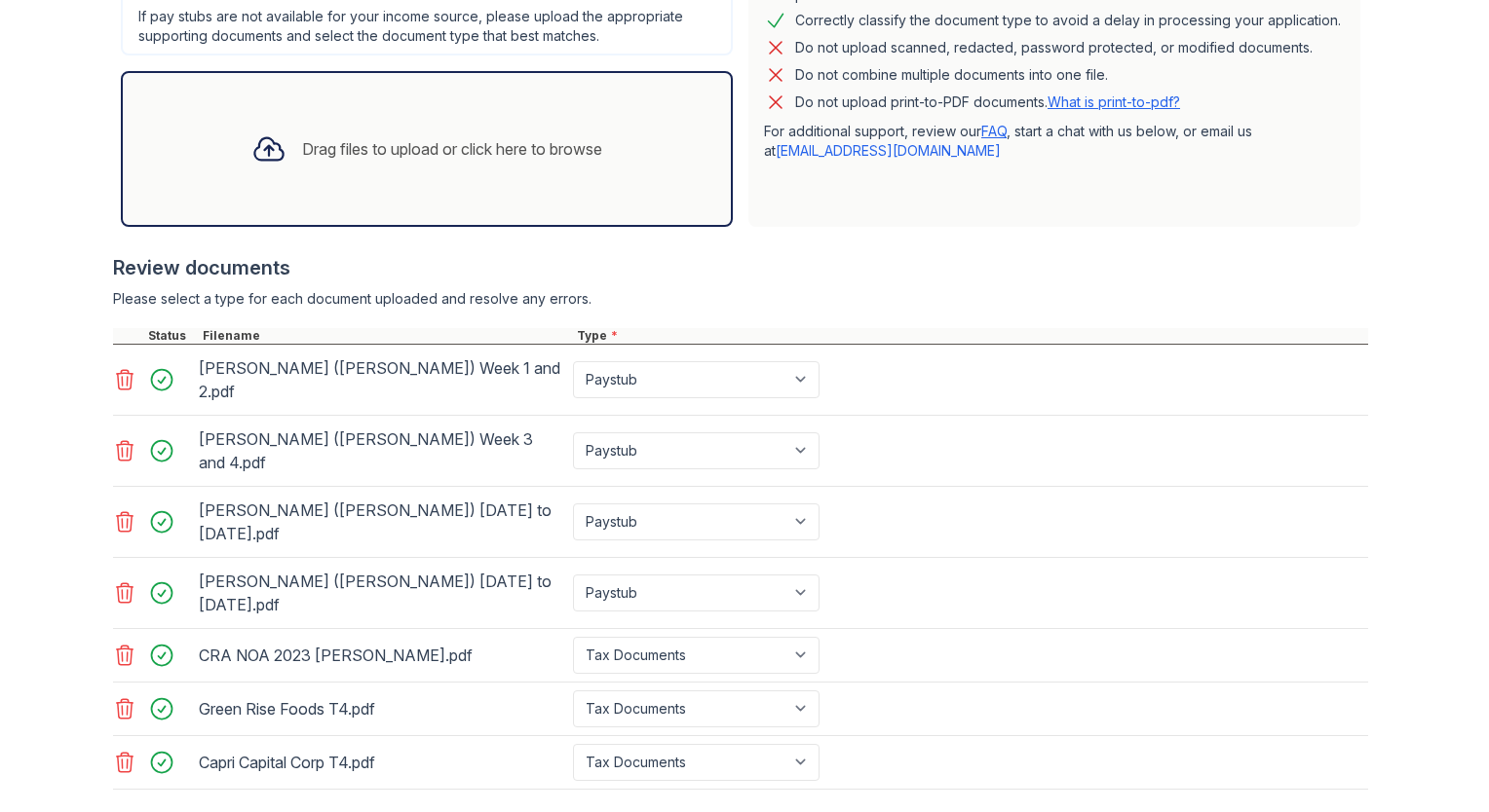
scroll to position [691, 0]
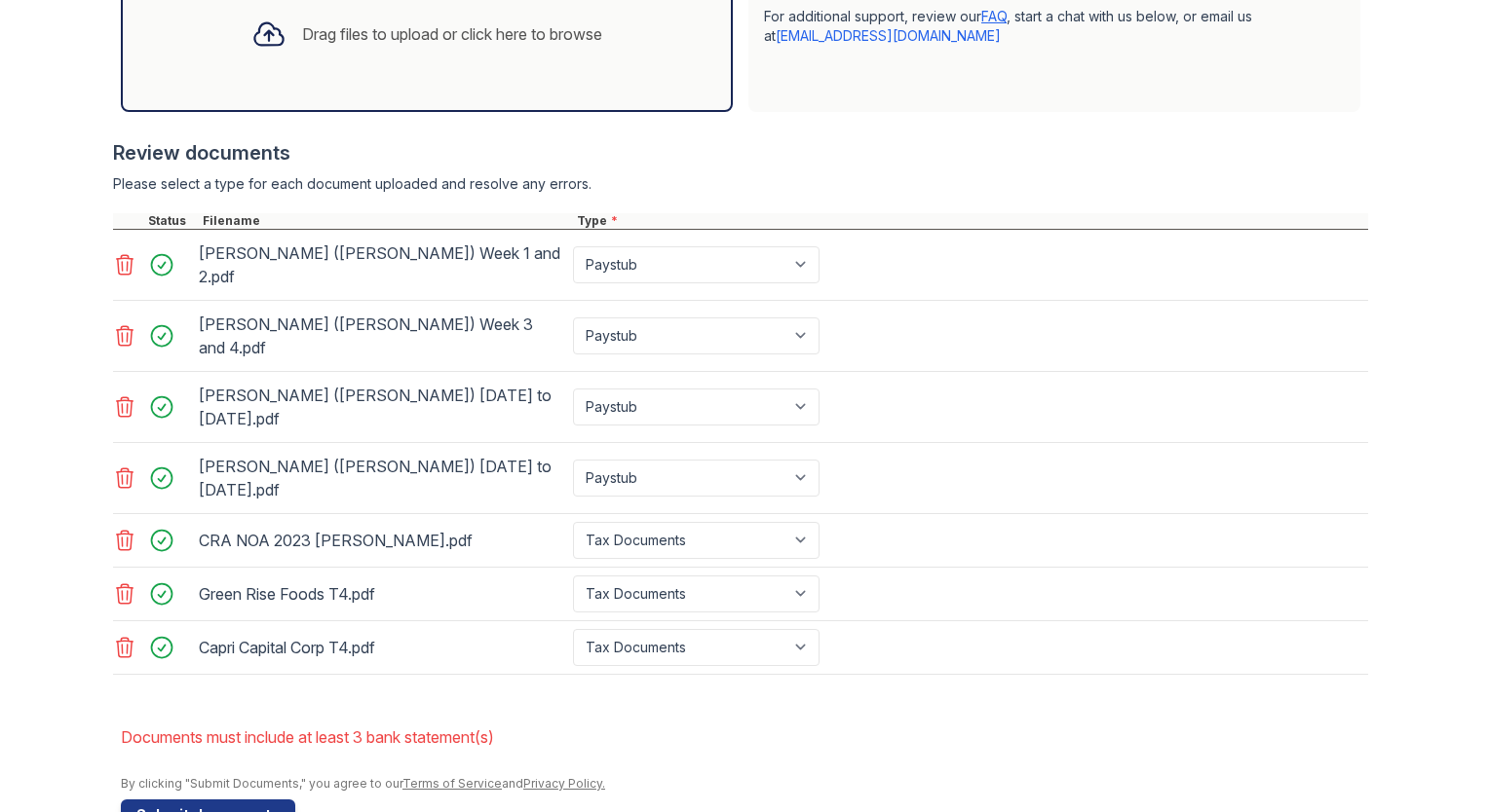
click at [456, 718] on li "Documents must include at least 3 bank statement(s)" at bounding box center [744, 738] width 1247 height 39
click at [75, 326] on div "Upload Documents for Arrive Union Wharf Please correct the errors below. Applic…" at bounding box center [744, 89] width 1427 height 1561
click at [595, 638] on form "Application information Property * Arrive Union Wharf Unit number * 323 Target …" at bounding box center [744, 178] width 1247 height 1303
click at [754, 757] on div at bounding box center [744, 767] width 1247 height 19
click at [931, 444] on div "[PERSON_NAME] ([PERSON_NAME]) [DATE] to [DATE].pdf Paystub Bank Statement Offer…" at bounding box center [740, 479] width 1255 height 71
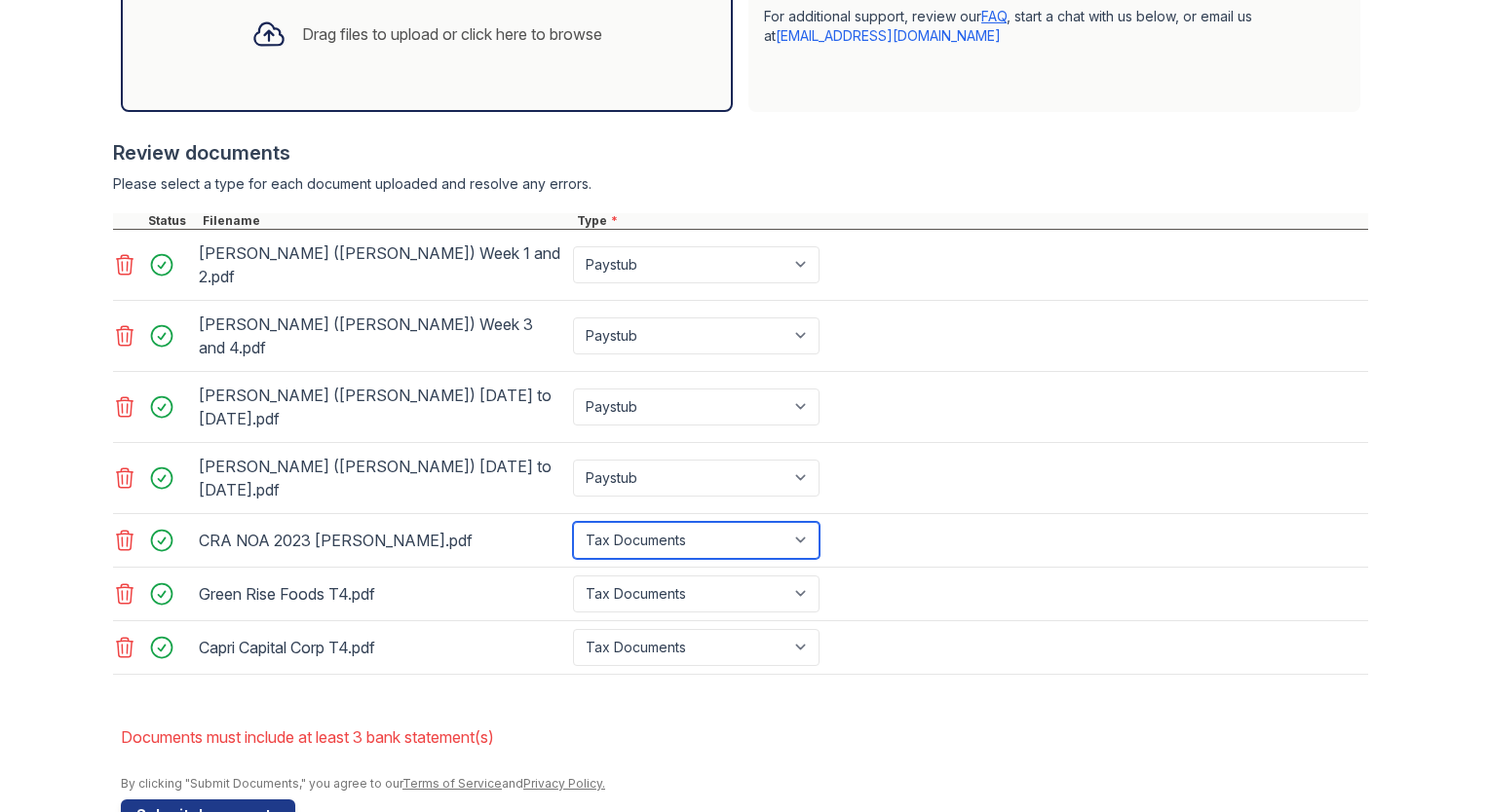
click at [794, 522] on select "Paystub Bank Statement Offer Letter Tax Documents Benefit Award Letter Investme…" at bounding box center [696, 541] width 247 height 37
select select "bank_statement"
click at [573, 522] on select "Paystub Bank Statement Offer Letter Tax Documents Benefit Award Letter Investme…" at bounding box center [696, 541] width 247 height 37
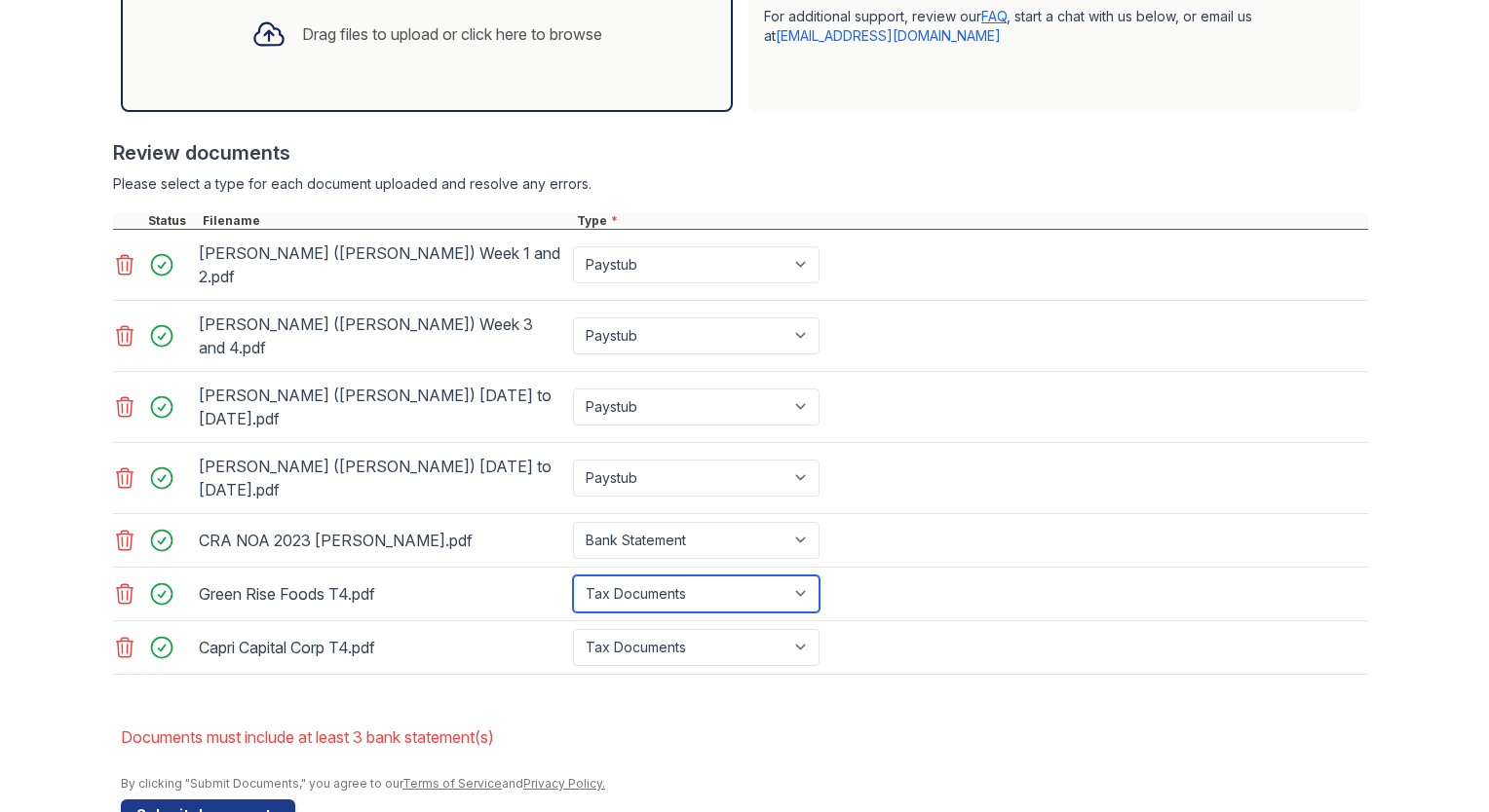
click at [703, 576] on select "Paystub Bank Statement Offer Letter Tax Documents Benefit Award Letter Investme…" at bounding box center [696, 595] width 247 height 37
select select "bank_statement"
click at [573, 576] on select "Paystub Bank Statement Offer Letter Tax Documents Benefit Award Letter Investme…" at bounding box center [696, 595] width 247 height 37
click at [675, 630] on select "Paystub Bank Statement Offer Letter Tax Documents Benefit Award Letter Investme…" at bounding box center [696, 648] width 247 height 37
select select "bank_statement"
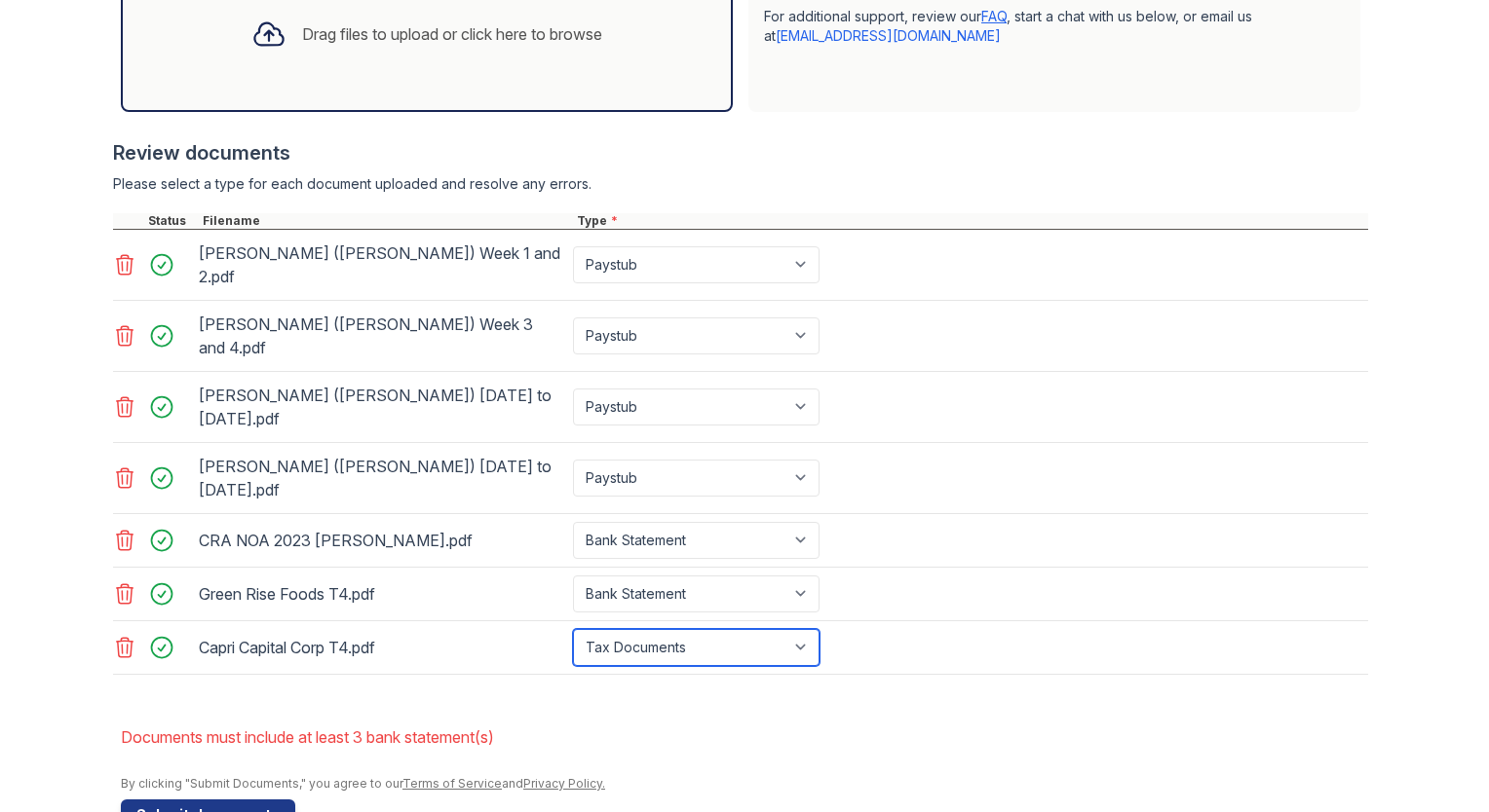
click at [573, 630] on select "Paystub Bank Statement Offer Letter Tax Documents Benefit Award Letter Investme…" at bounding box center [696, 648] width 247 height 37
click at [670, 718] on li "Documents must include at least 3 bank statement(s)" at bounding box center [744, 738] width 1247 height 39
click at [236, 799] on button "Submit documents" at bounding box center [208, 815] width 175 height 31
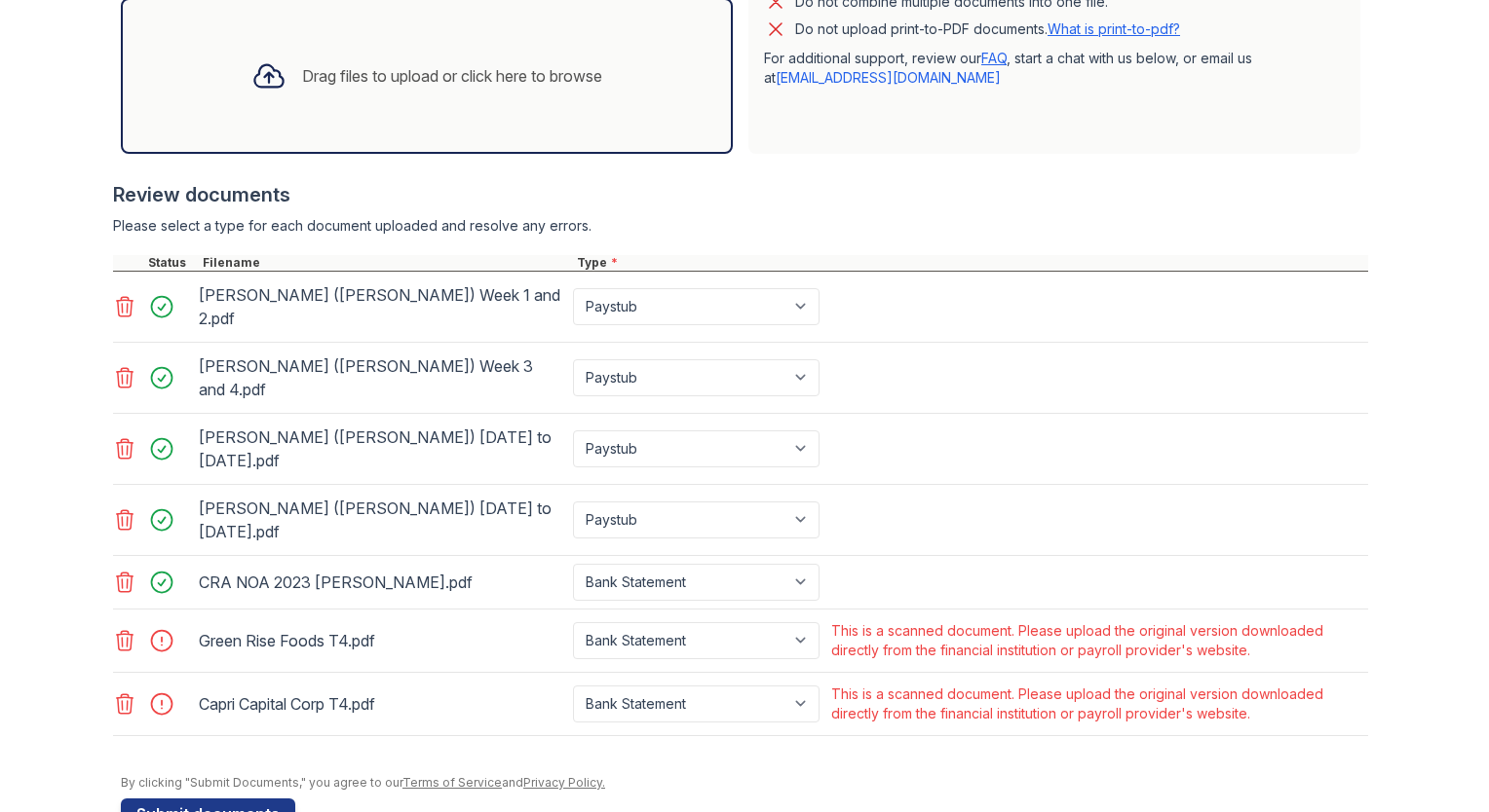
scroll to position [649, 0]
click at [801, 623] on select "Paystub Bank Statement Offer Letter Tax Documents Benefit Award Letter Investme…" at bounding box center [696, 641] width 247 height 37
click at [798, 623] on select "Paystub Bank Statement Offer Letter Tax Documents Benefit Award Letter Investme…" at bounding box center [696, 641] width 247 height 37
click at [926, 622] on div "This is a scanned document. Please upload the original version downloaded direc…" at bounding box center [1097, 641] width 533 height 39
click at [119, 630] on icon at bounding box center [125, 641] width 23 height 23
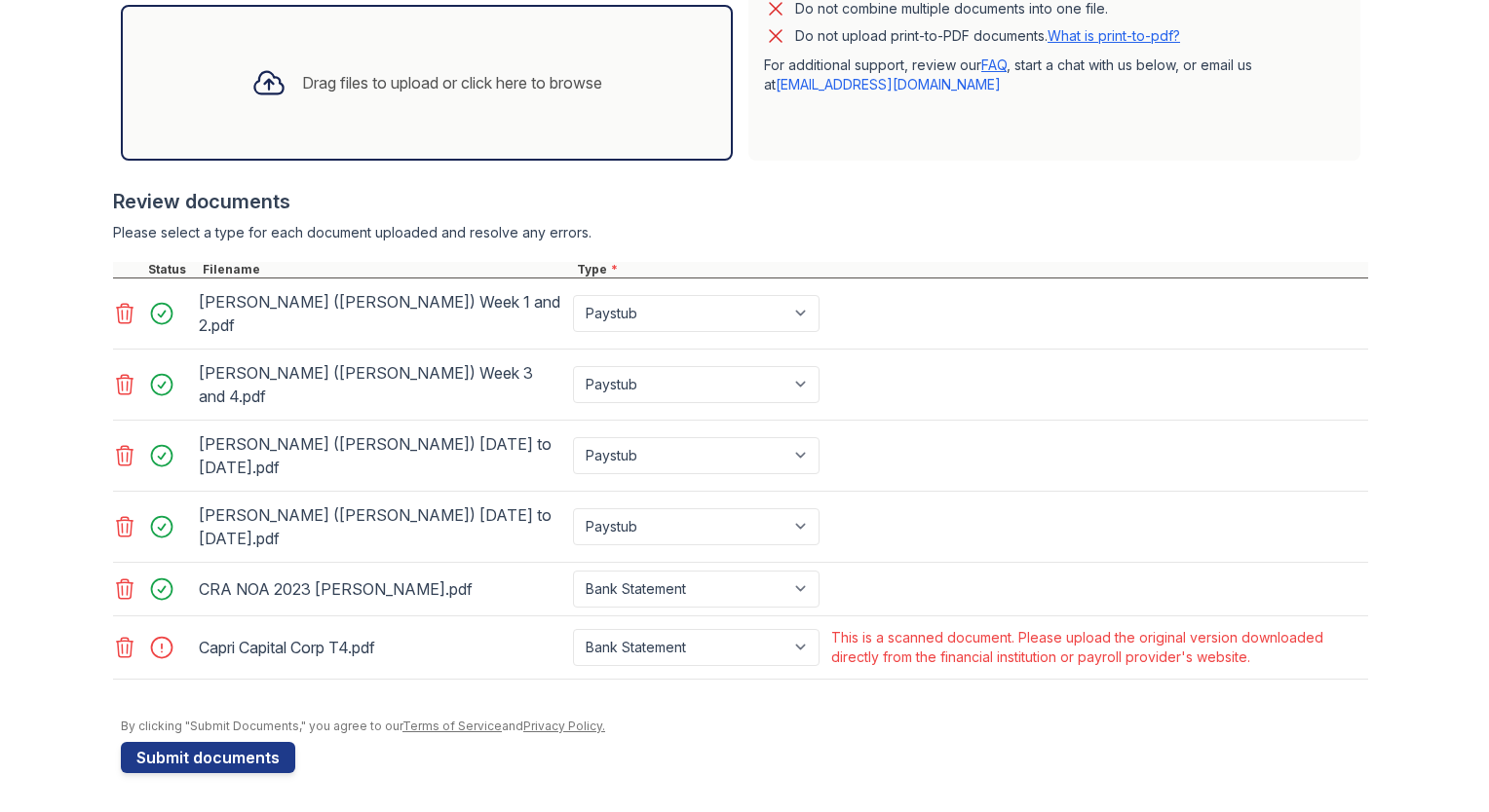
scroll to position [586, 0]
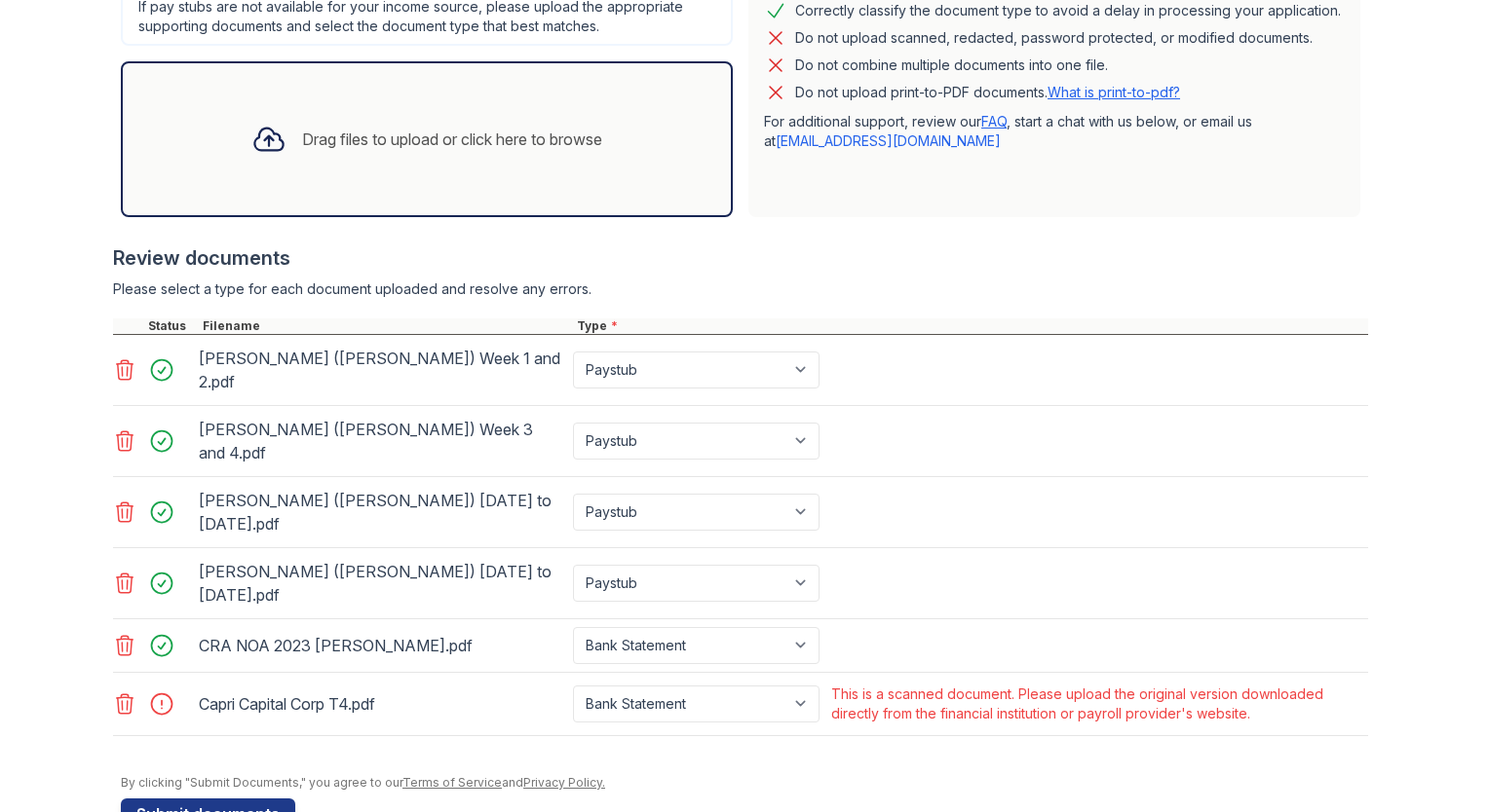
click at [120, 695] on icon at bounding box center [125, 705] width 17 height 19
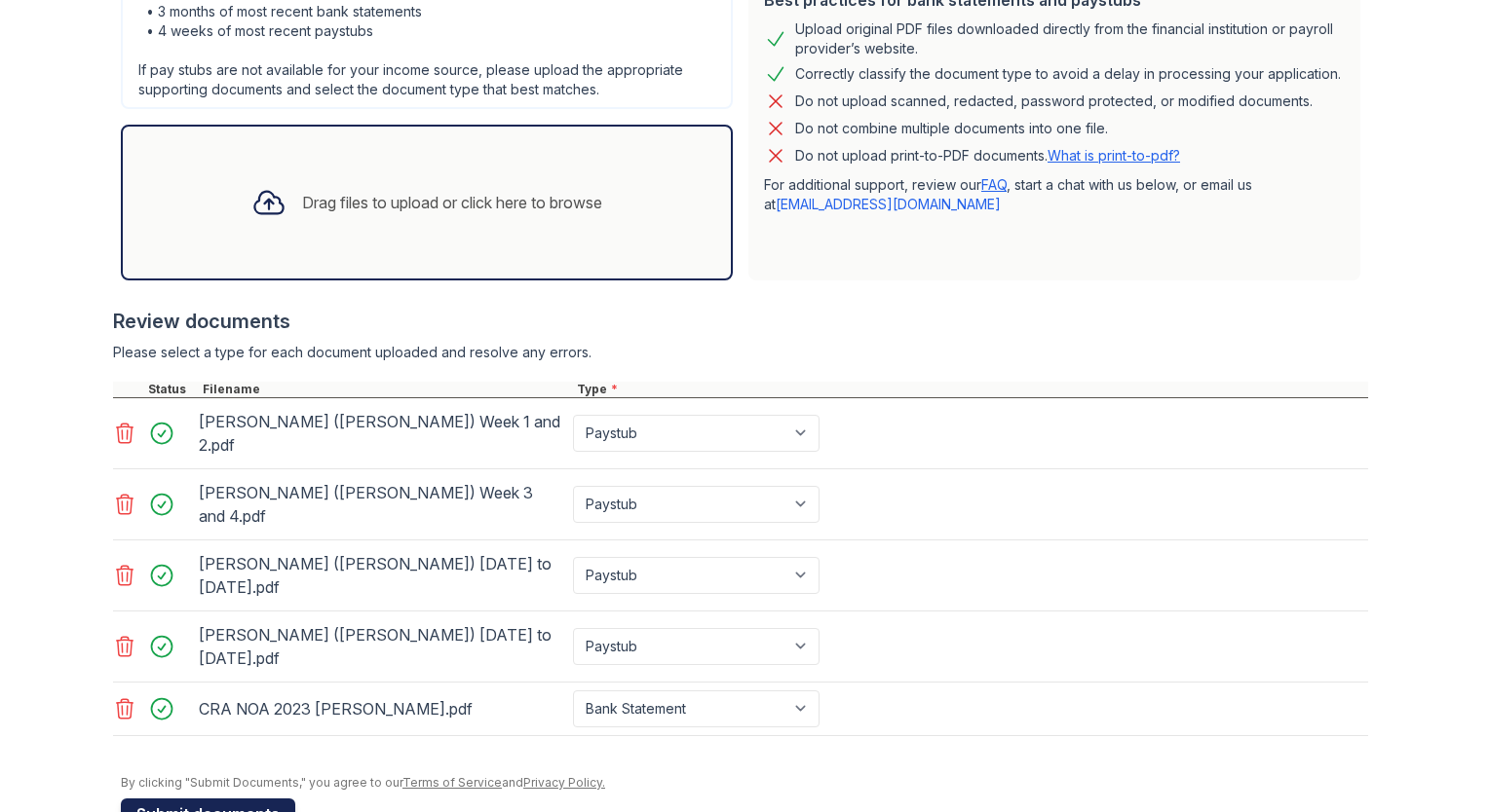
click at [218, 798] on button "Submit documents" at bounding box center [208, 814] width 175 height 31
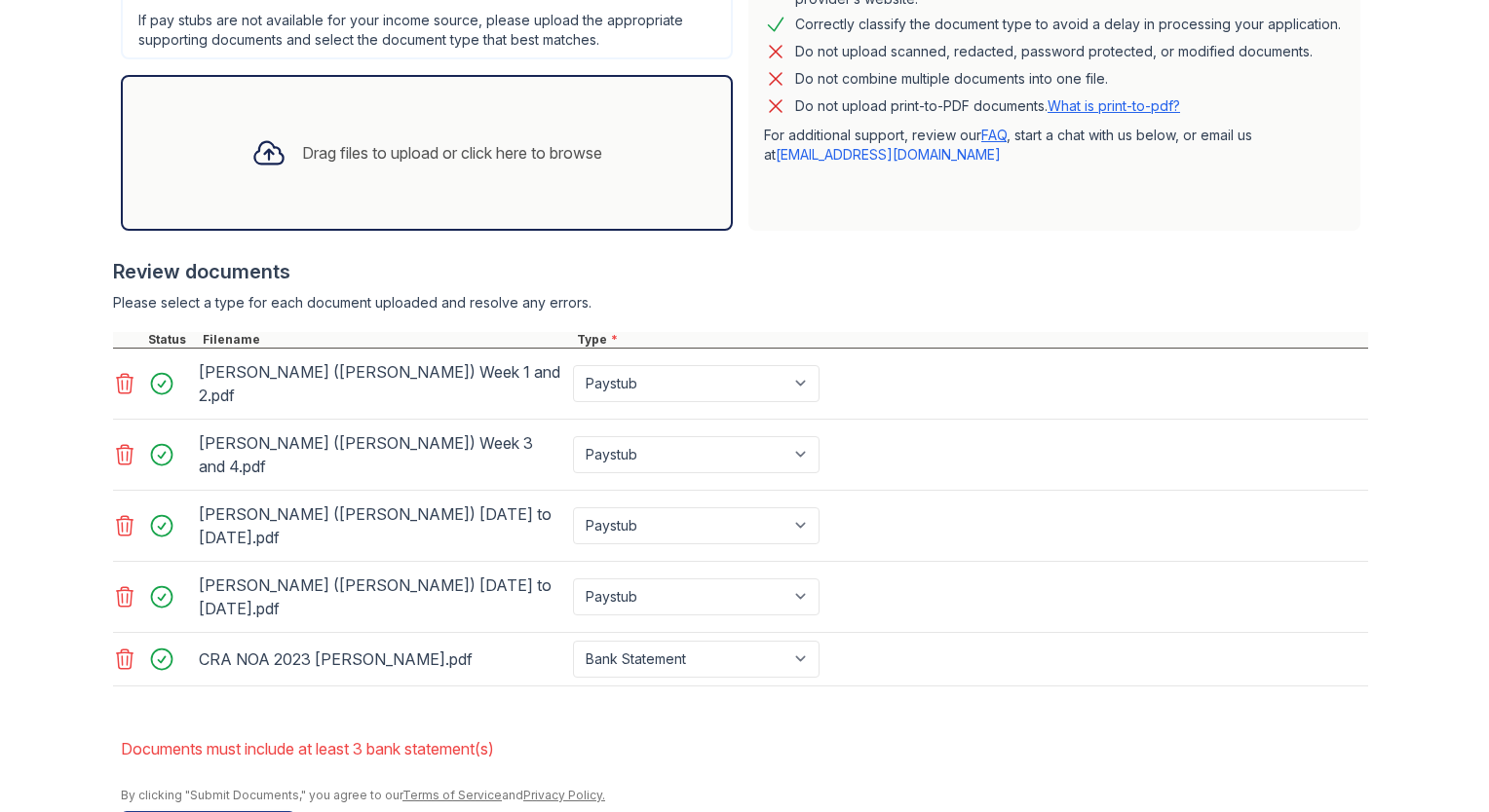
scroll to position [585, 0]
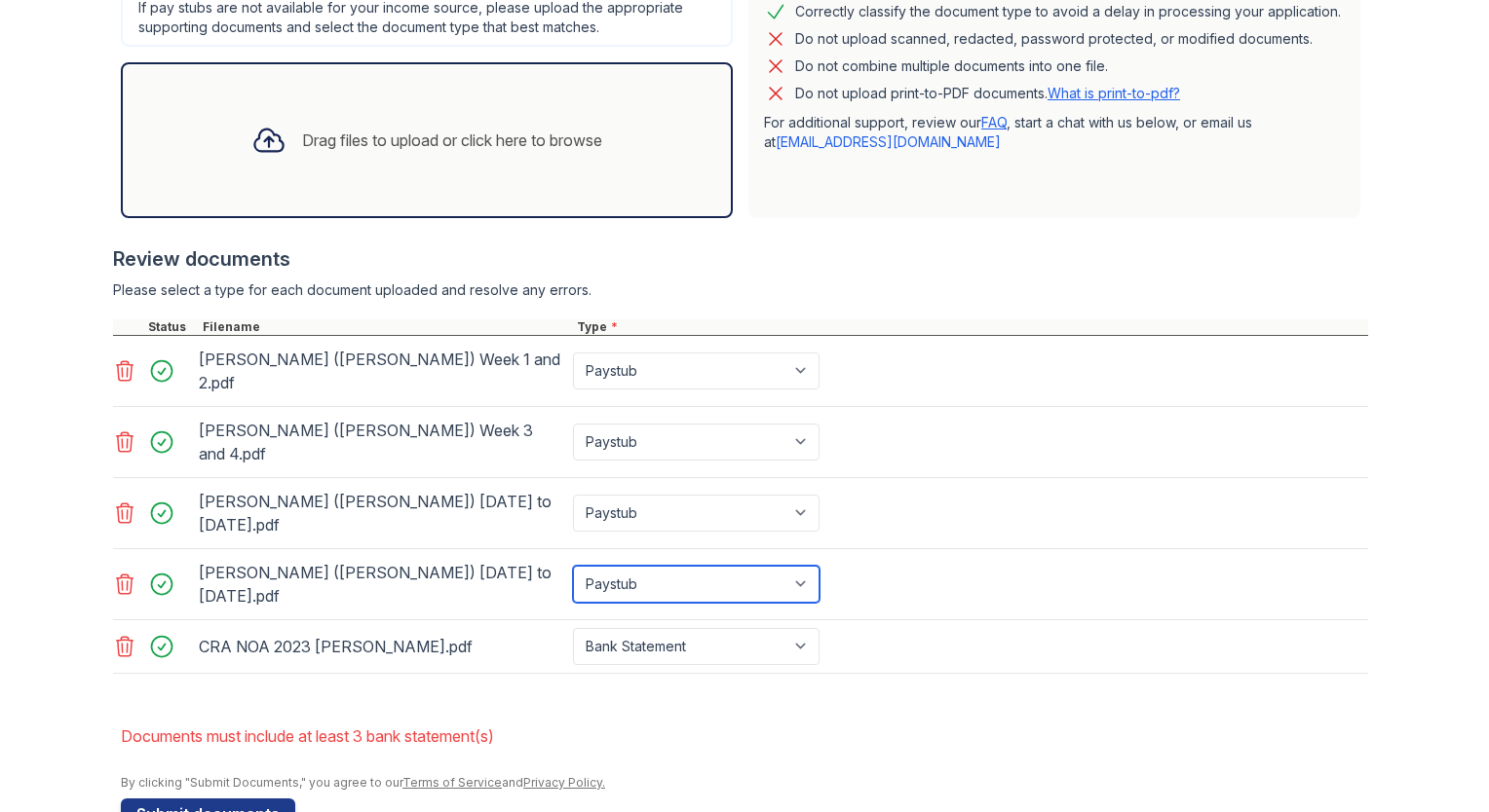
click at [803, 566] on select "Paystub Bank Statement Offer Letter Tax Documents Benefit Award Letter Investme…" at bounding box center [696, 585] width 247 height 37
select select "bank_statement"
click at [573, 566] on select "Paystub Bank Statement Offer Letter Tax Documents Benefit Award Letter Investme…" at bounding box center [696, 585] width 247 height 37
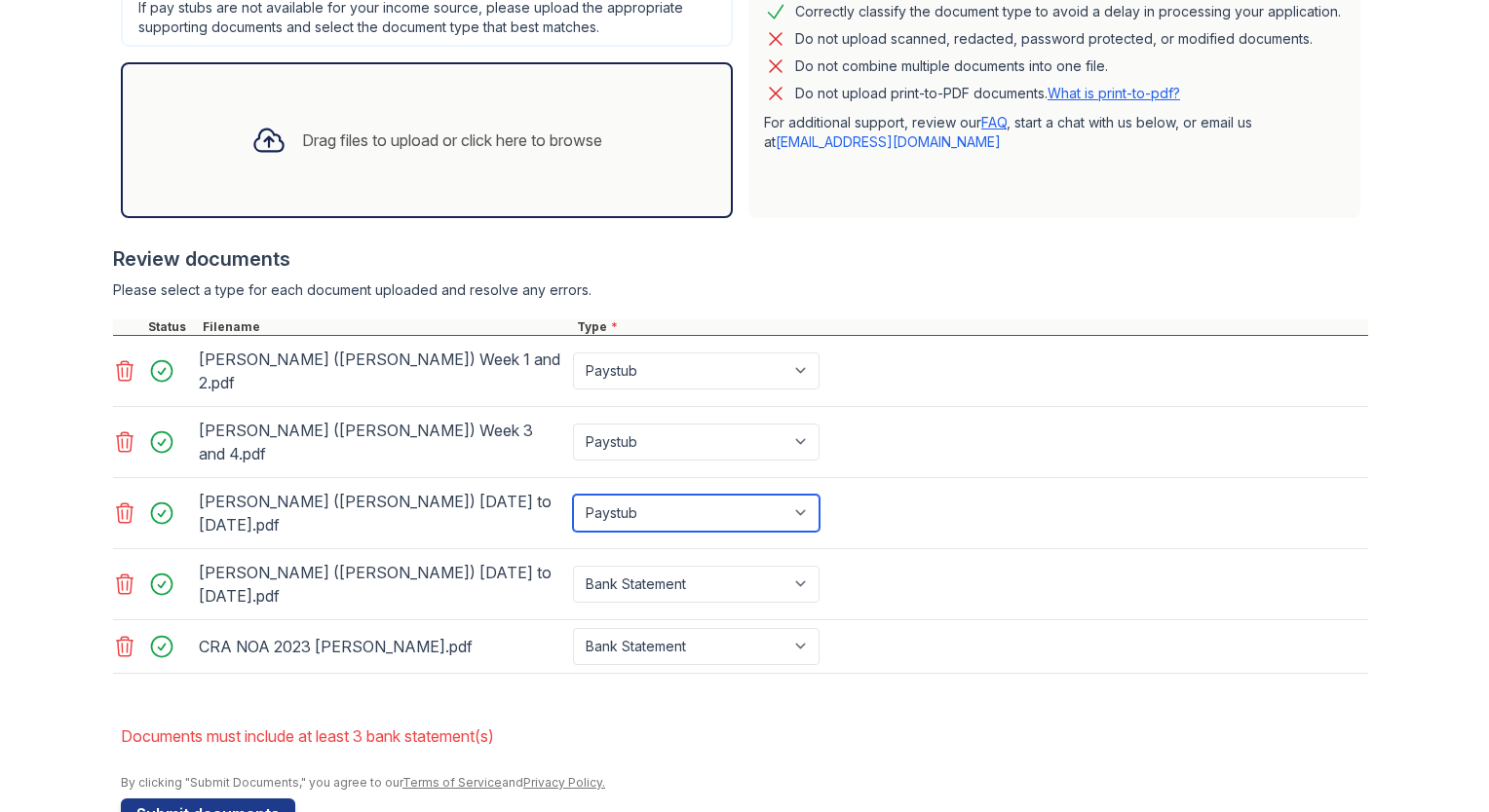
click at [800, 495] on select "Paystub Bank Statement Offer Letter Tax Documents Benefit Award Letter Investme…" at bounding box center [696, 514] width 247 height 37
select select "bank_statement"
click at [573, 495] on select "Paystub Bank Statement Offer Letter Tax Documents Benefit Award Letter Investme…" at bounding box center [696, 514] width 247 height 37
click at [490, 644] on form "Application information Property * Arrive Union Wharf Unit number * 323 Target …" at bounding box center [744, 231] width 1247 height 1196
click at [257, 798] on button "Submit documents" at bounding box center [208, 814] width 175 height 31
